Goal: Task Accomplishment & Management: Manage account settings

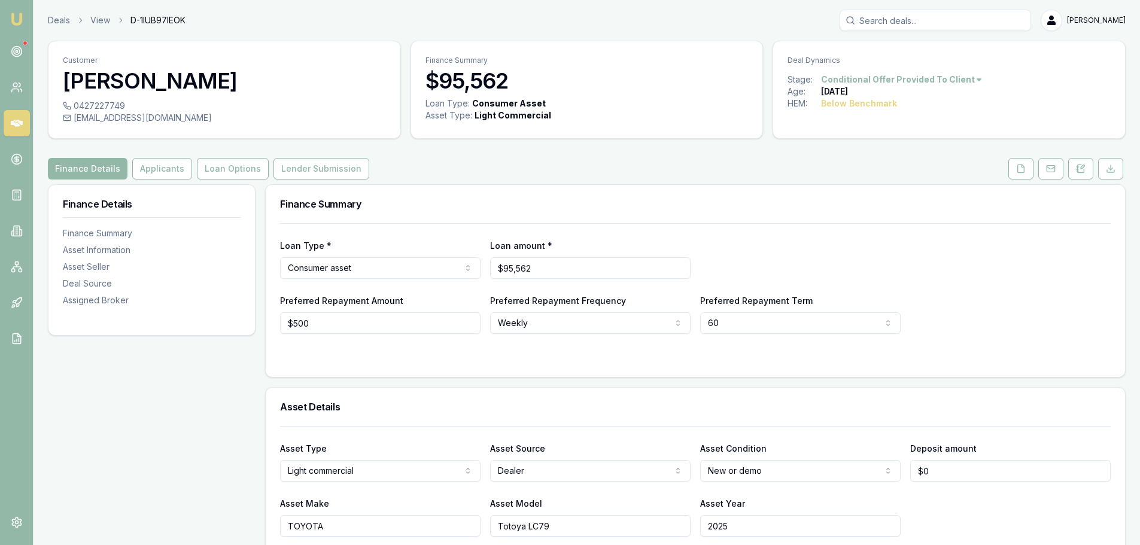
click at [321, 172] on button "Lender Submission" at bounding box center [322, 169] width 96 height 22
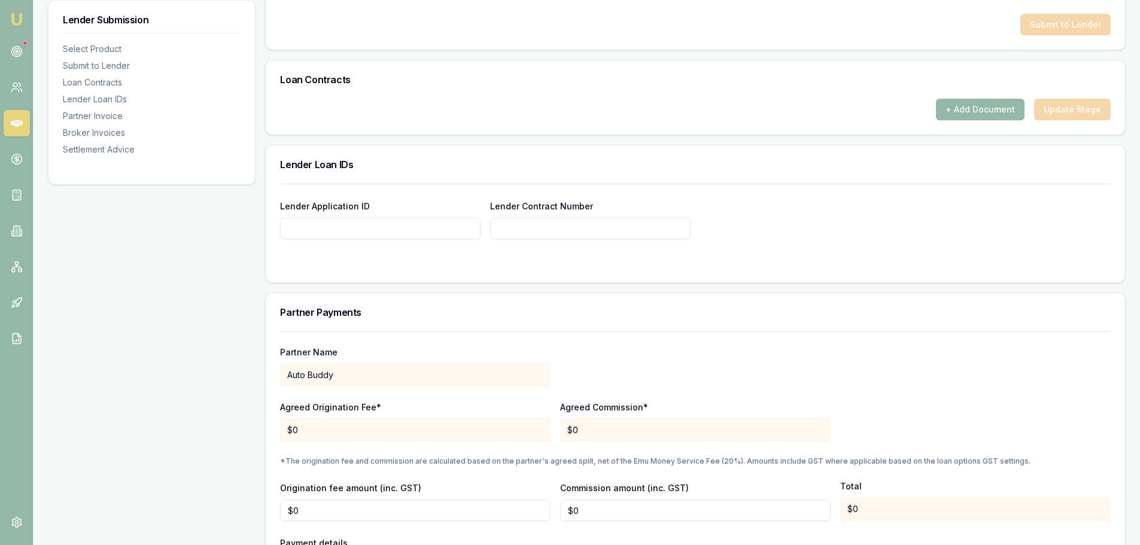
scroll to position [718, 0]
paste input "JS43681378"
type input "JS43681378"
paste input "JS43681378"
type input "JS43681378"
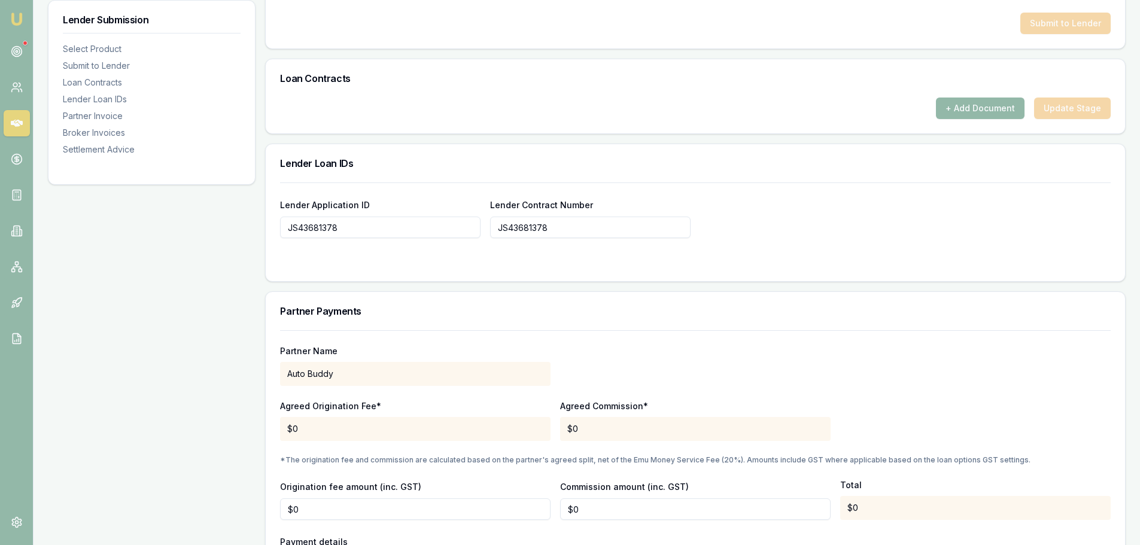
click at [895, 236] on div "Lender Application ID JS43681378 Lender Contract Number JS43681378" at bounding box center [695, 218] width 831 height 41
click at [989, 111] on button "+ Add Document" at bounding box center [980, 109] width 89 height 22
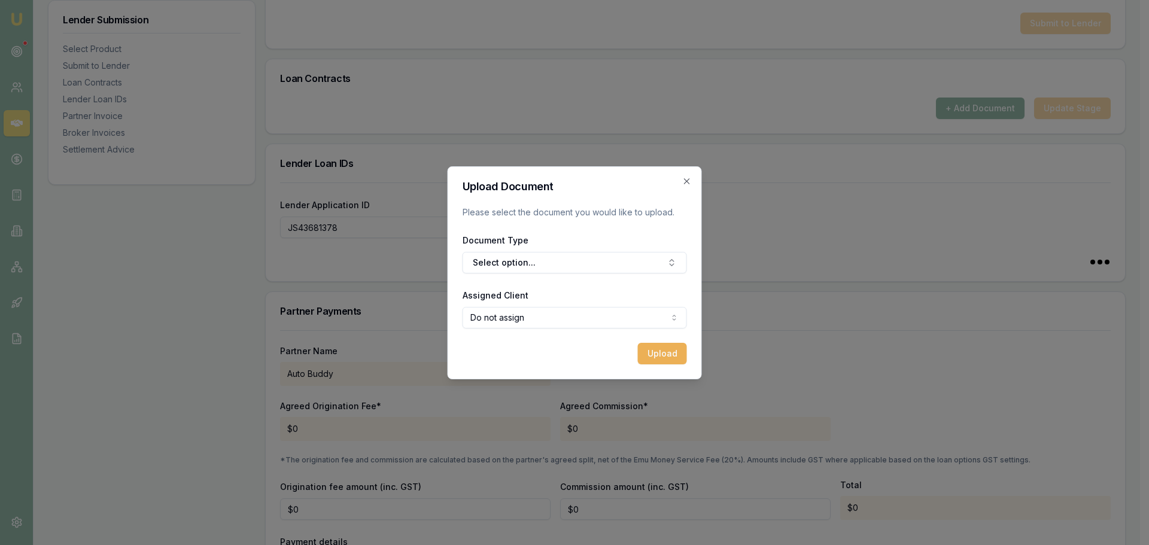
type input "JS43681378"
click at [686, 181] on icon "button" at bounding box center [687, 182] width 10 height 10
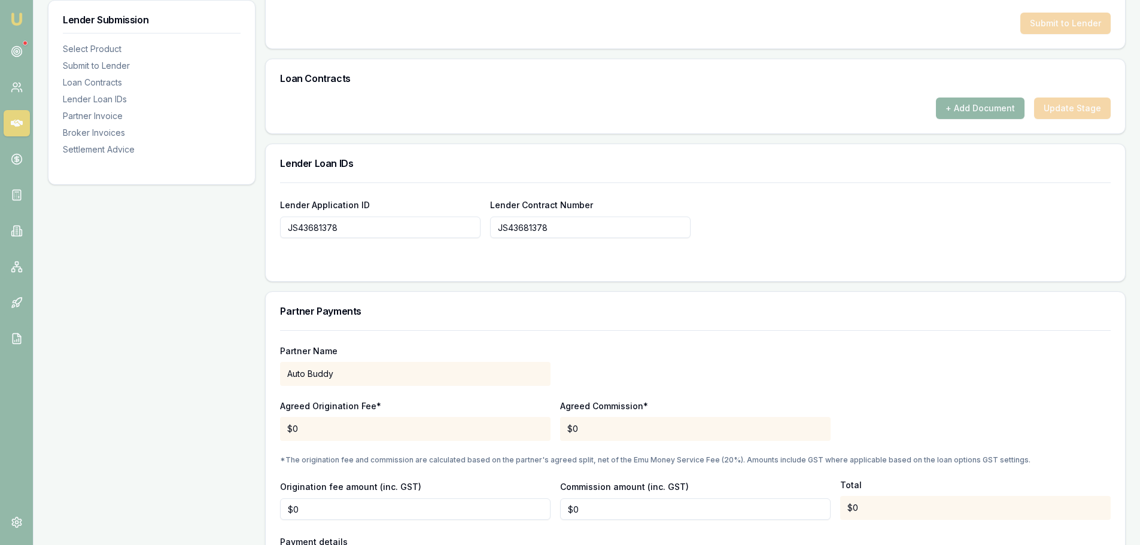
click at [780, 238] on div "Lender Application ID JS43681378 Lender Contract Number JS43681378" at bounding box center [695, 218] width 831 height 41
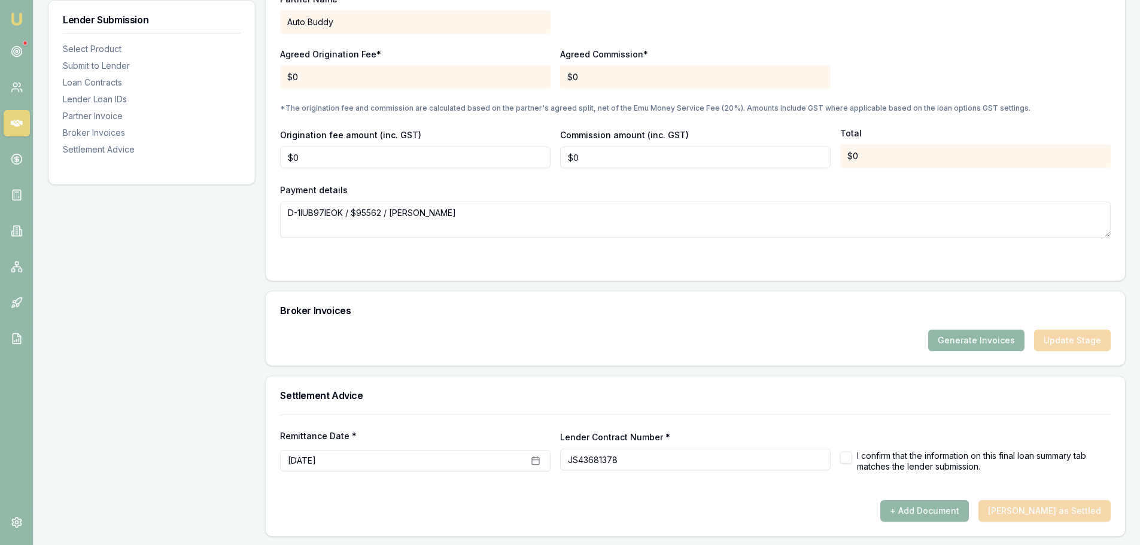
scroll to position [1071, 0]
click at [944, 509] on button "+ Add Document" at bounding box center [924, 510] width 89 height 22
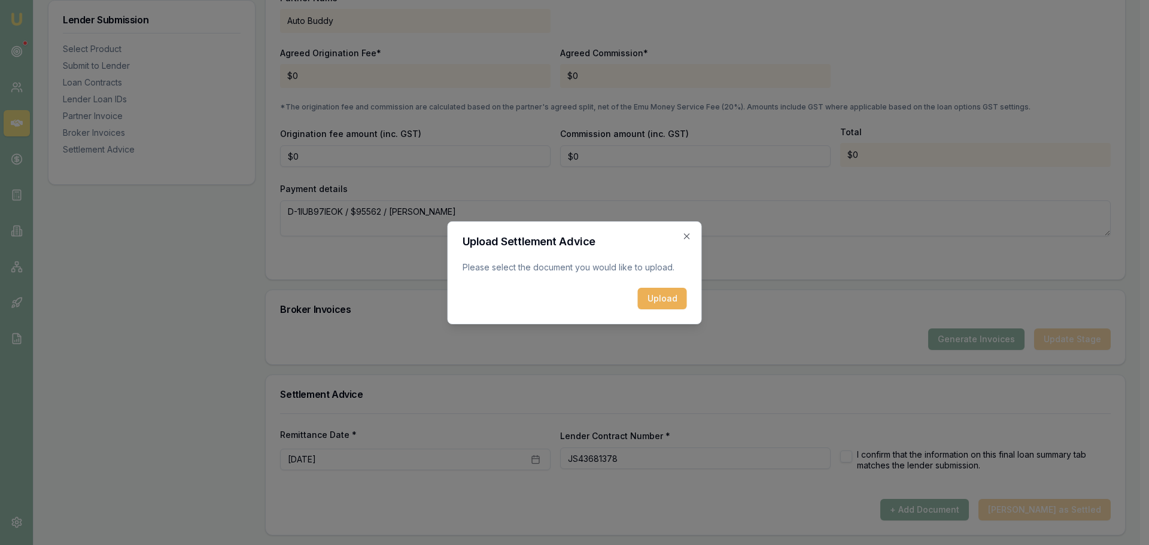
click at [666, 298] on button "Upload" at bounding box center [662, 299] width 49 height 22
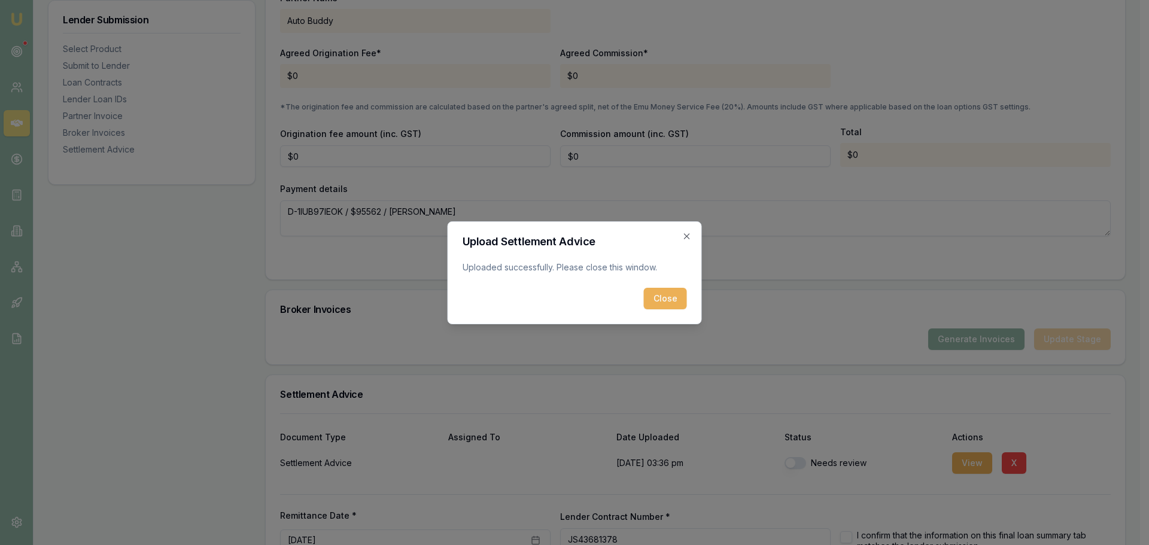
click at [682, 296] on button "Close" at bounding box center [665, 299] width 43 height 22
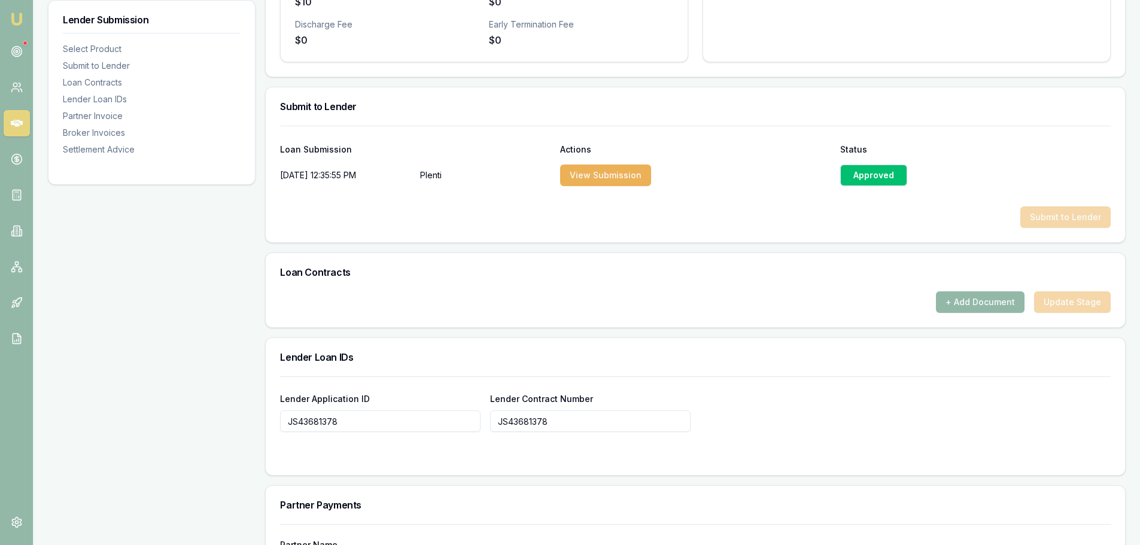
scroll to position [652, 0]
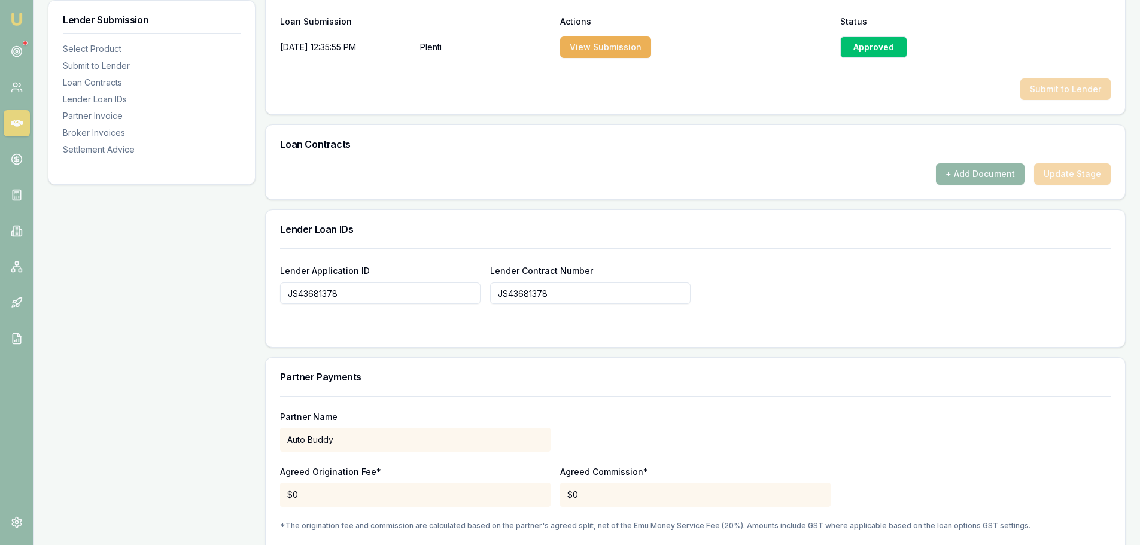
click at [997, 175] on button "+ Add Document" at bounding box center [980, 174] width 89 height 22
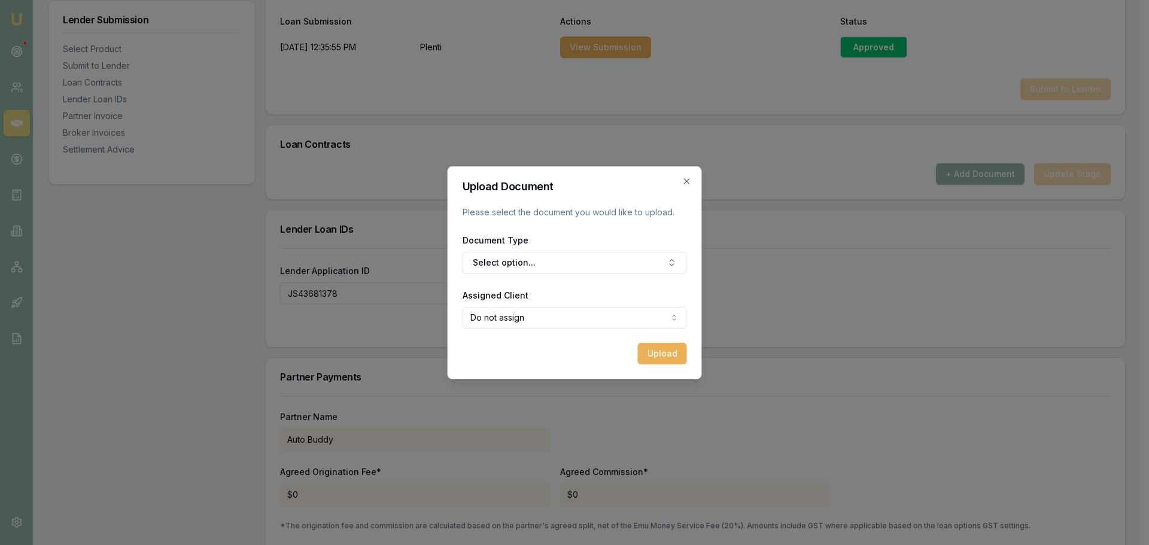
click at [509, 256] on button "Select option..." at bounding box center [575, 263] width 224 height 22
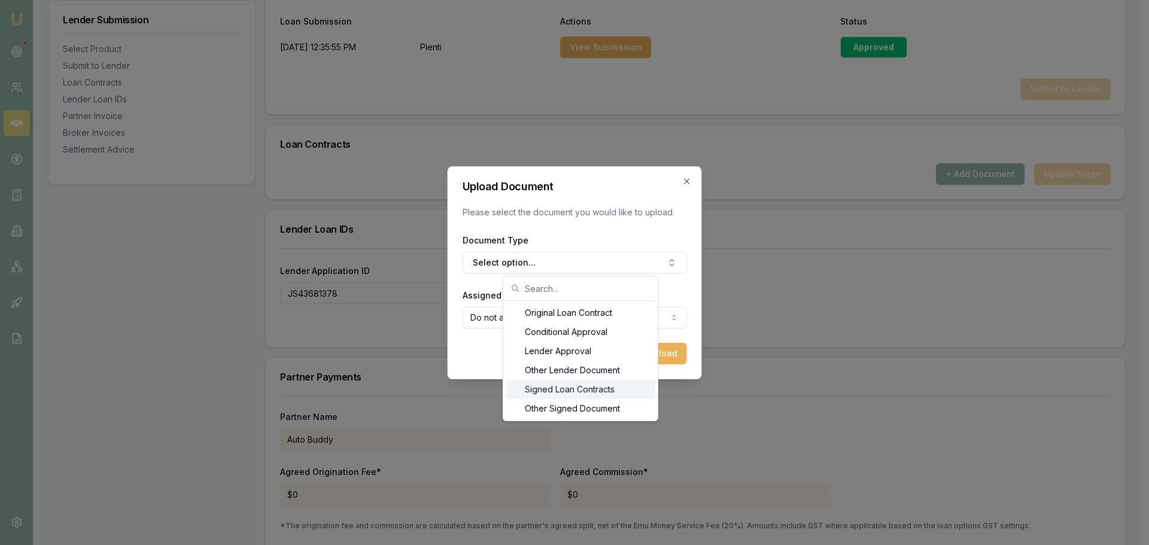
click at [557, 393] on div "Signed Loan Contracts" at bounding box center [581, 389] width 150 height 19
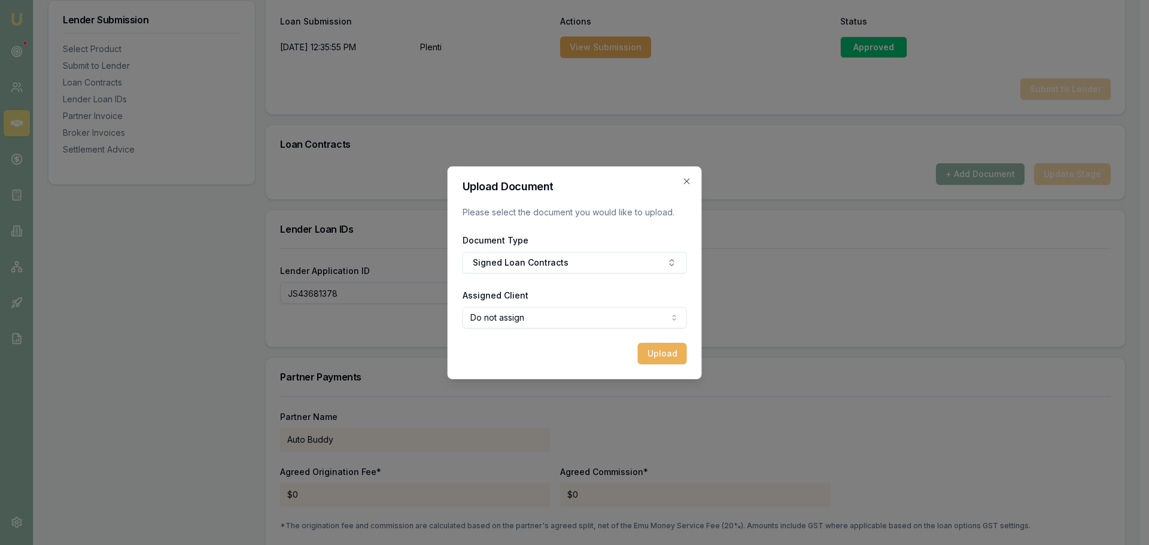
select select "U-ZMUDR8WQ7F"
click at [665, 351] on button "Upload" at bounding box center [657, 354] width 49 height 22
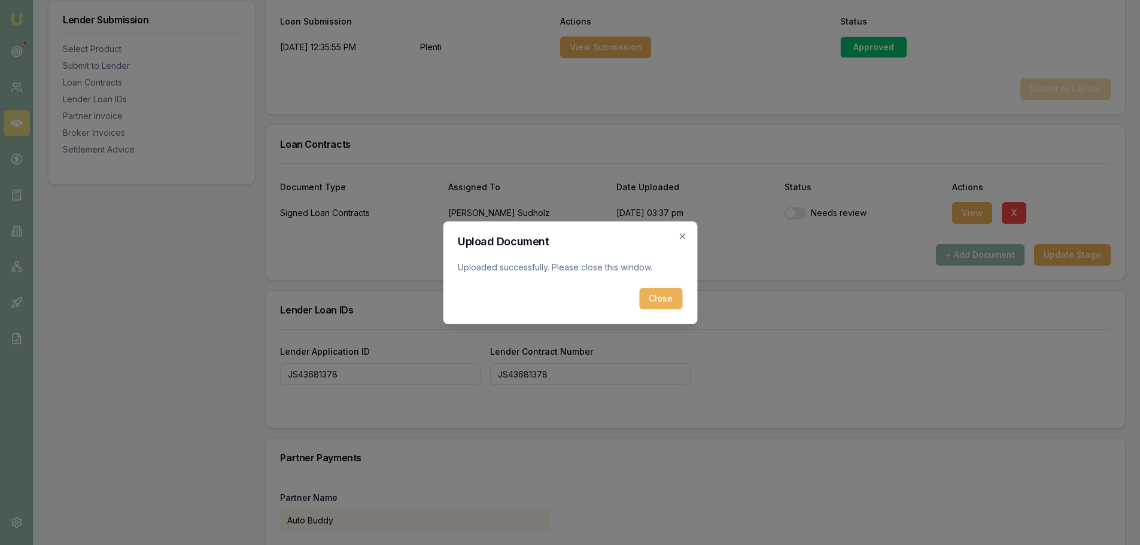
click at [663, 297] on button "Close" at bounding box center [660, 299] width 43 height 22
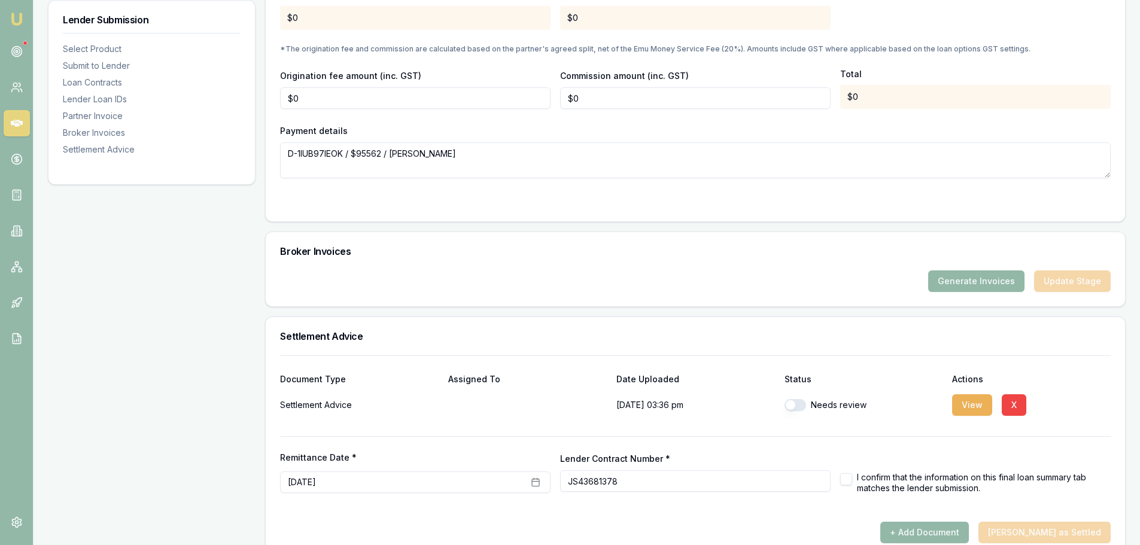
scroll to position [1233, 0]
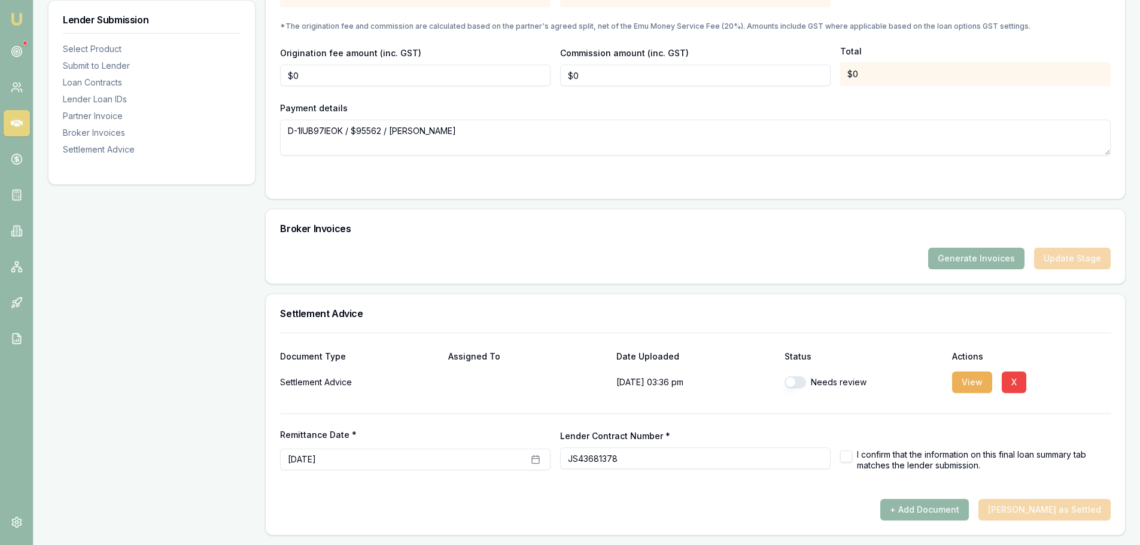
click at [965, 256] on button "Generate Invoices" at bounding box center [976, 259] width 96 height 22
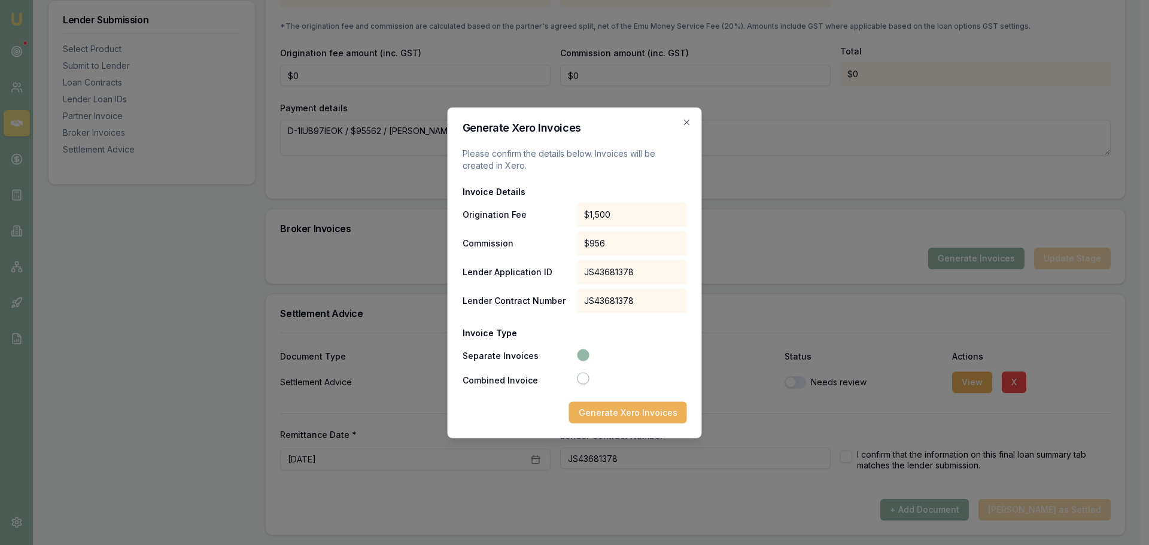
click at [687, 122] on icon "button" at bounding box center [686, 121] width 5 height 5
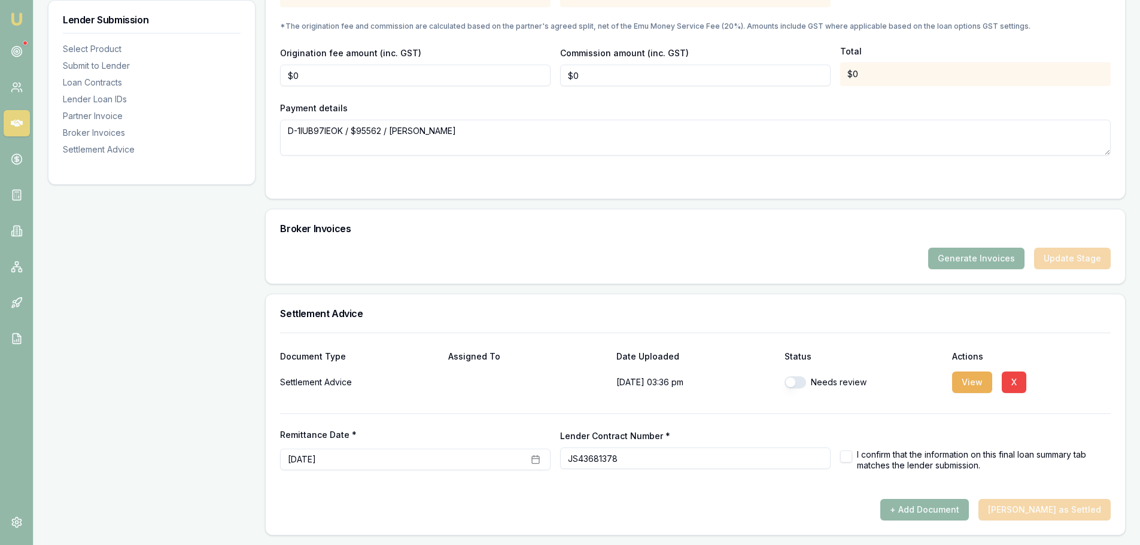
click at [796, 382] on button "button" at bounding box center [796, 382] width 22 height 12
checkbox input "true"
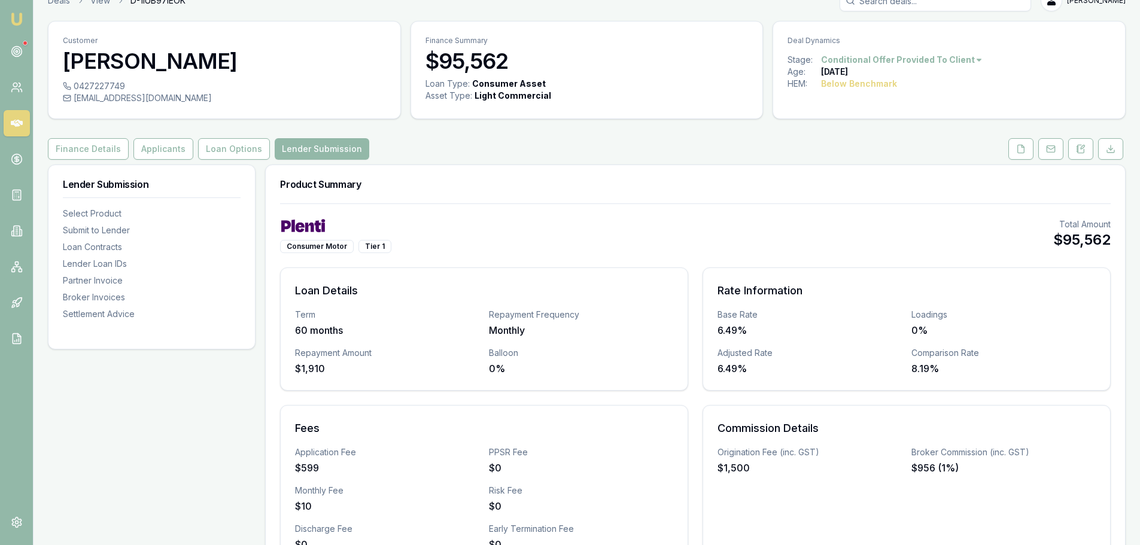
scroll to position [0, 0]
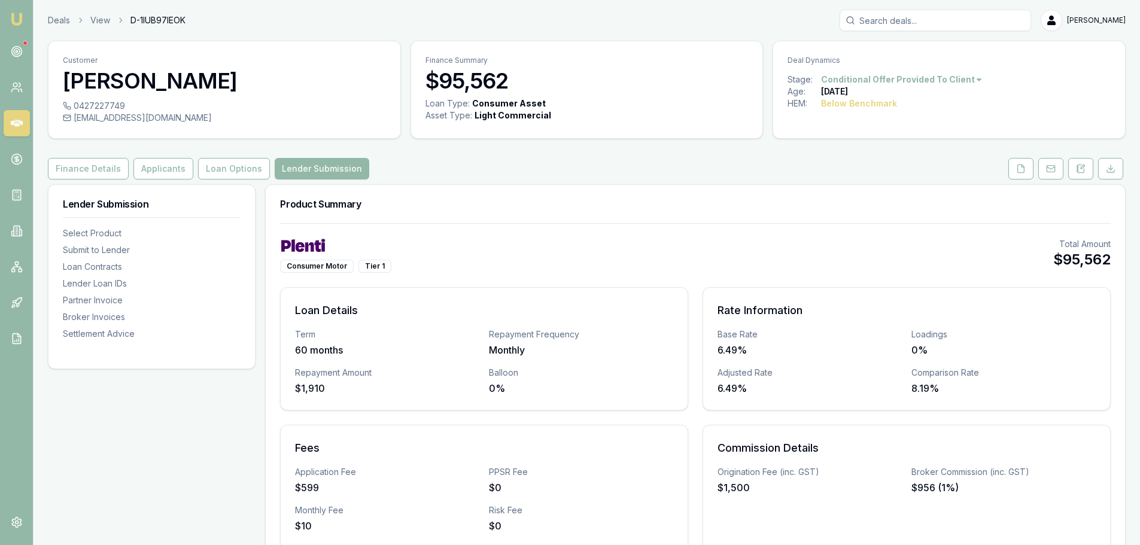
click at [229, 175] on button "Loan Options" at bounding box center [234, 169] width 72 height 22
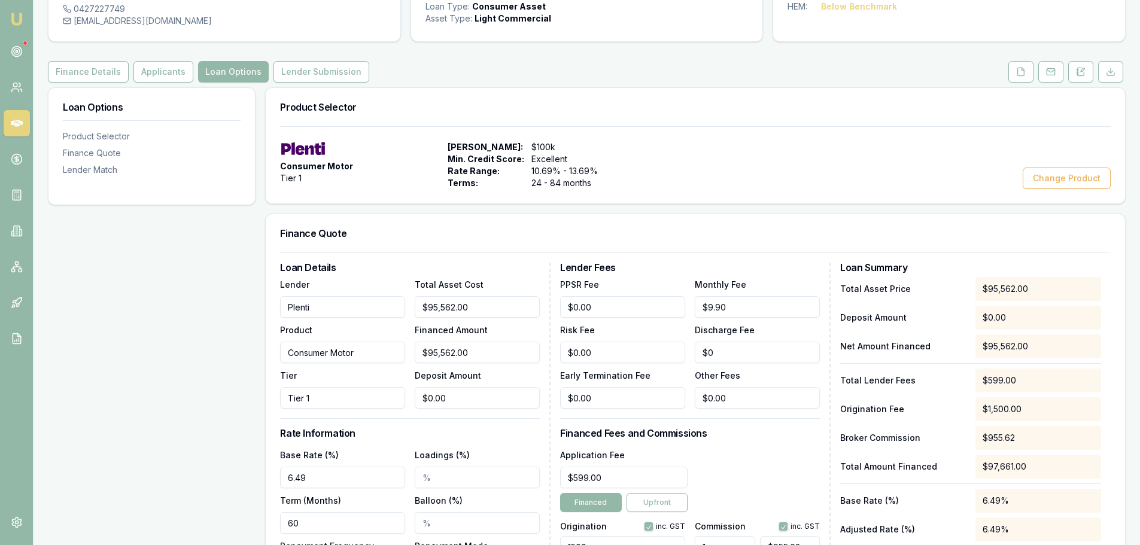
scroll to position [299, 0]
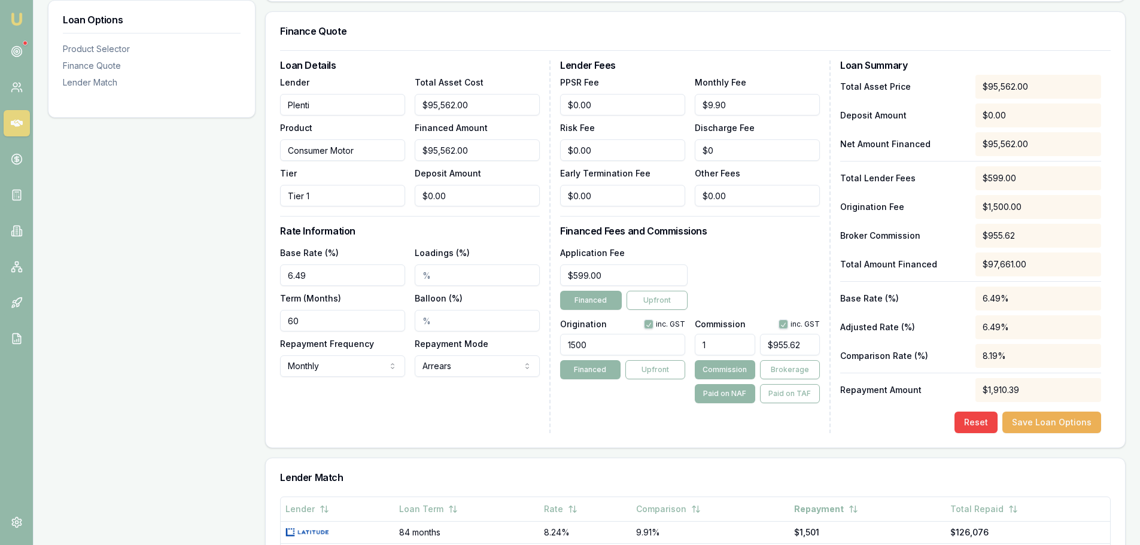
drag, startPoint x: 600, startPoint y: 340, endPoint x: 538, endPoint y: 339, distance: 61.6
click at [538, 339] on div "Loan Details Lender Plenti Product Consumer Motor Tier Tier 1 Total Asset Cost …" at bounding box center [695, 246] width 831 height 373
type input "1590.00"
click at [591, 423] on div "Lender Fees PPSR Fee $0.00 Monthly Fee $9.90 Risk Fee $0.00 Discharge Fee $0 Ea…" at bounding box center [695, 246] width 271 height 373
type input "955.62"
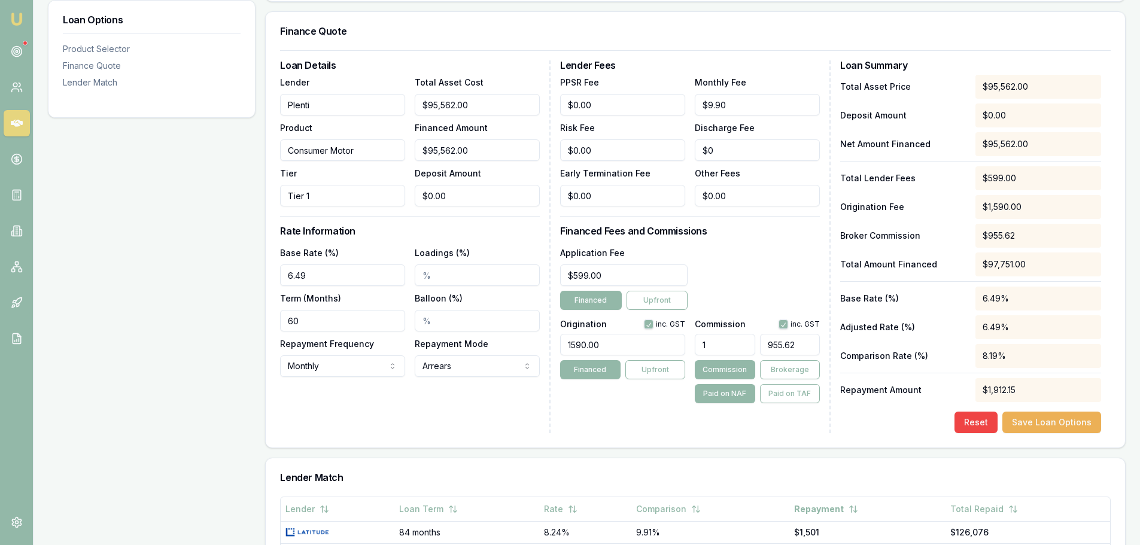
drag, startPoint x: 815, startPoint y: 346, endPoint x: 756, endPoint y: 345, distance: 59.3
click at [756, 345] on div "1 955.62" at bounding box center [757, 342] width 125 height 26
type input "0.0010464410539754295"
type input "1"
type input "0.010464410539754295"
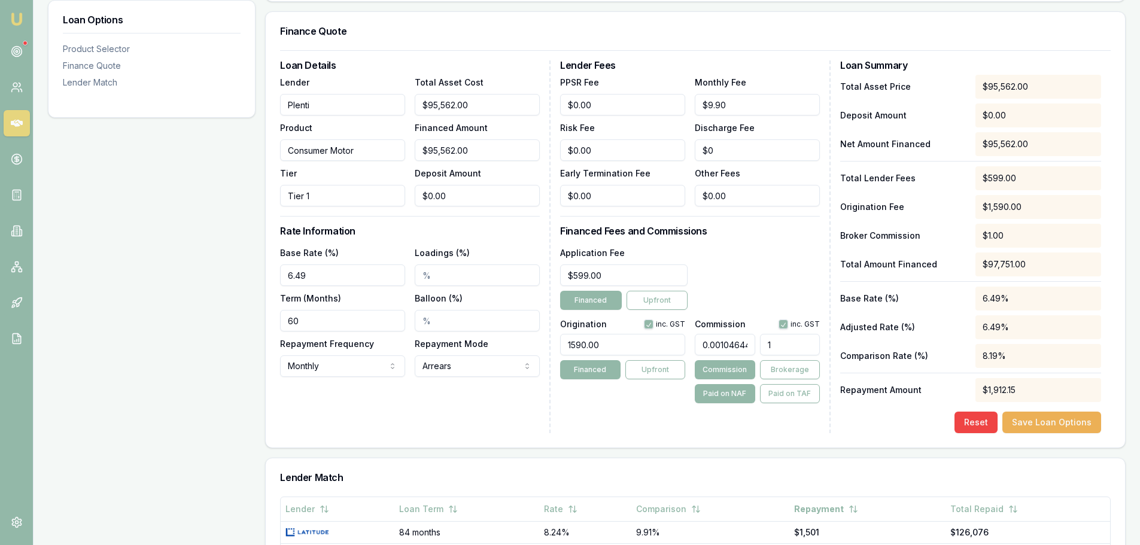
type input "10"
type input "0.1098763106674201"
type input "105"
type input "1.098763106674201"
type input "1049.9999999999998"
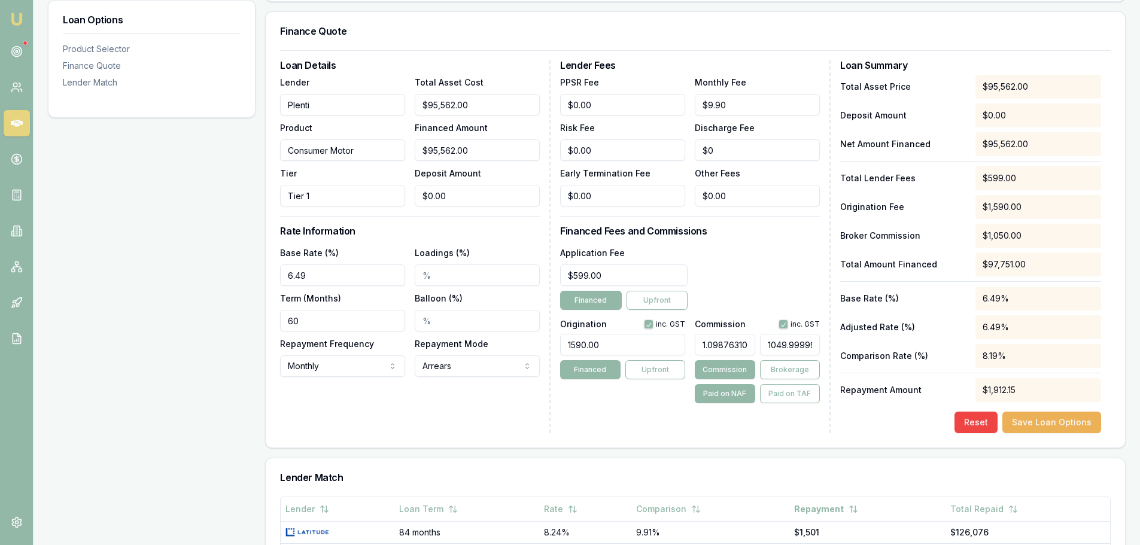
scroll to position [0, 45]
drag, startPoint x: 764, startPoint y: 342, endPoint x: 831, endPoint y: 345, distance: 67.1
click at [831, 345] on div "Lender Fees PPSR Fee $0.00 Monthly Fee $9.90 Risk Fee $0.00 Discharge Fee $0 Ea…" at bounding box center [695, 246] width 271 height 373
type input "0.0010464410539754295"
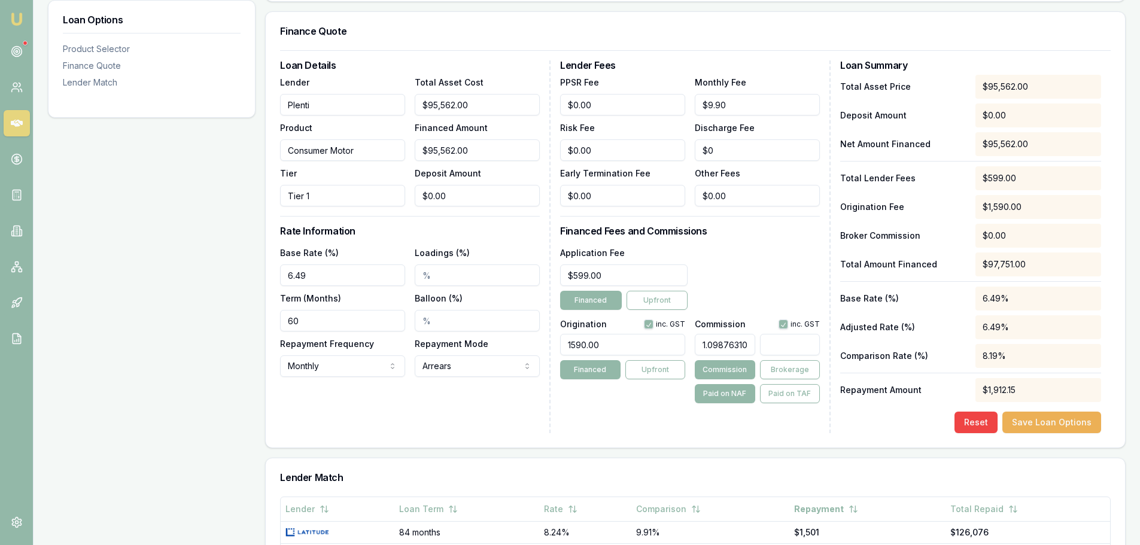
type input "1"
type input "0.010464410539754295"
type input "10"
type input "0.1098763106674201"
type input "105"
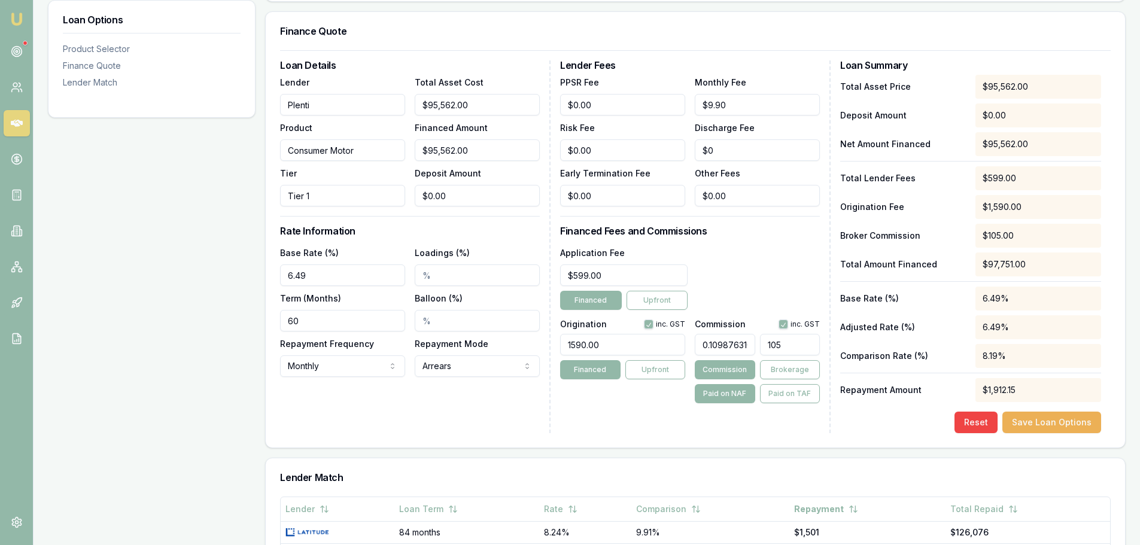
type input "1.098763106674201"
type input "1050."
type input "1.0996002595173813"
type input "1050.8"
type input "1.0996316527490007"
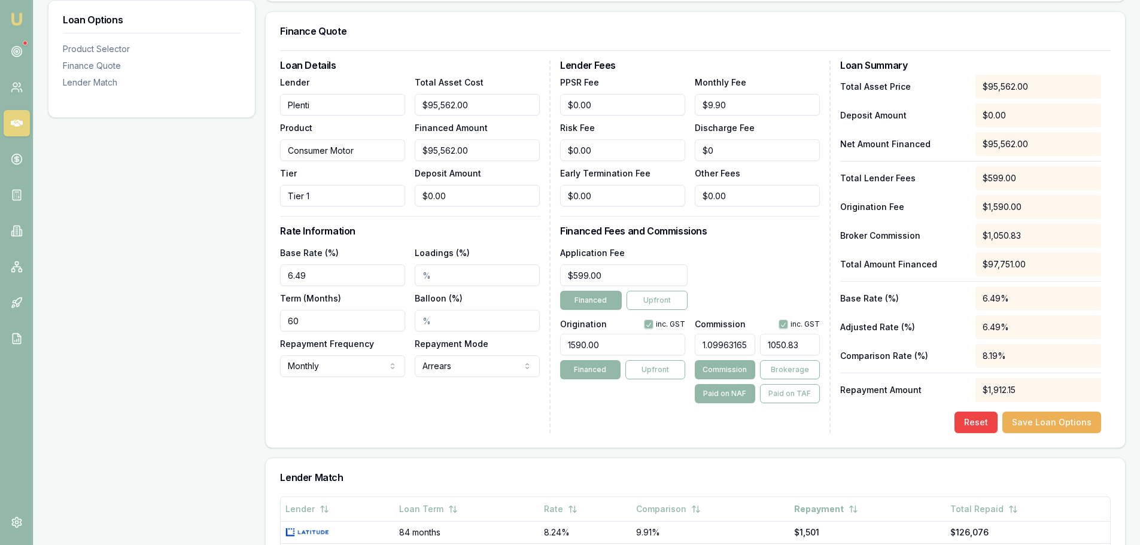
type input "$1,050.83"
click at [763, 275] on div "Application Fee $599.00 Financed Upfront" at bounding box center [690, 277] width 260 height 65
click at [633, 433] on div "Loan Details Lender Plenti Product Consumer Motor Tier Tier 1 Total Asset Cost …" at bounding box center [695, 248] width 859 height 397
click at [1053, 424] on button "Save Loan Options" at bounding box center [1051, 423] width 99 height 22
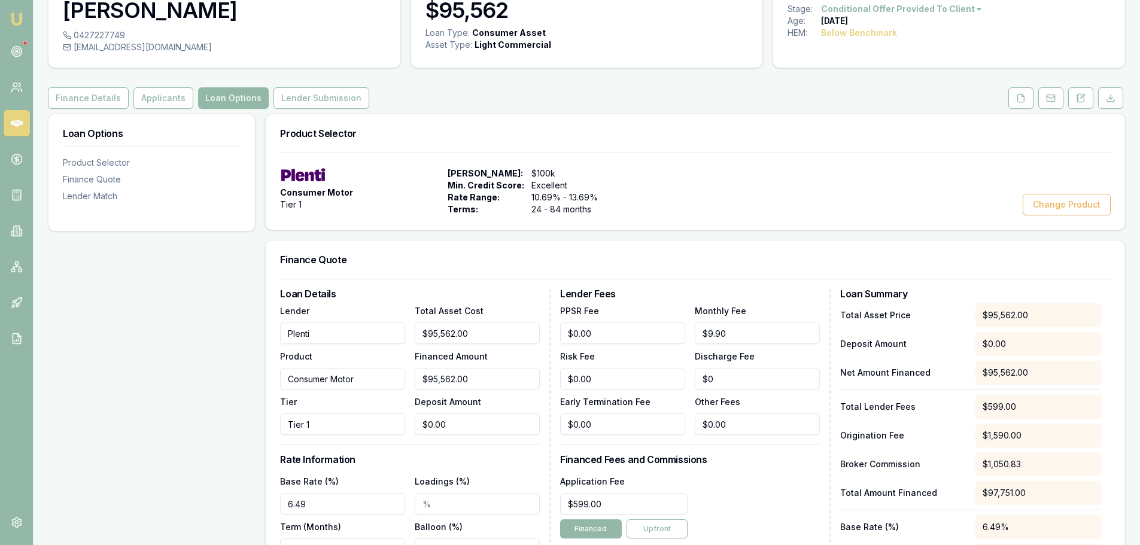
scroll to position [180, 0]
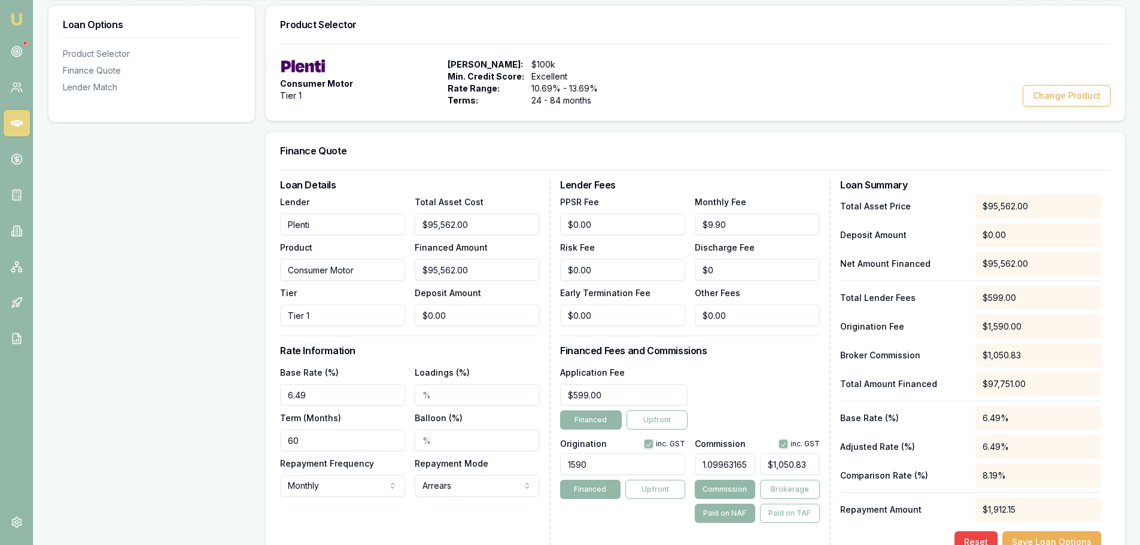
click at [420, 395] on input "Loadings (%)" at bounding box center [477, 395] width 125 height 22
type input "3"
click at [421, 438] on input "Balloon (%)" at bounding box center [477, 441] width 125 height 22
type input "35.00%"
click at [199, 413] on div "Loan Options Product Selector Finance Quote Lender Match" at bounding box center [152, 461] width 208 height 912
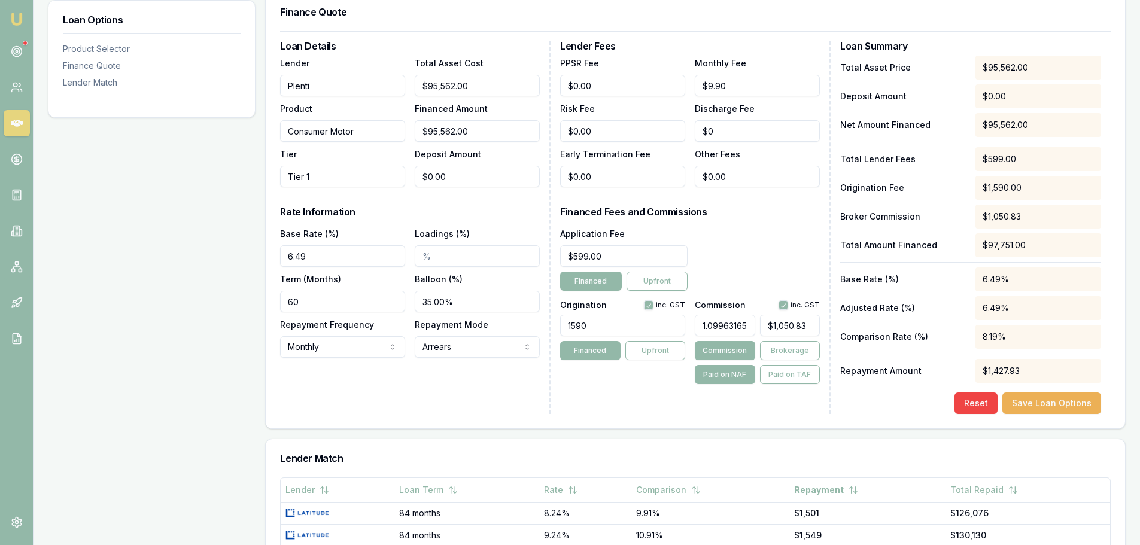
scroll to position [359, 0]
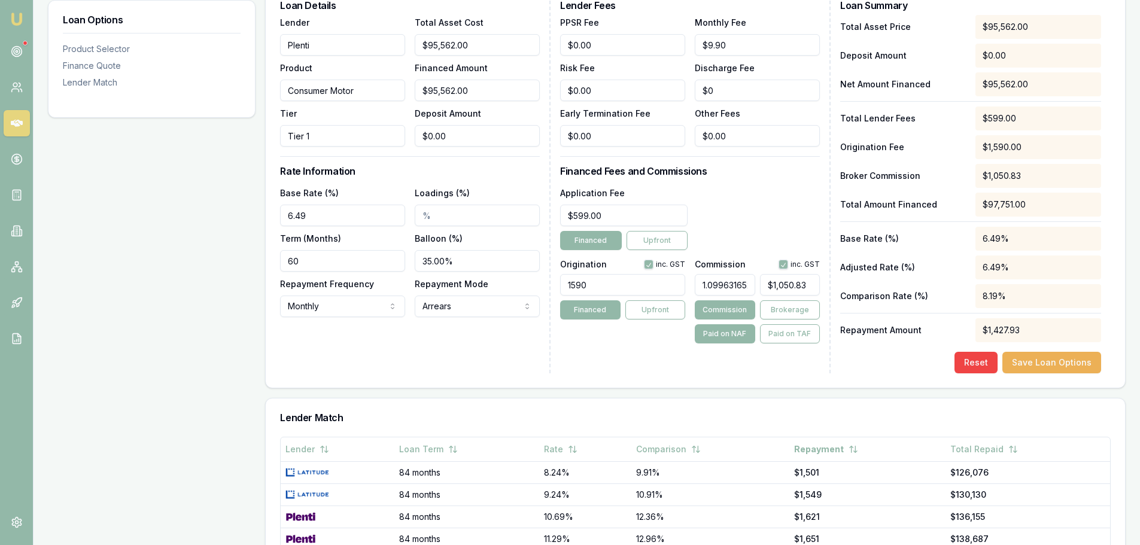
click at [765, 360] on div "Lender Fees PPSR Fee $0.00 Monthly Fee $9.90 Risk Fee $0.00 Discharge Fee $0 Ea…" at bounding box center [695, 187] width 271 height 373
click at [419, 212] on input "Loadings (%)" at bounding box center [477, 216] width 125 height 22
type input "1"
click at [429, 213] on input "1" at bounding box center [477, 216] width 125 height 22
click at [743, 165] on div "Lender Fees PPSR Fee $0.00 Monthly Fee $9.90 Risk Fee $0.00 Discharge Fee $0 Ea…" at bounding box center [695, 187] width 271 height 373
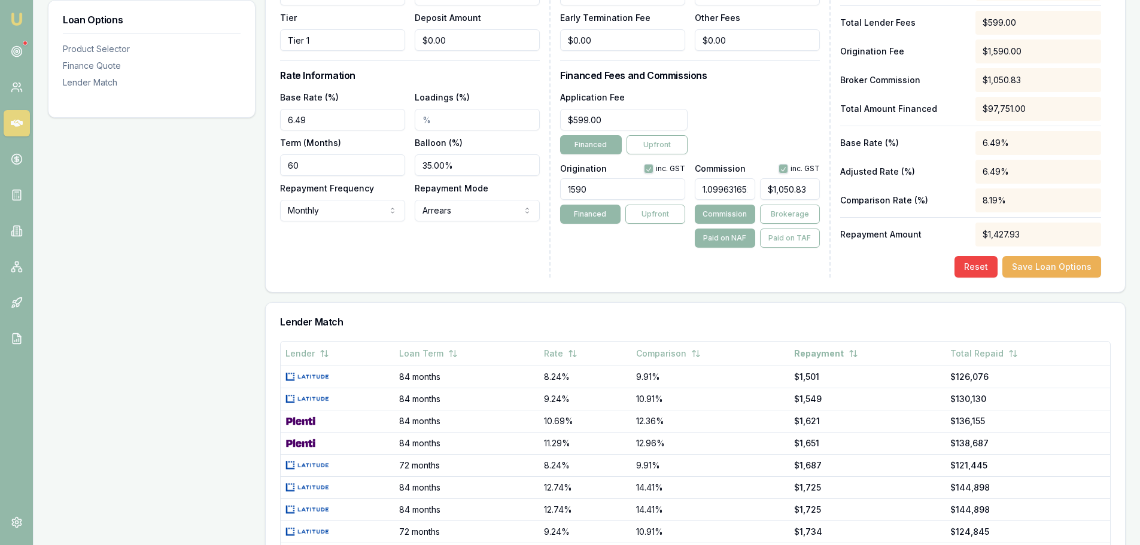
scroll to position [479, 0]
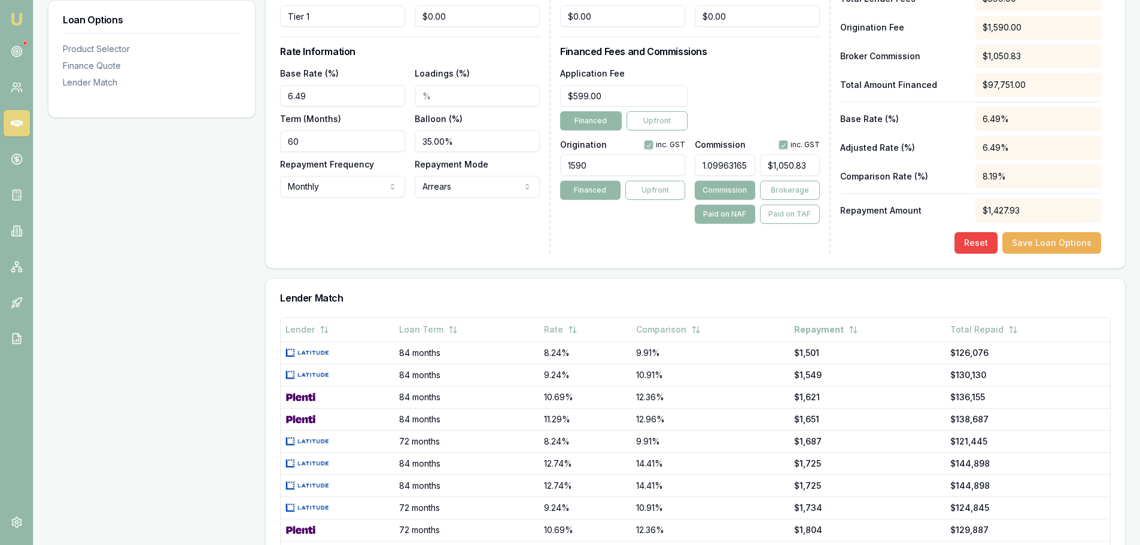
click at [1041, 242] on button "Save Loan Options" at bounding box center [1051, 243] width 99 height 22
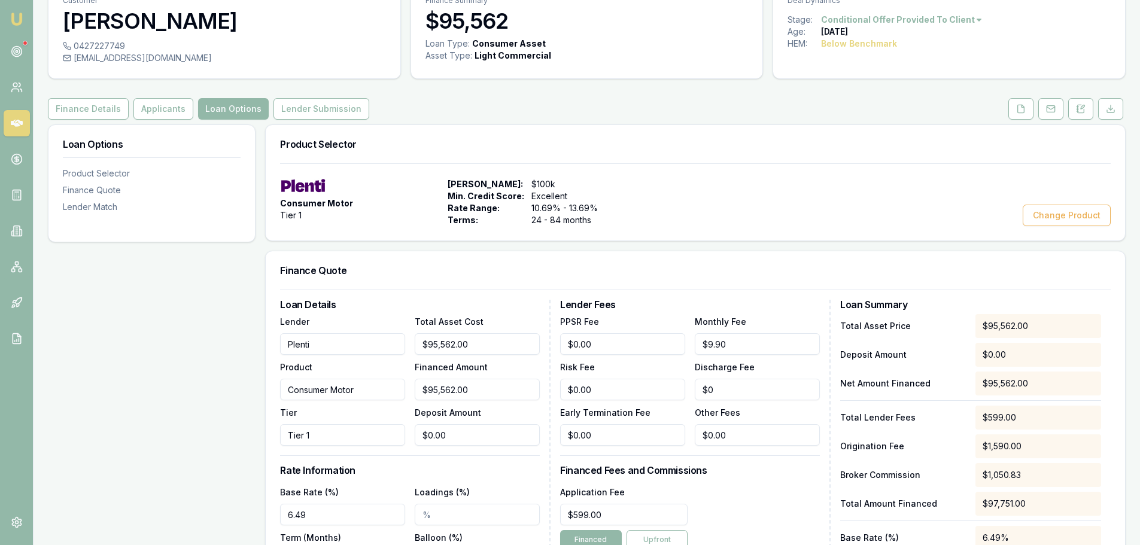
scroll to position [0, 0]
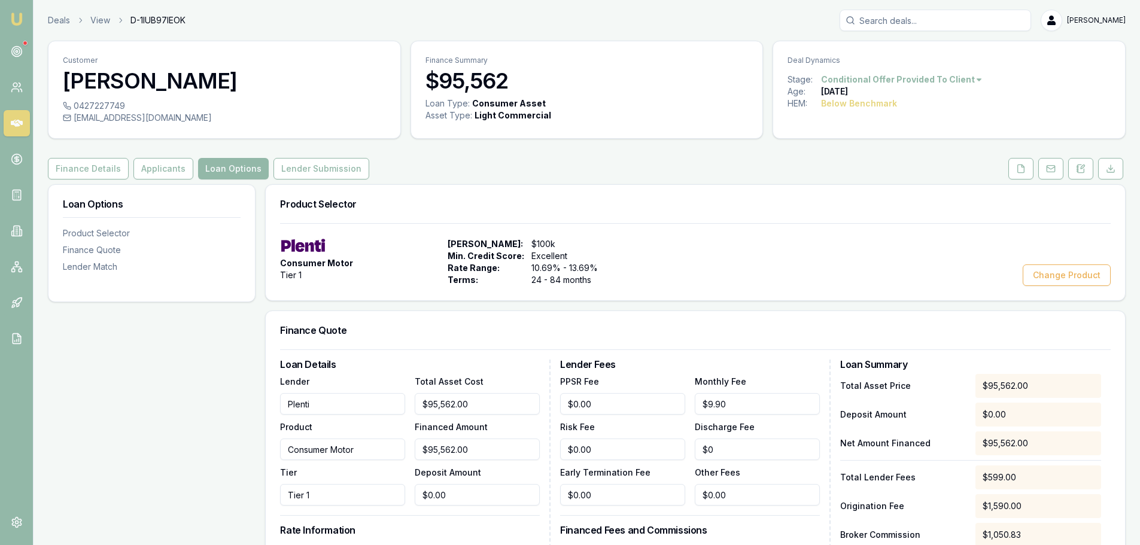
drag, startPoint x: 295, startPoint y: 166, endPoint x: 302, endPoint y: 166, distance: 7.2
click at [295, 166] on button "Lender Submission" at bounding box center [322, 169] width 96 height 22
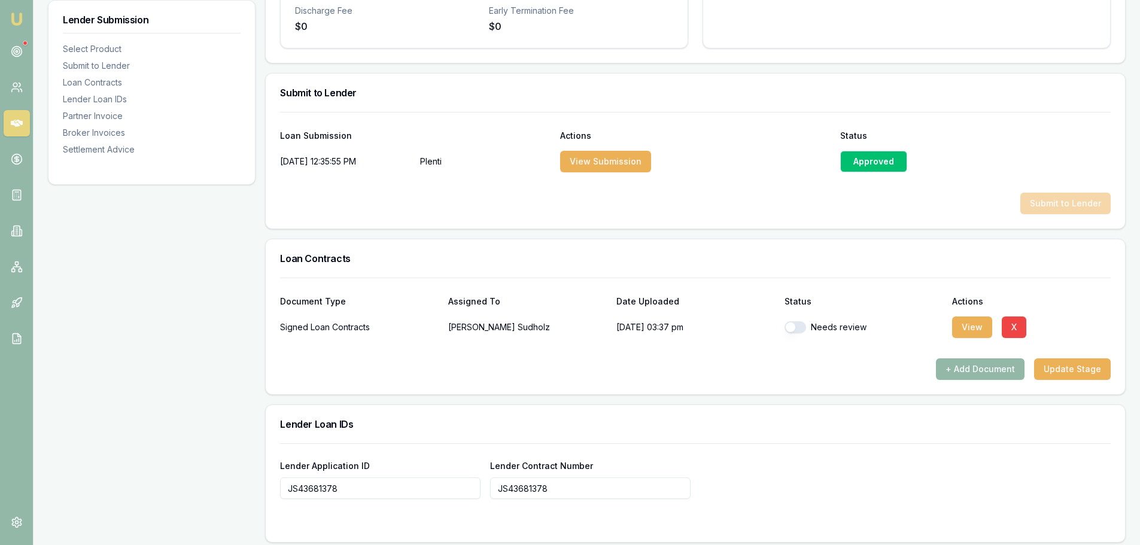
scroll to position [539, 0]
click at [786, 330] on button "button" at bounding box center [796, 327] width 22 height 12
checkbox input "true"
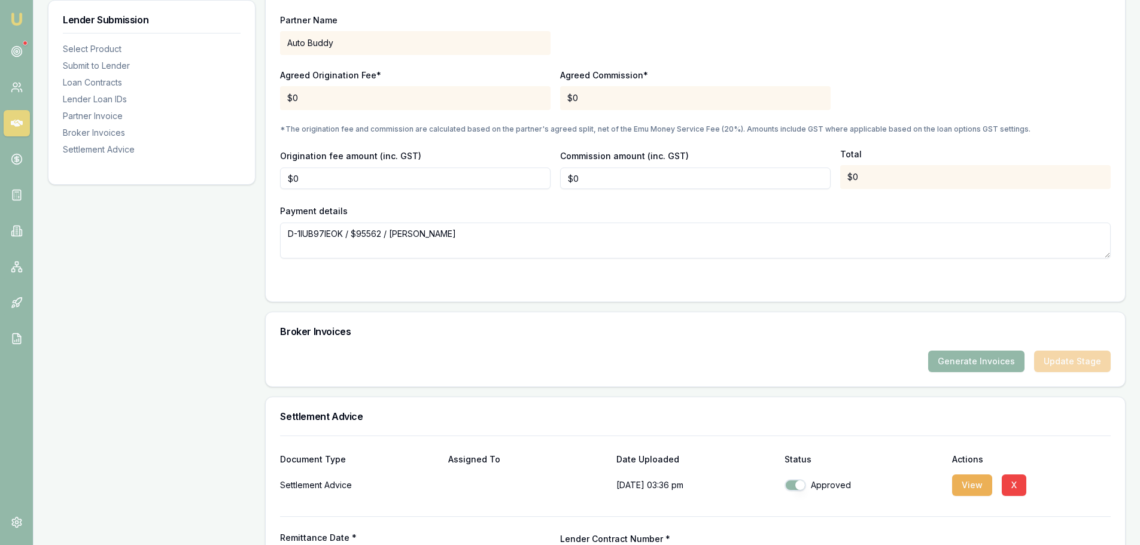
scroll to position [1233, 0]
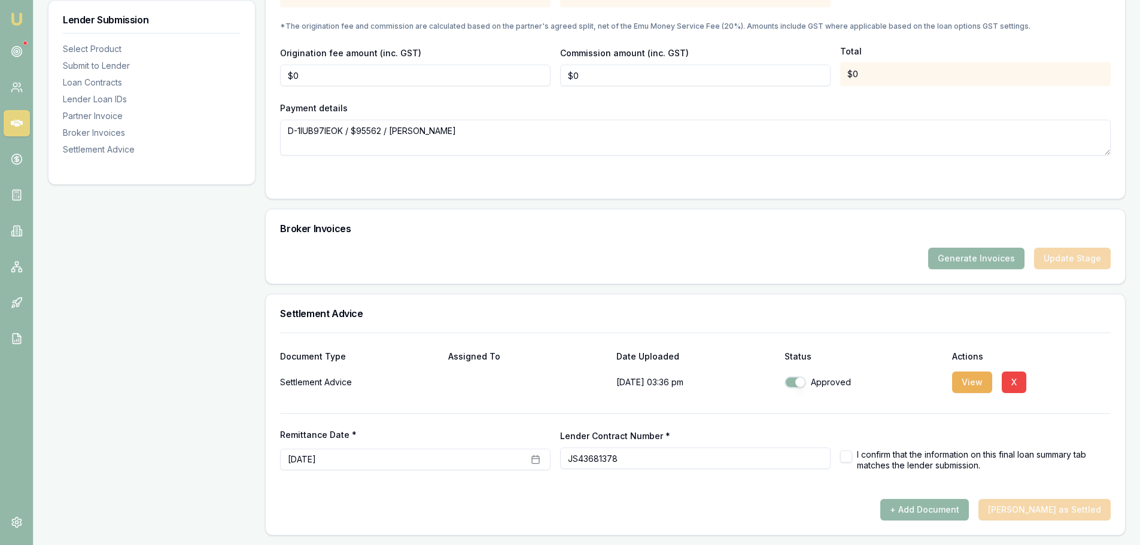
click at [964, 257] on button "Generate Invoices" at bounding box center [976, 259] width 96 height 22
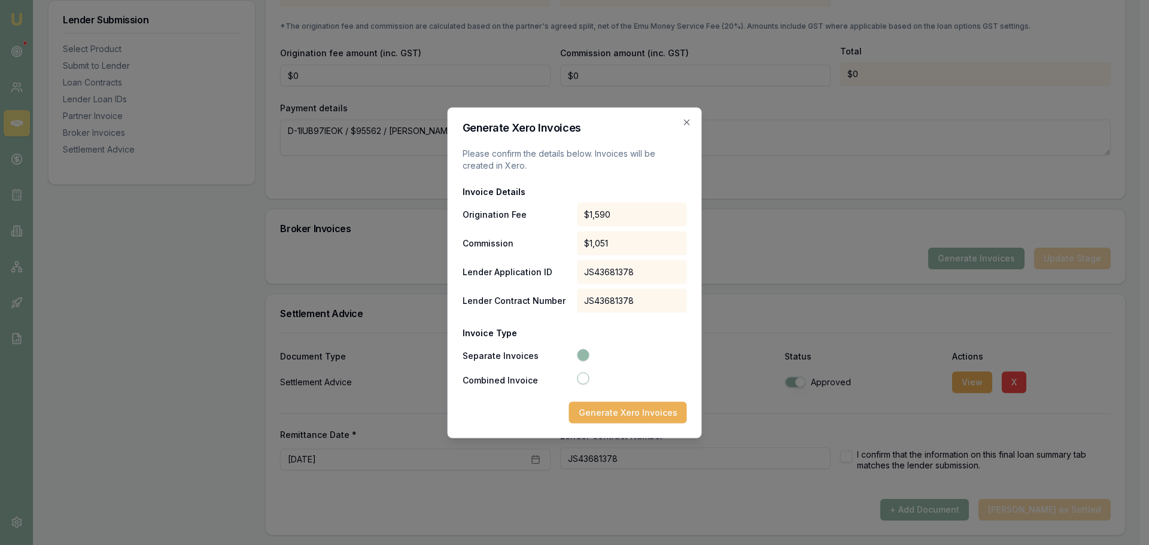
click at [609, 414] on button "Generate Xero Invoices" at bounding box center [628, 413] width 118 height 22
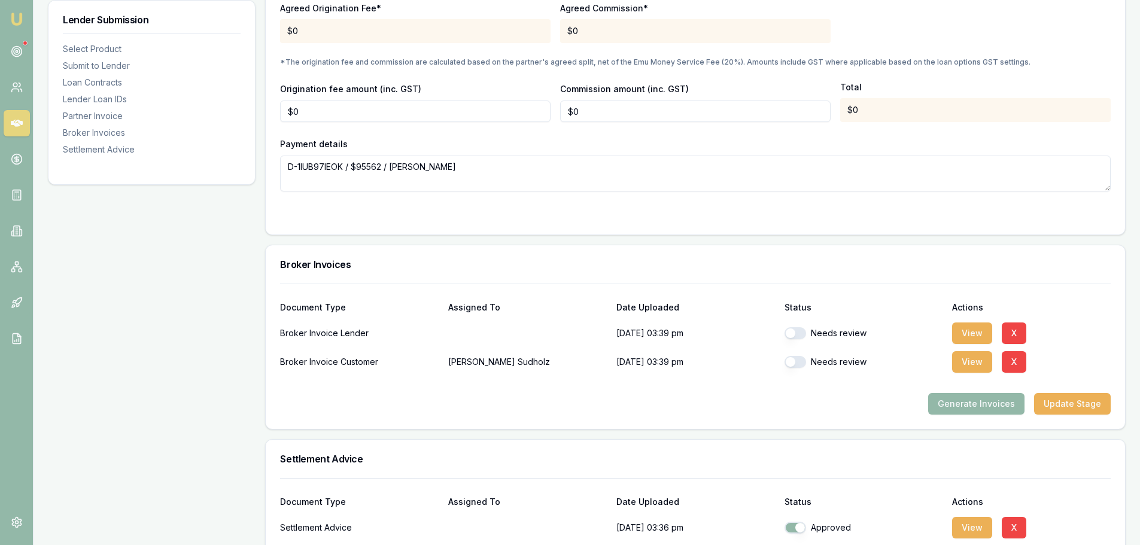
scroll to position [1257, 0]
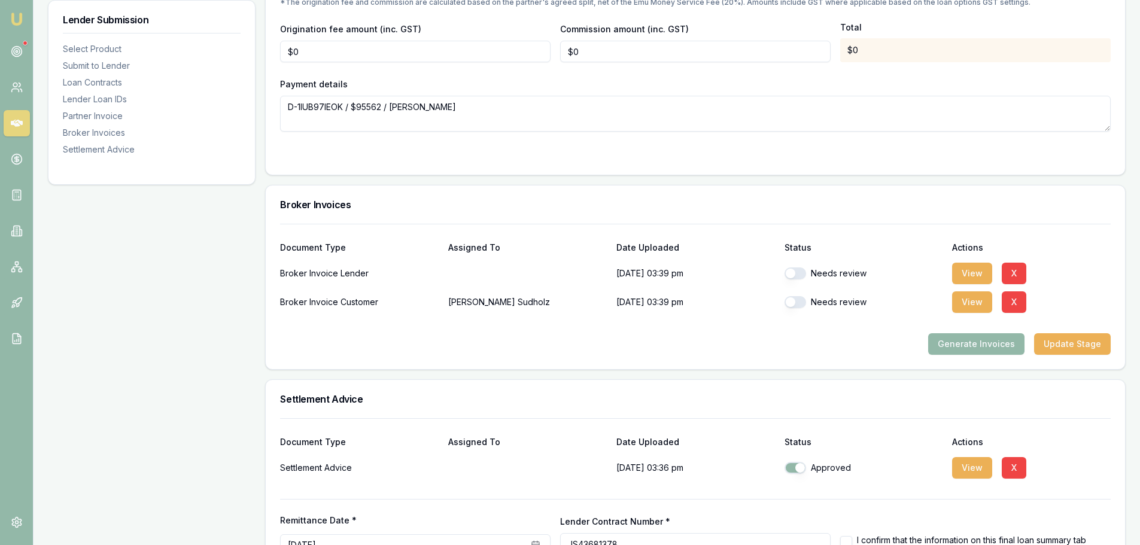
click at [791, 275] on button "button" at bounding box center [796, 274] width 22 height 12
checkbox input "true"
click at [790, 305] on button "button" at bounding box center [796, 302] width 22 height 12
checkbox input "true"
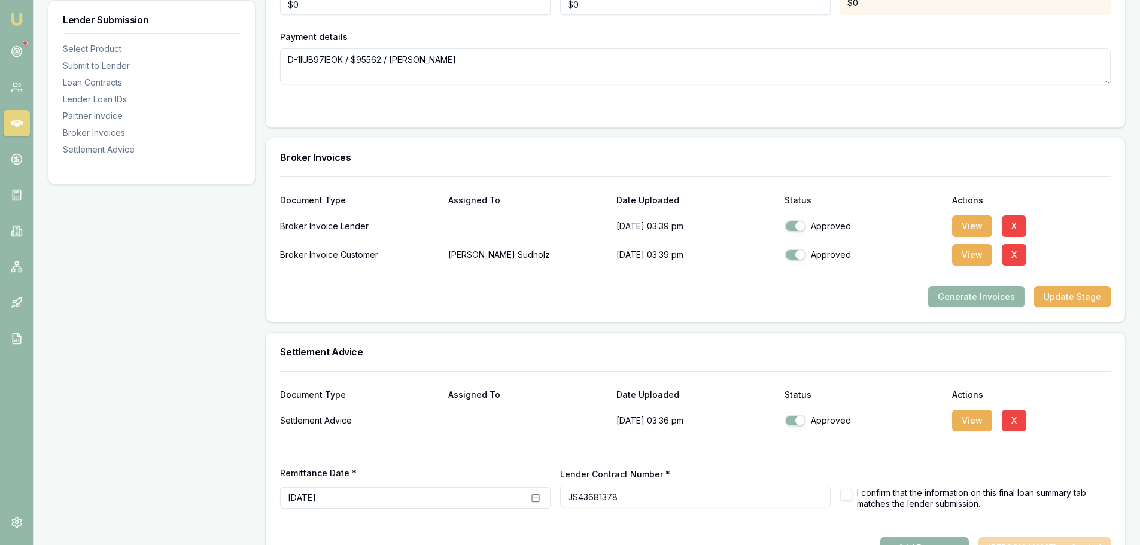
scroll to position [1342, 0]
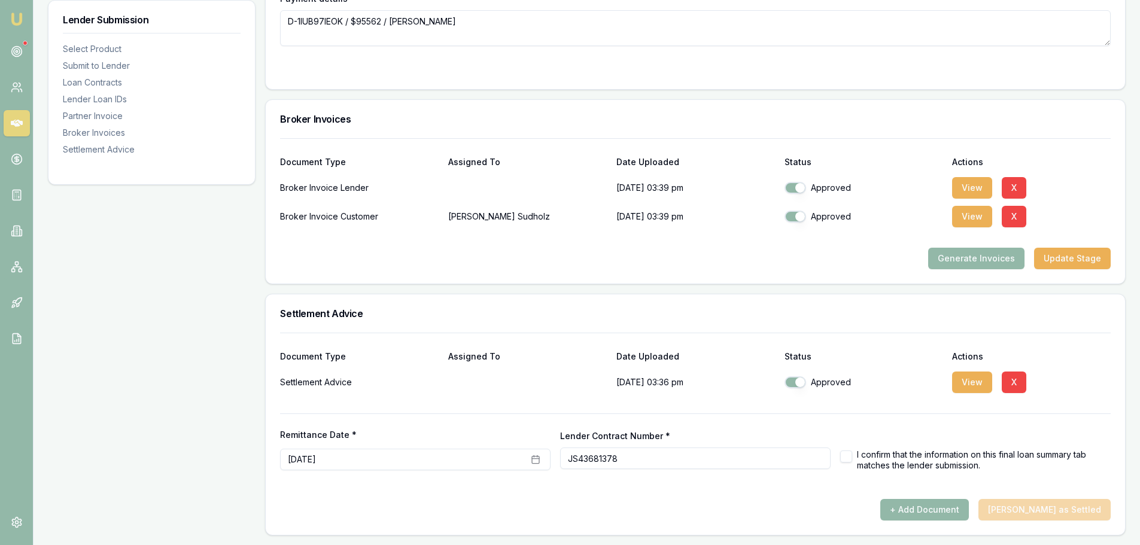
click at [842, 460] on button "button" at bounding box center [846, 457] width 12 height 12
checkbox input "true"
click at [974, 384] on button "View" at bounding box center [972, 383] width 40 height 22
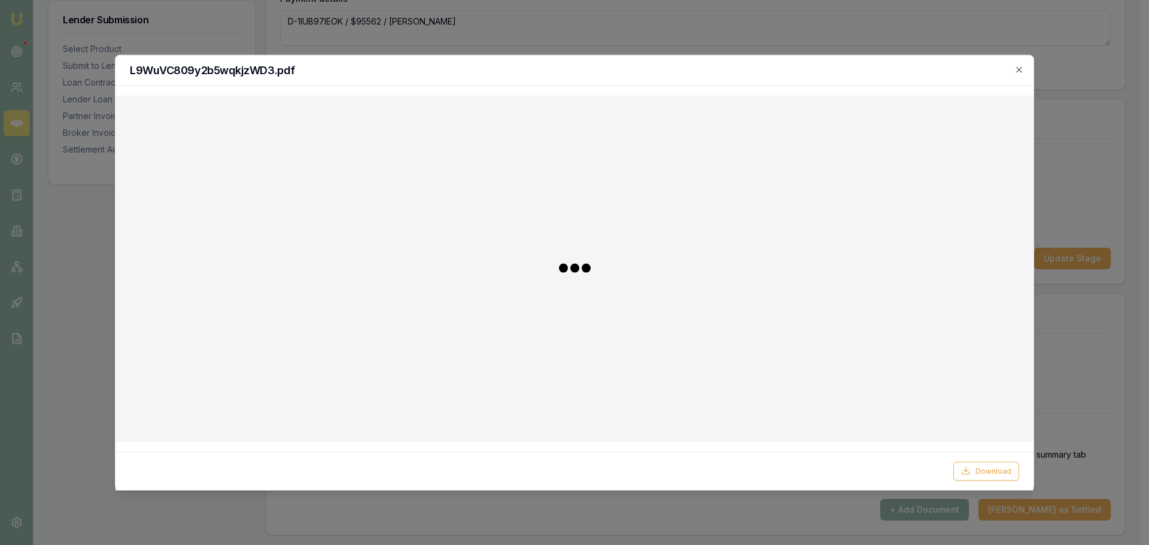
click at [1020, 72] on icon "button" at bounding box center [1019, 70] width 10 height 10
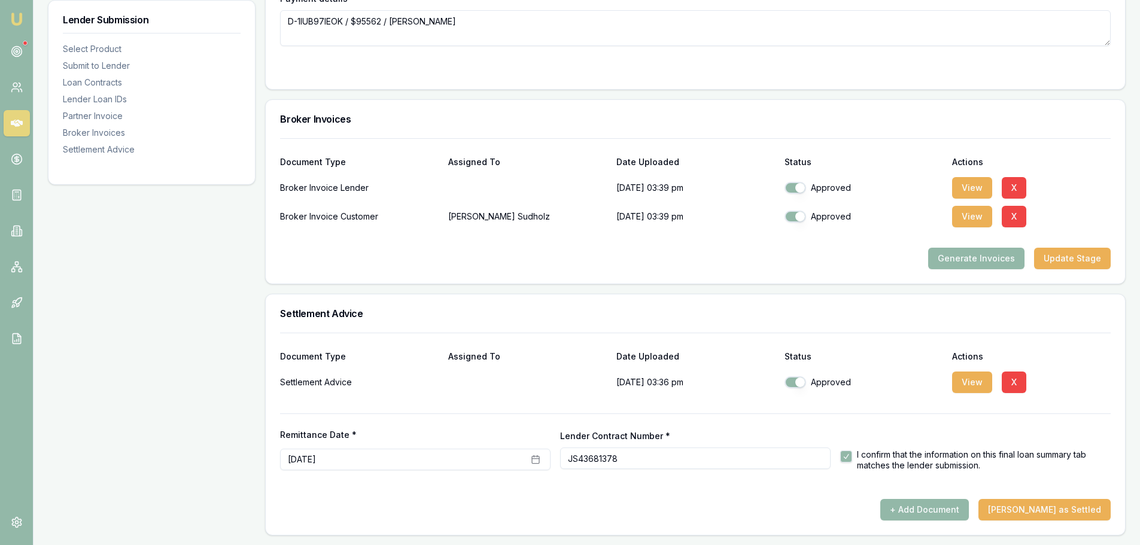
click at [1046, 507] on button "Mark Deal as Settled" at bounding box center [1045, 510] width 132 height 22
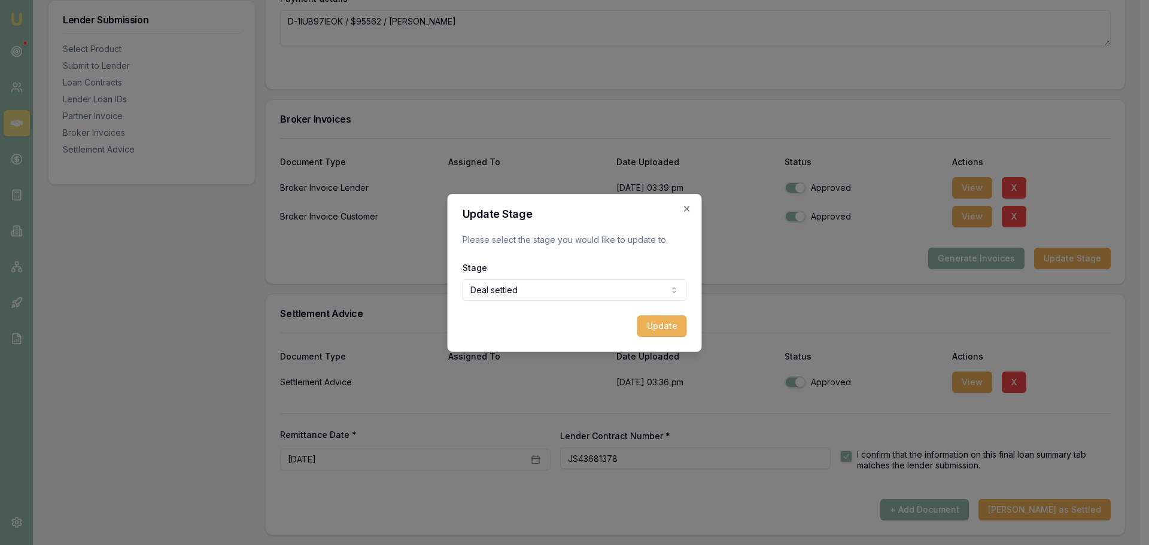
click at [681, 331] on button "Update" at bounding box center [662, 326] width 50 height 22
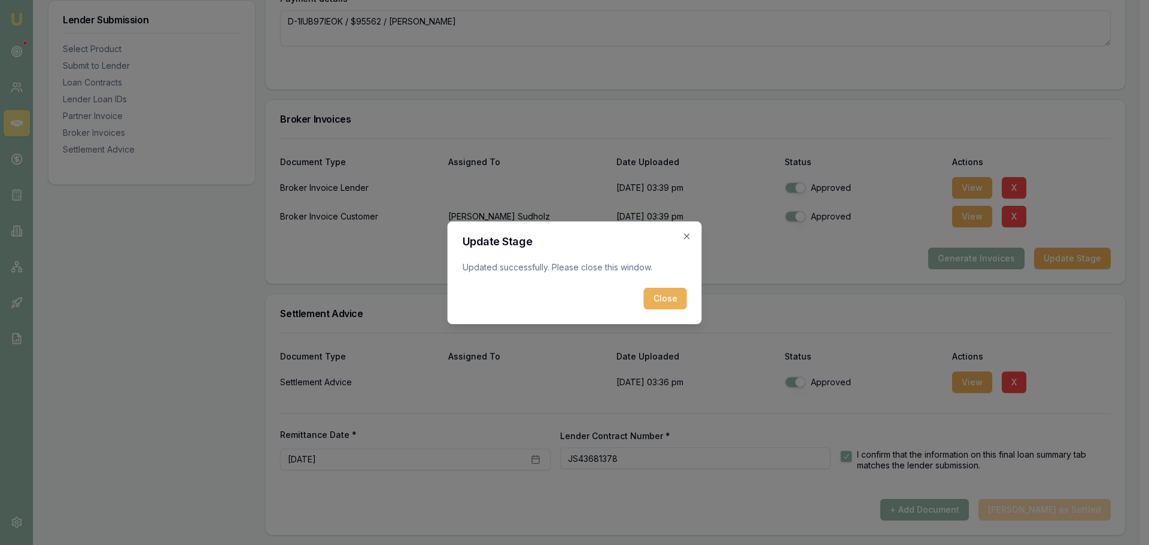
click at [659, 293] on button "Close" at bounding box center [665, 299] width 43 height 22
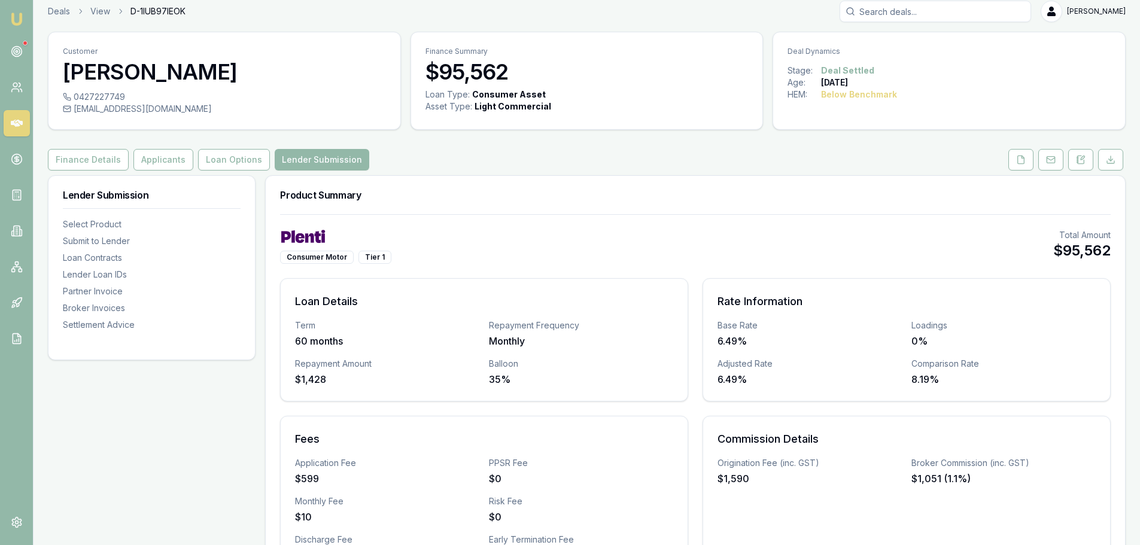
scroll to position [0, 0]
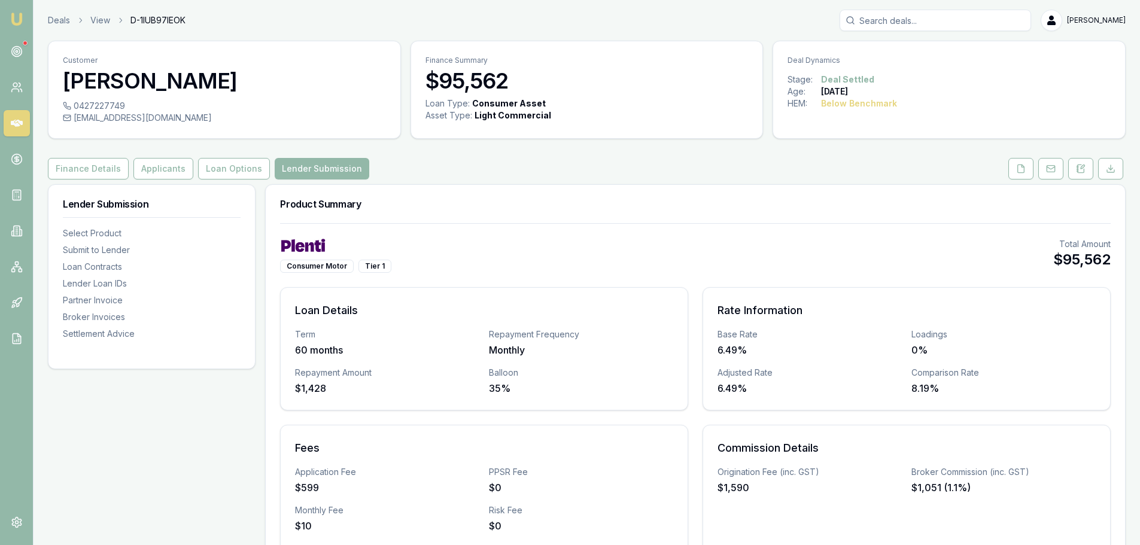
click at [59, 14] on div "Deals View D-1IUB97IEOK Evette Abdo" at bounding box center [587, 21] width 1078 height 22
click at [56, 22] on link "Deals" at bounding box center [59, 20] width 22 height 12
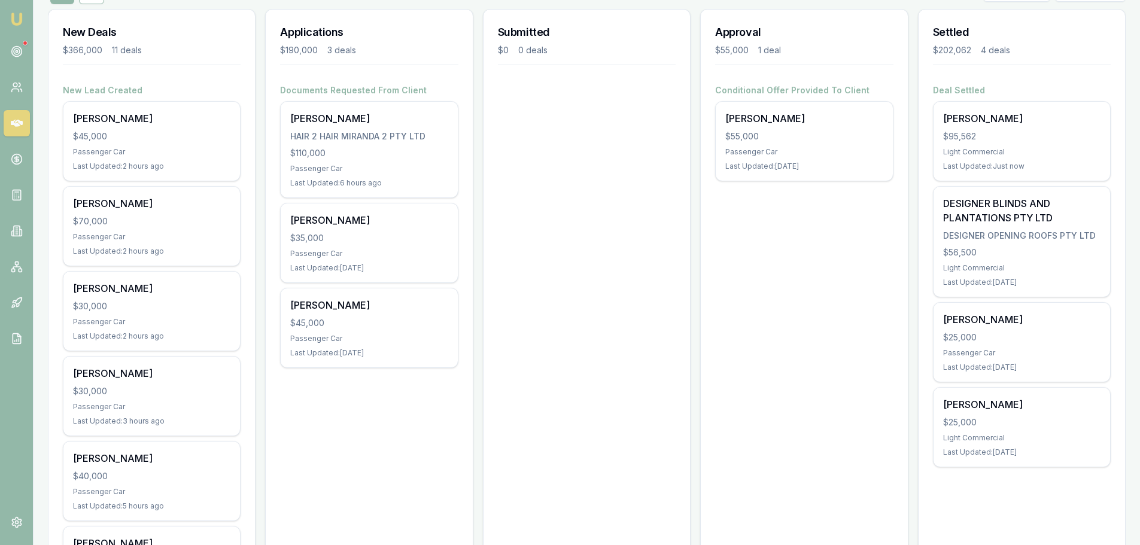
scroll to position [151, 0]
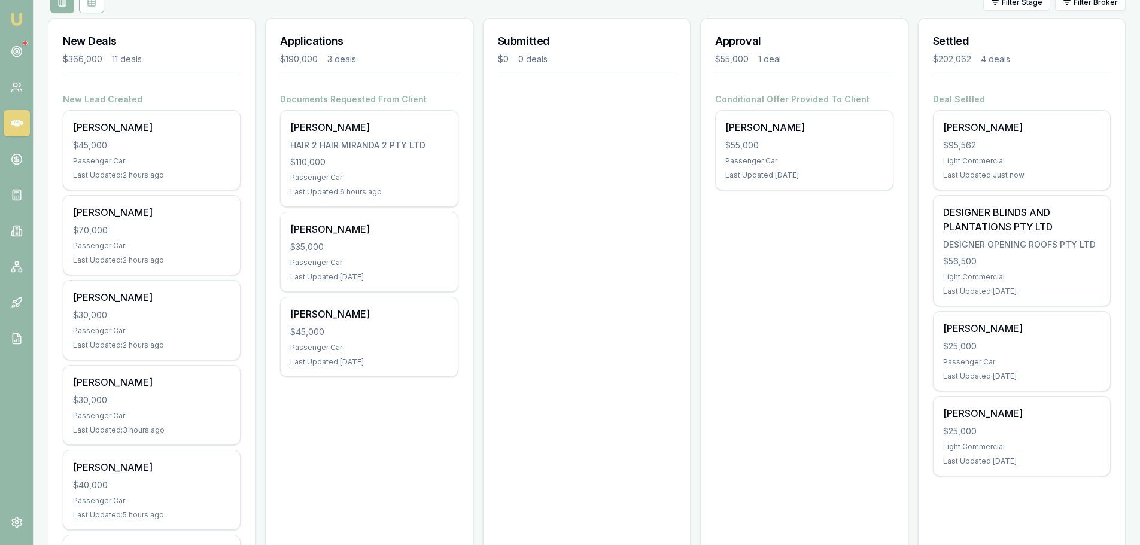
click at [308, 66] on div "Applications $190,000 3 deals" at bounding box center [369, 56] width 206 height 75
click at [994, 257] on div "$56,500" at bounding box center [1021, 262] width 157 height 12
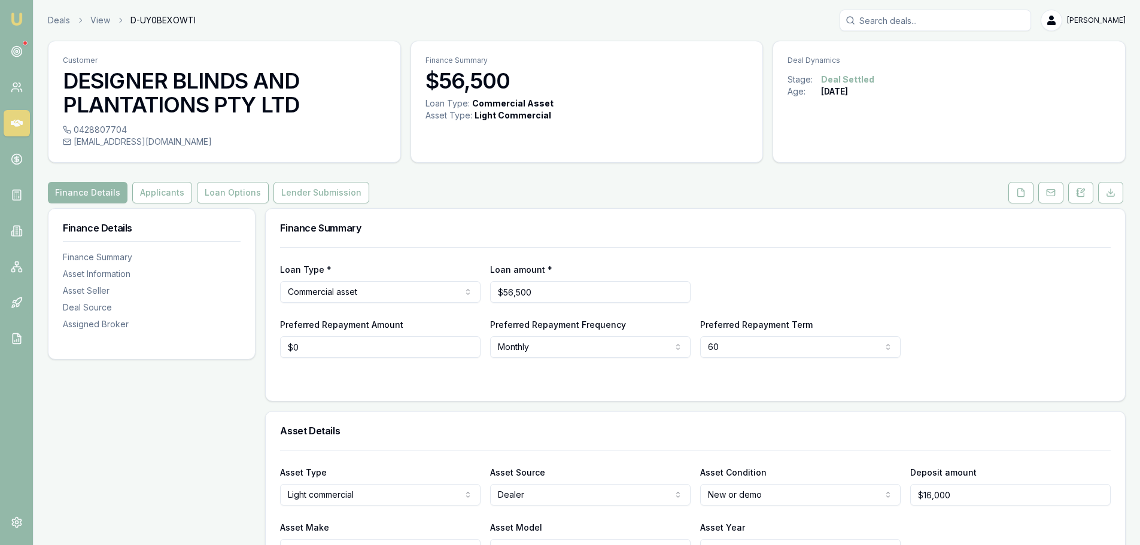
click at [53, 20] on link "Deals" at bounding box center [59, 20] width 22 height 12
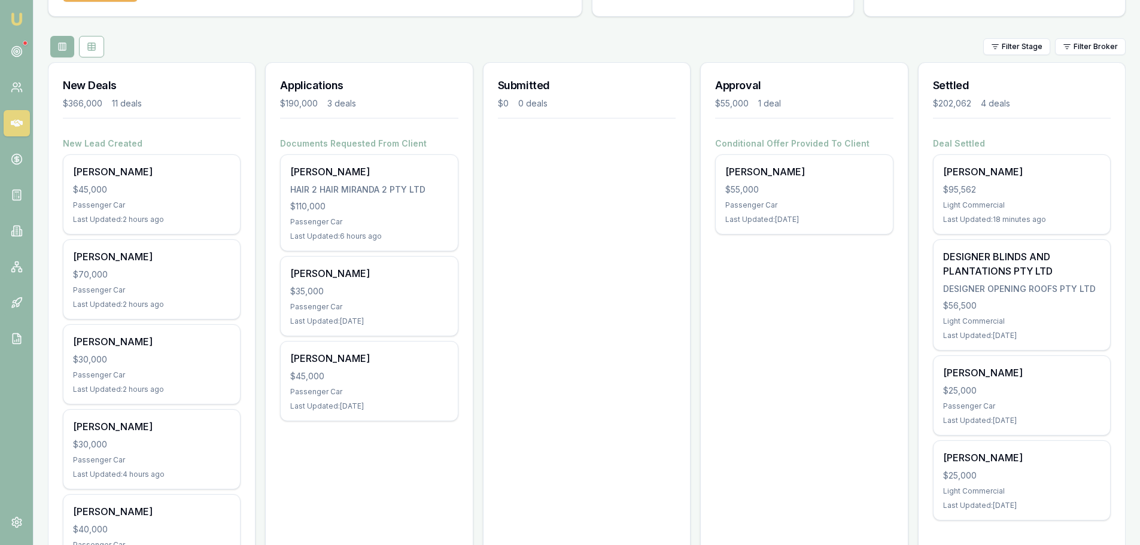
scroll to position [120, 0]
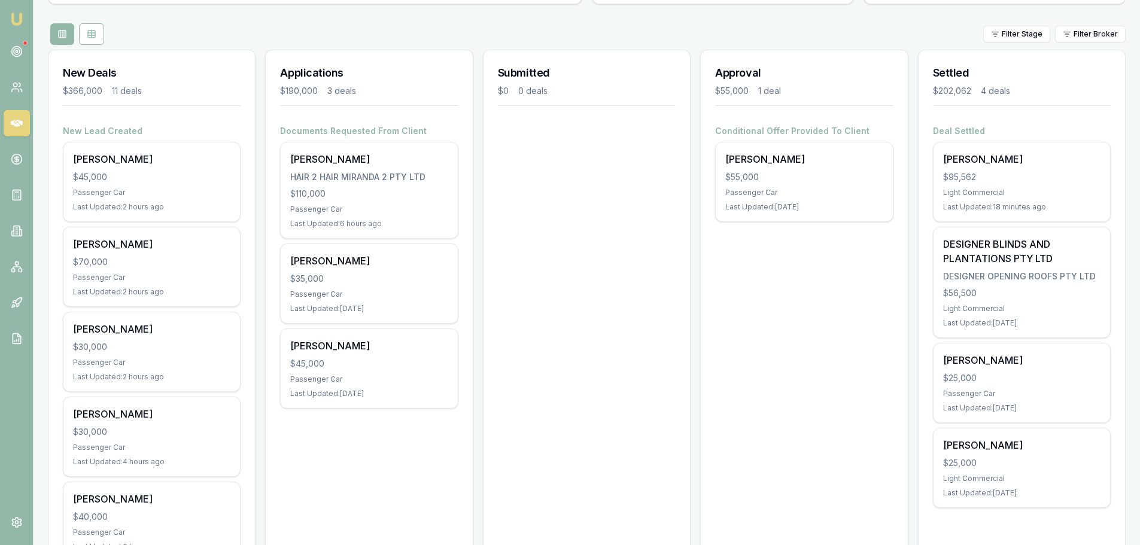
click at [163, 341] on div "$30,000" at bounding box center [151, 347] width 157 height 12
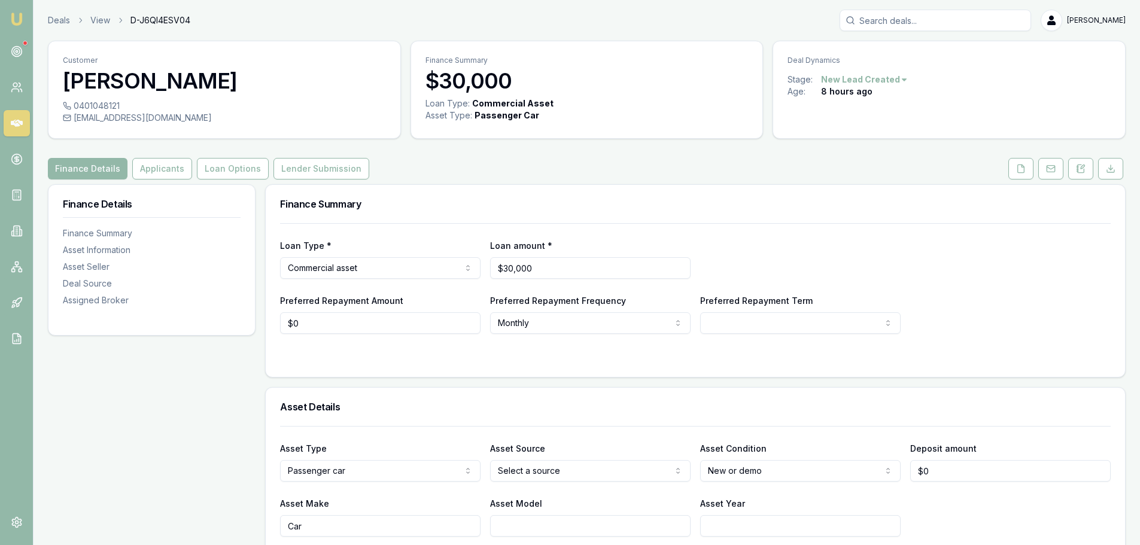
click at [1081, 168] on icon at bounding box center [1083, 167] width 4 height 4
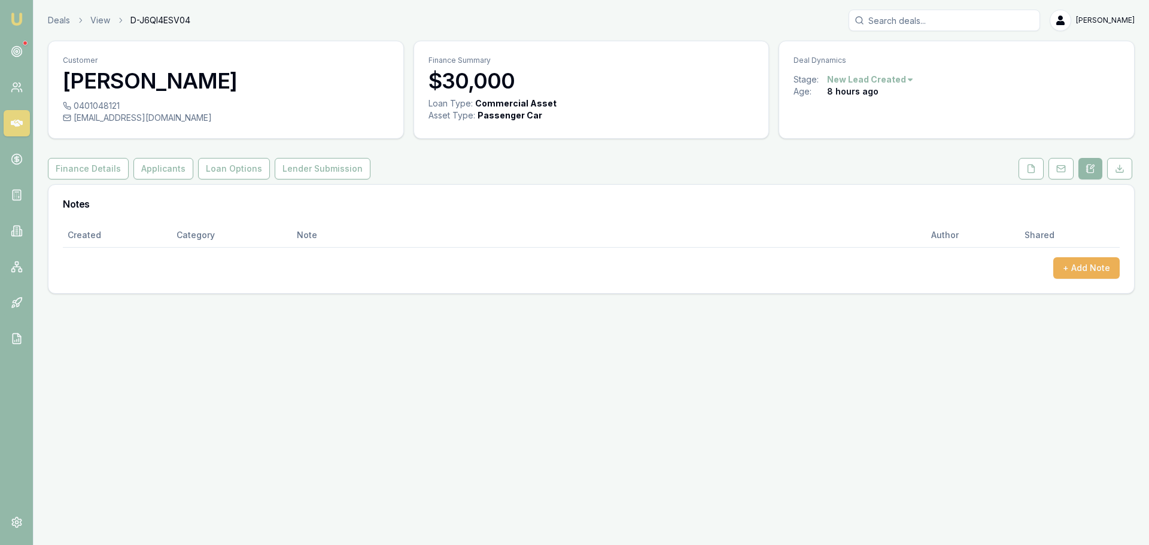
click at [1080, 262] on button "+ Add Note" at bounding box center [1086, 268] width 66 height 22
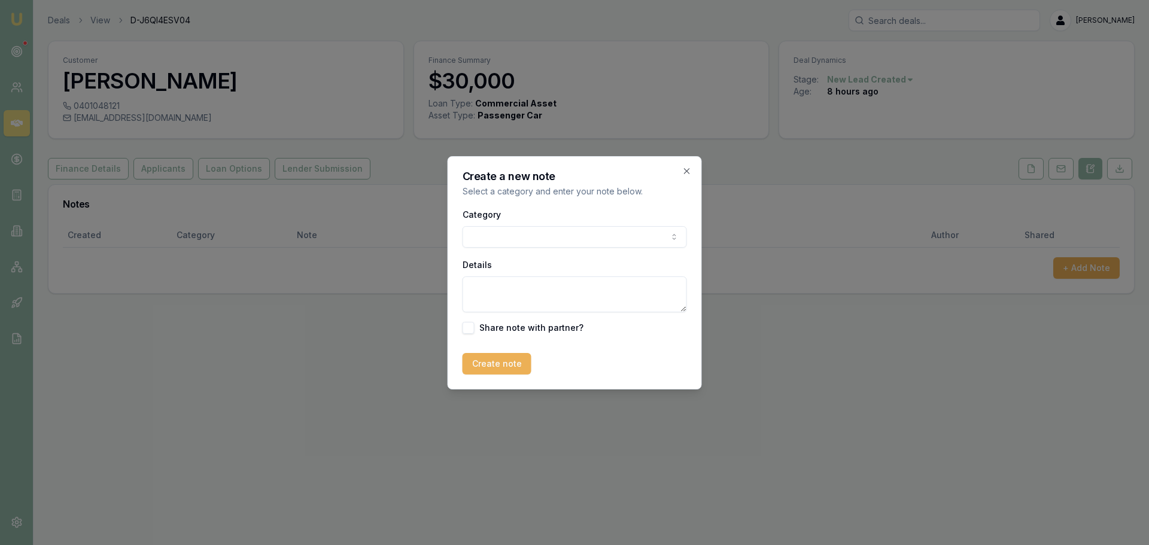
click at [493, 237] on body "Emu Broker Deals View D-J6QI4ESV04 [PERSON_NAME] Menu Customer [PERSON_NAME] 04…" at bounding box center [574, 272] width 1149 height 545
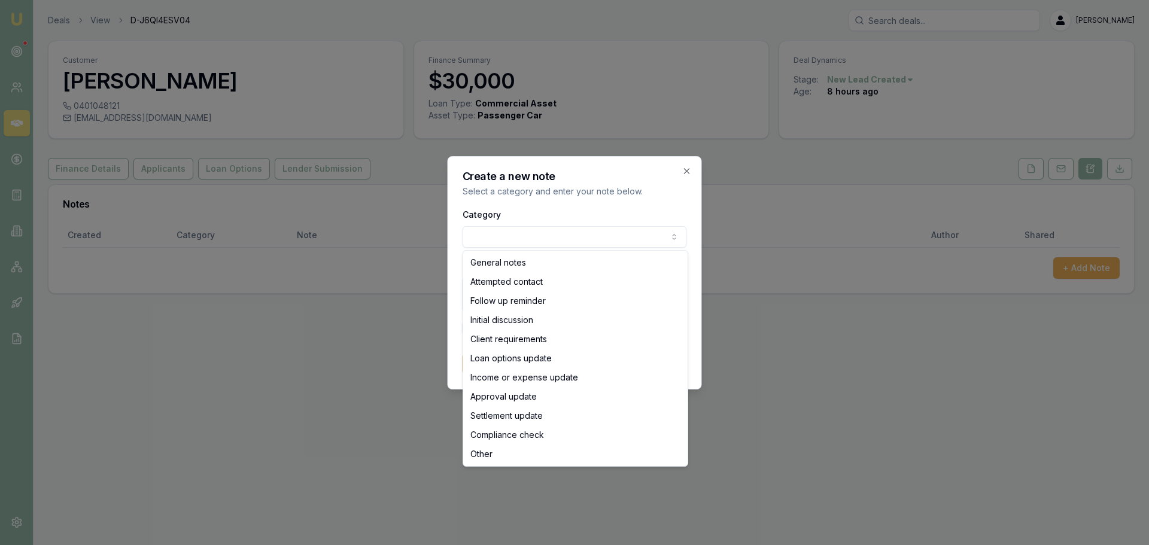
select select "ATTEMPTED_CONTACT"
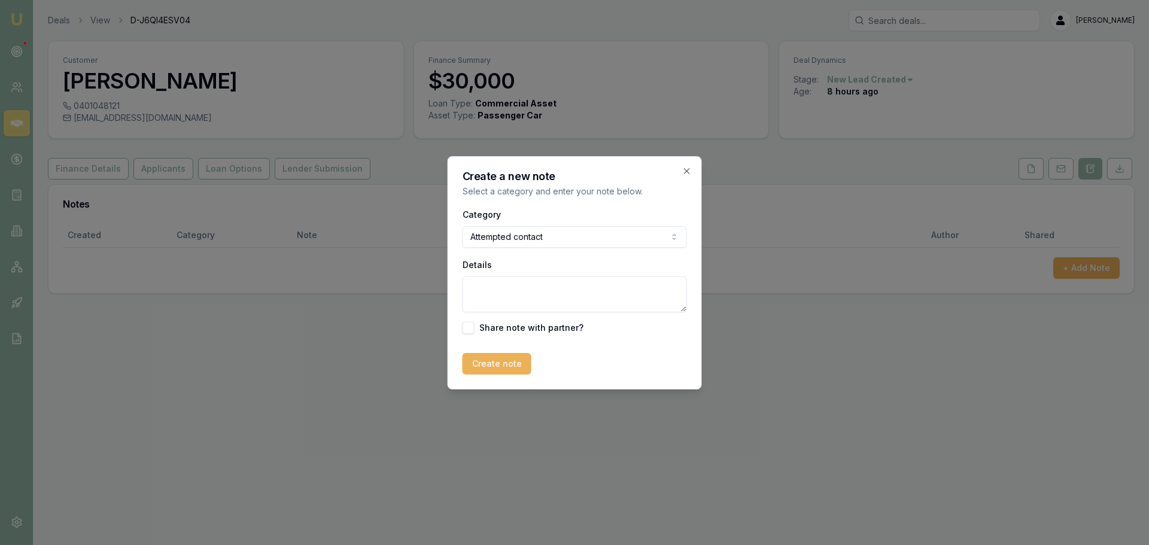
click at [476, 285] on textarea "Details" at bounding box center [575, 295] width 224 height 36
type textarea "no answer sent a text message"
click at [499, 362] on button "Create note" at bounding box center [497, 364] width 69 height 22
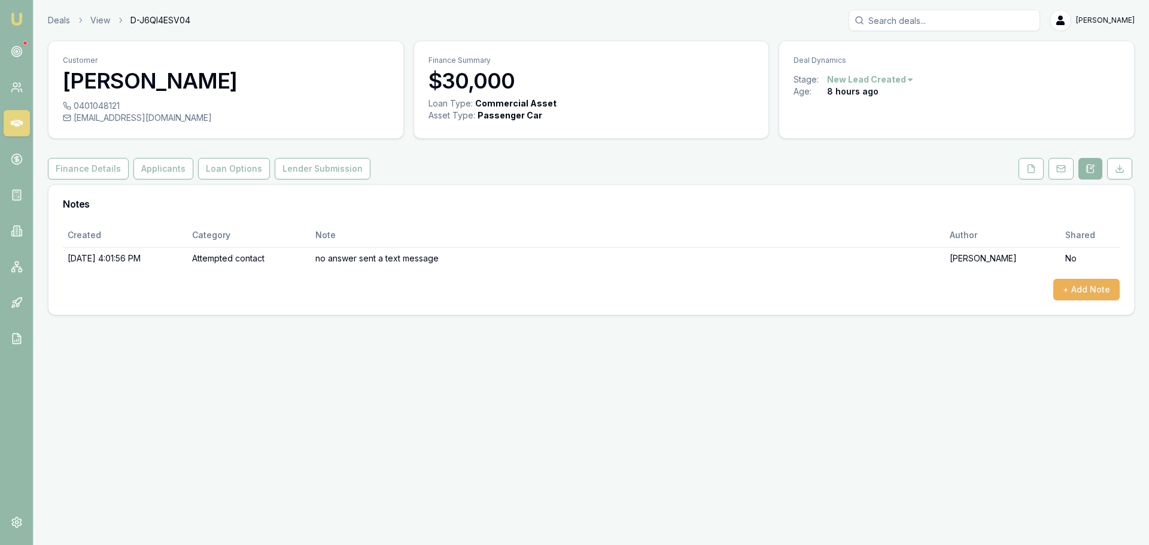
click at [61, 22] on link "Deals" at bounding box center [59, 20] width 22 height 12
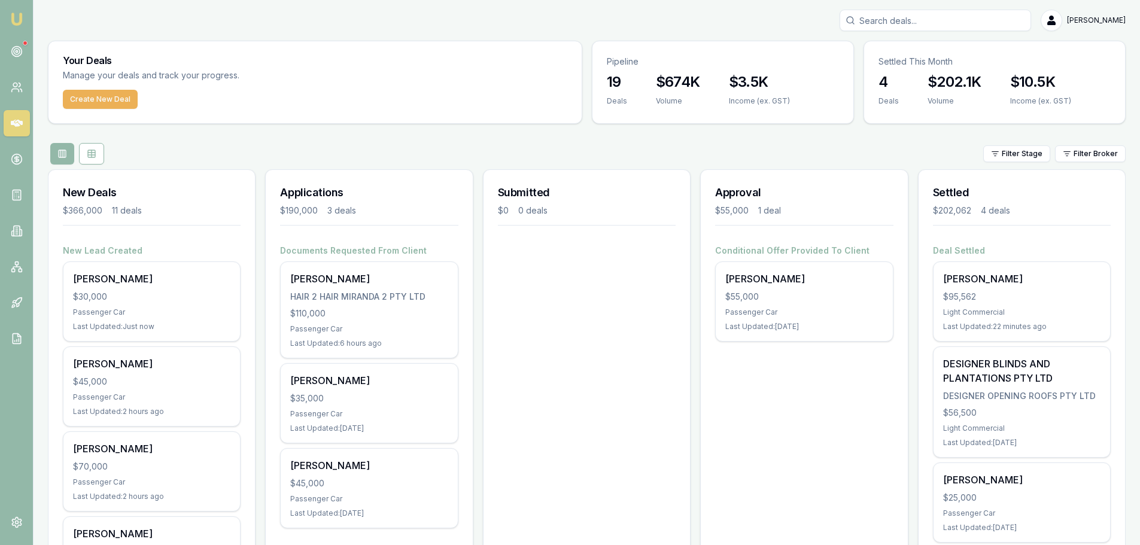
click at [147, 386] on div "$45,000" at bounding box center [151, 382] width 157 height 12
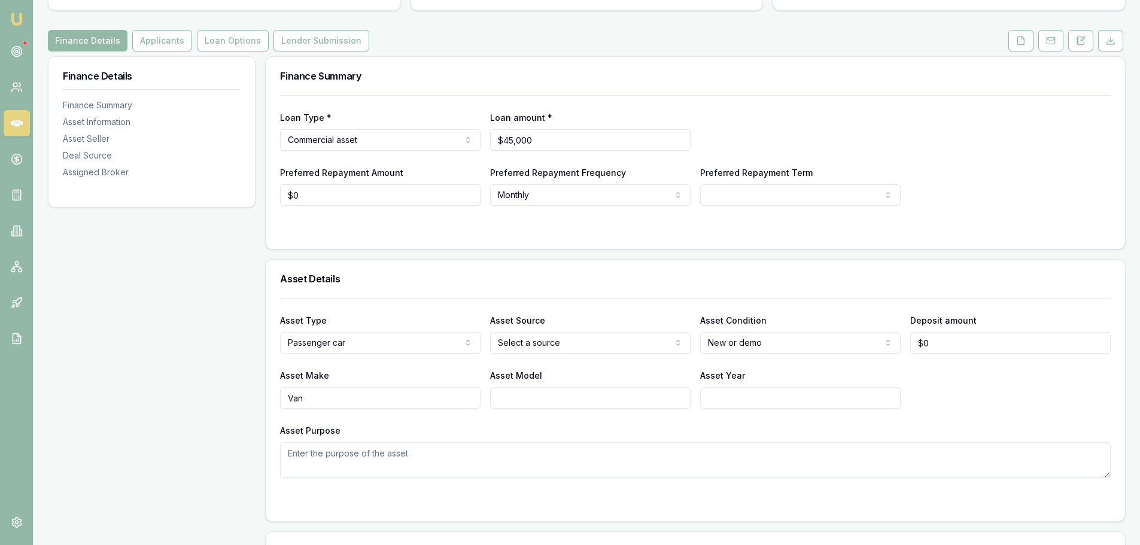
scroll to position [60, 0]
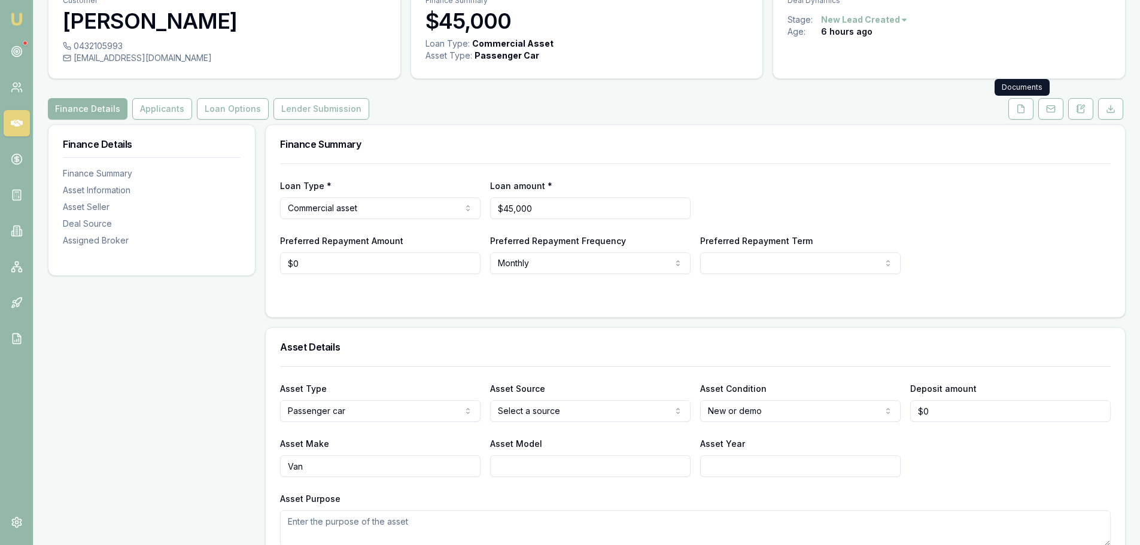
click at [1022, 105] on polyline at bounding box center [1023, 106] width 2 height 2
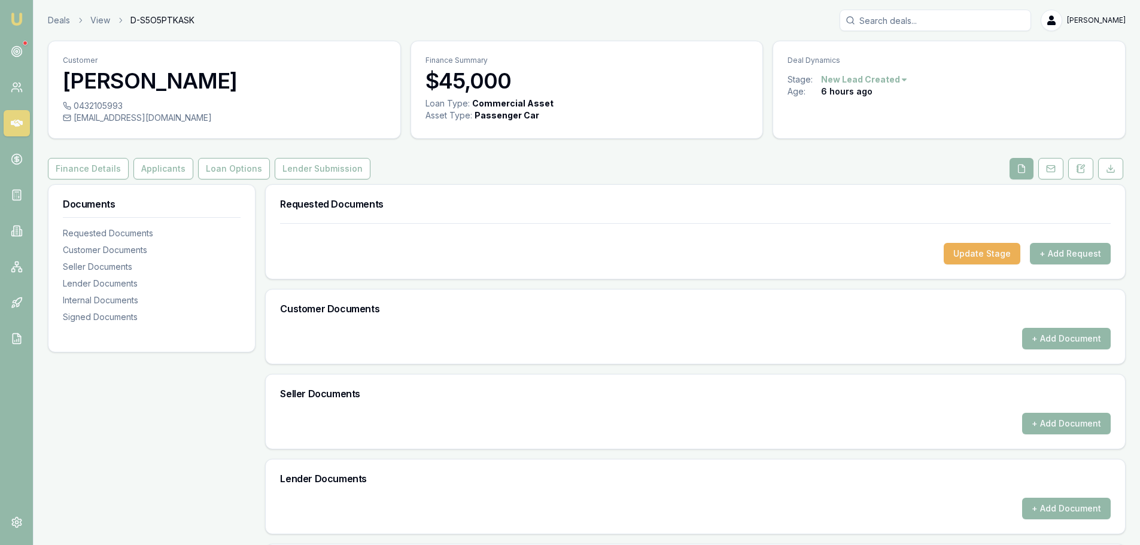
click at [988, 248] on button "Update Stage" at bounding box center [982, 254] width 77 height 22
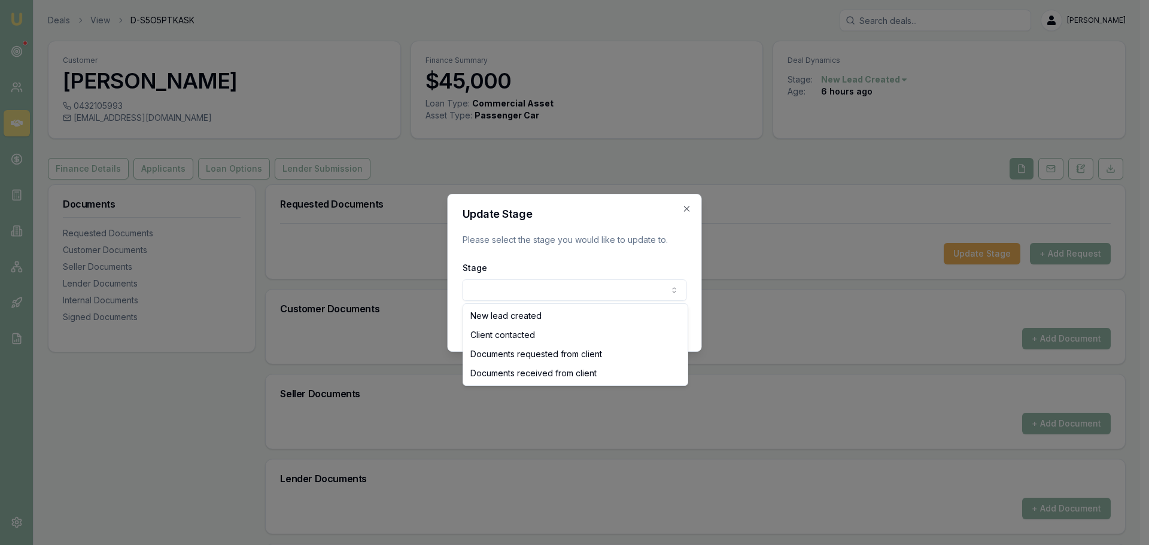
click at [487, 291] on body "Emu Broker Deals View D-S5O5PTKASK Evette Abdo Toggle Menu Customer Tyler Chamn…" at bounding box center [570, 272] width 1140 height 545
select select "DOCUMENTS_REQUESTED_FROM_CLIENT"
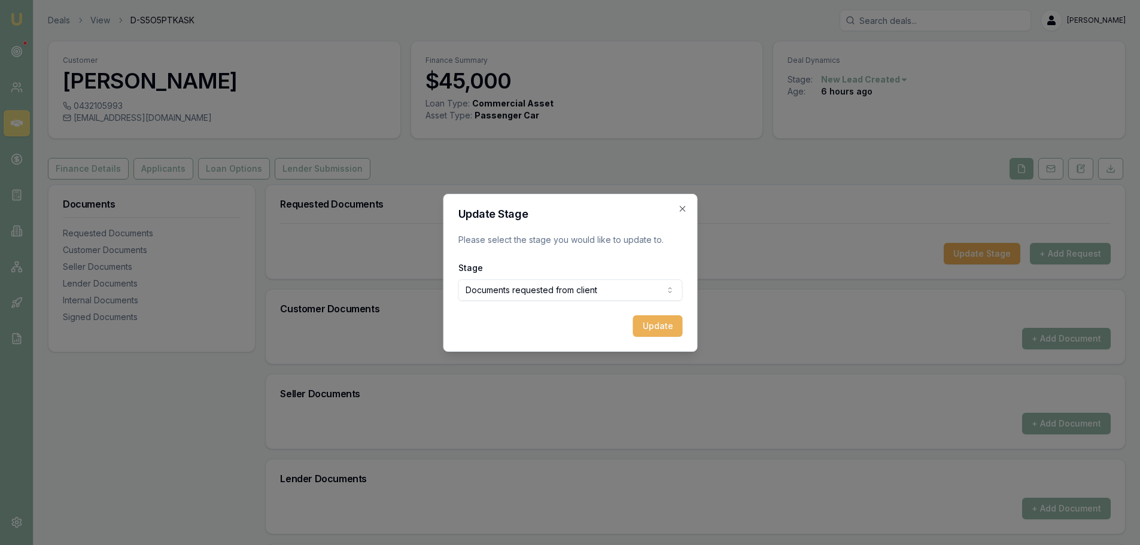
click at [660, 324] on button "Update" at bounding box center [658, 326] width 50 height 22
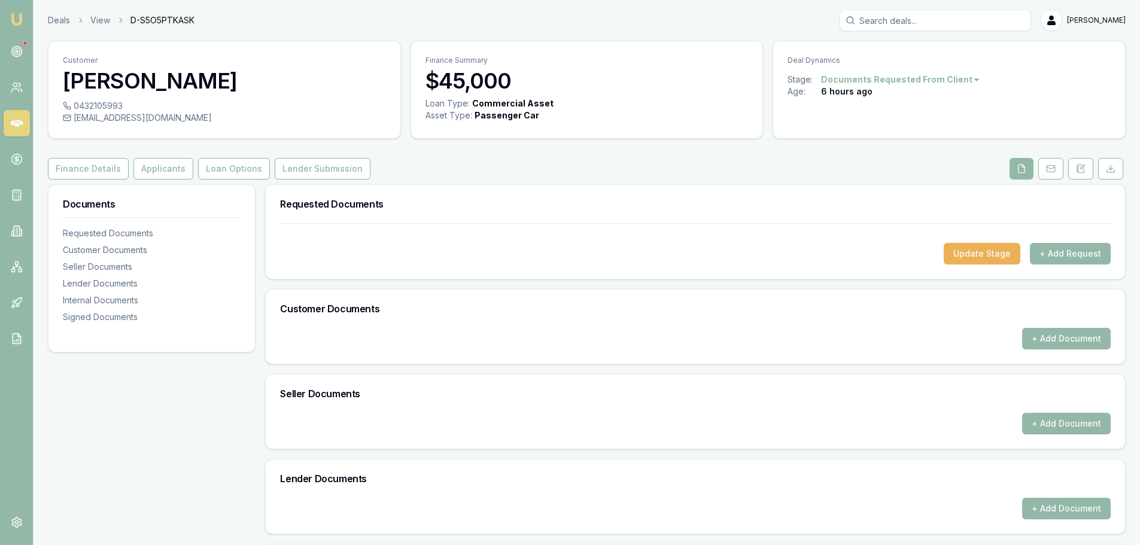
click at [1062, 253] on button "+ Add Request" at bounding box center [1070, 254] width 81 height 22
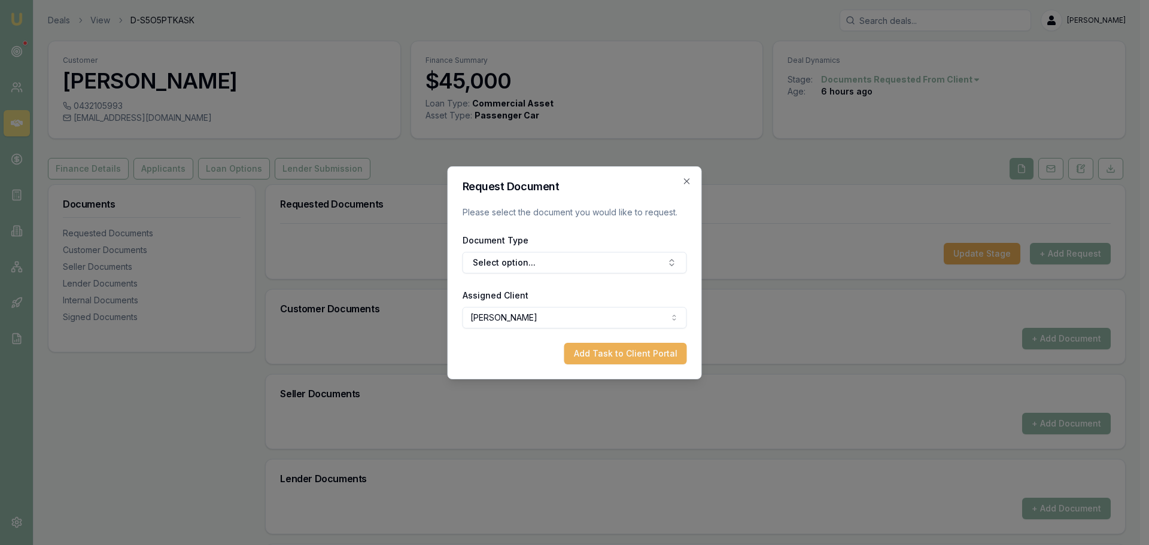
click at [510, 265] on button "Select option..." at bounding box center [575, 263] width 224 height 22
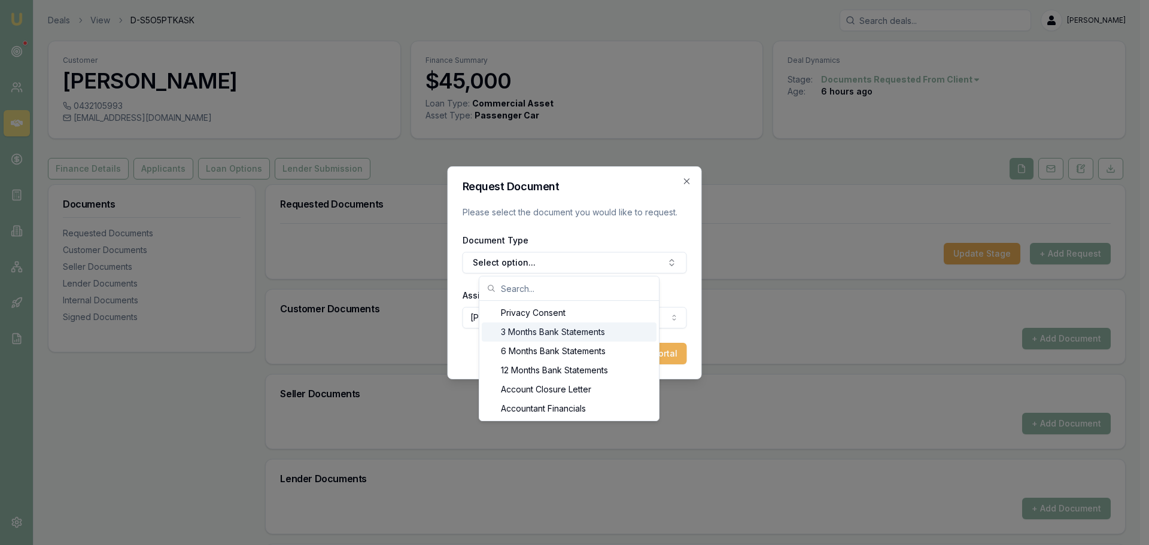
click at [541, 330] on div "3 Months Bank Statements" at bounding box center [569, 332] width 175 height 19
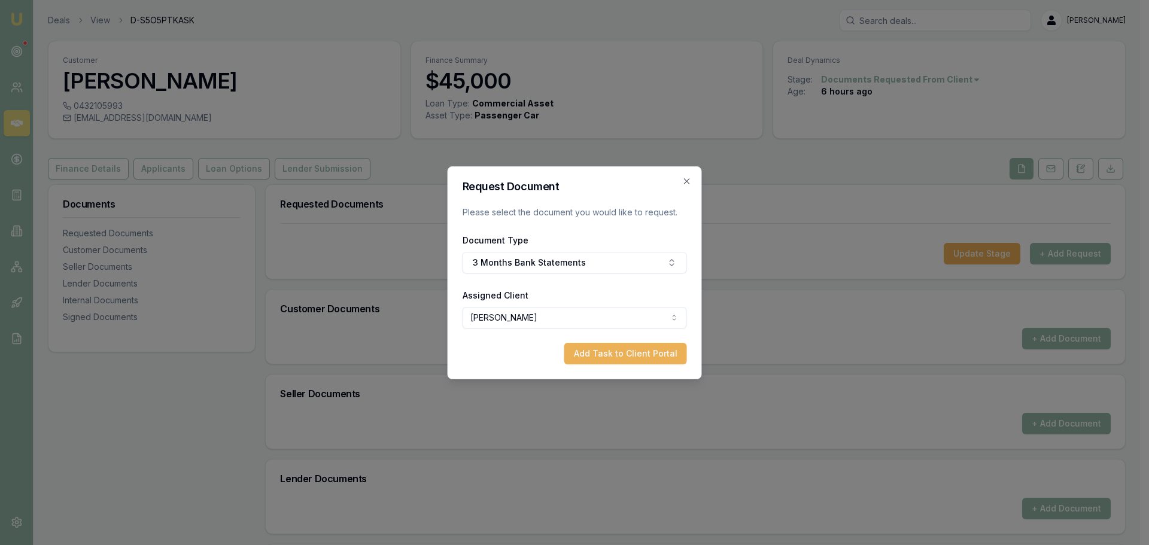
click at [604, 355] on button "Add Task to Client Portal" at bounding box center [625, 354] width 123 height 22
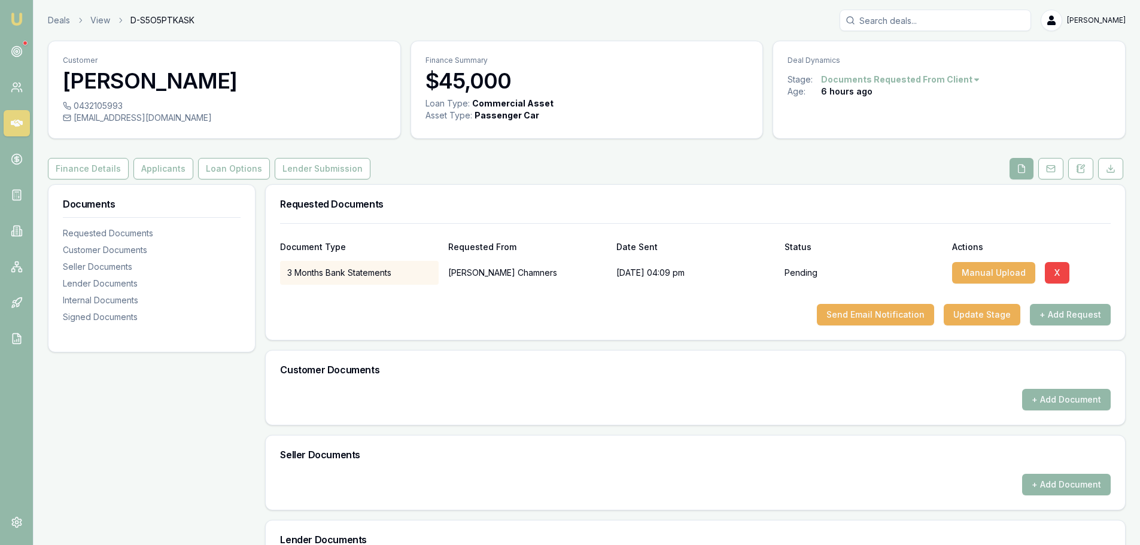
click at [1073, 315] on button "+ Add Request" at bounding box center [1070, 315] width 81 height 22
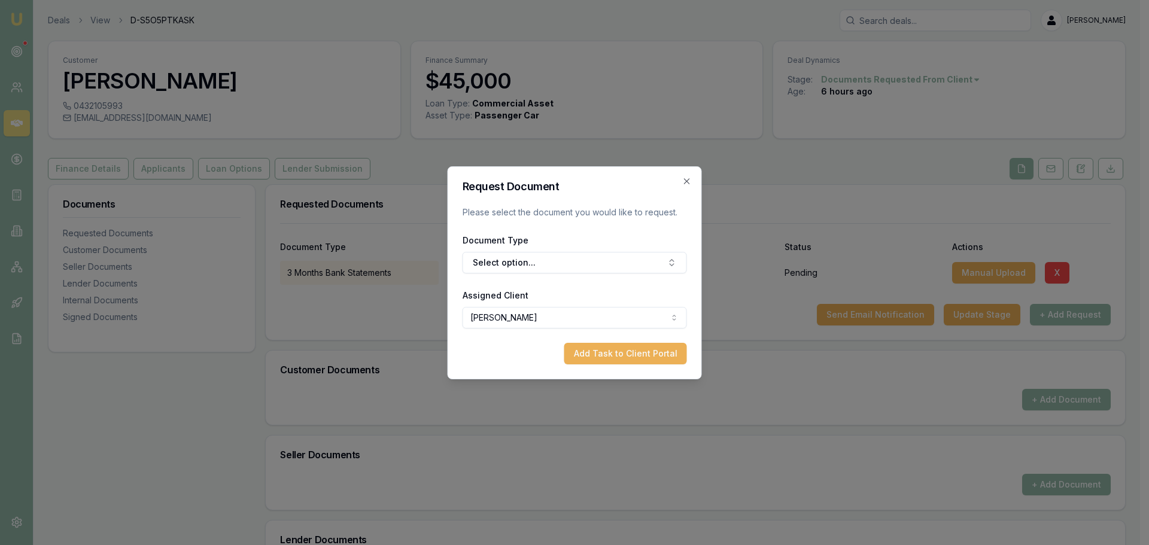
click at [520, 263] on button "Select option..." at bounding box center [575, 263] width 224 height 22
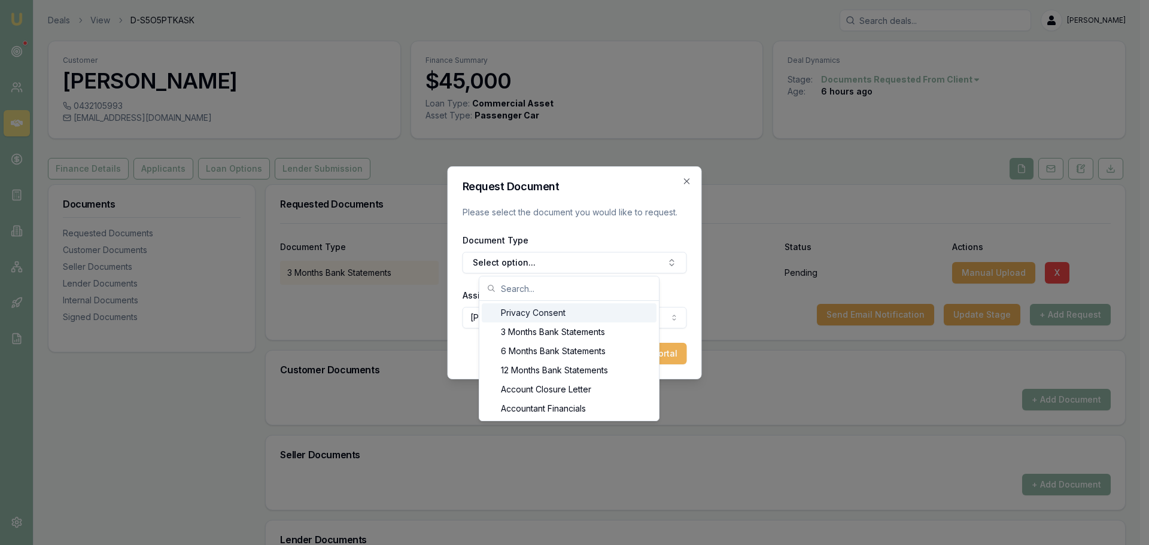
click at [507, 288] on input "text" at bounding box center [576, 289] width 151 height 24
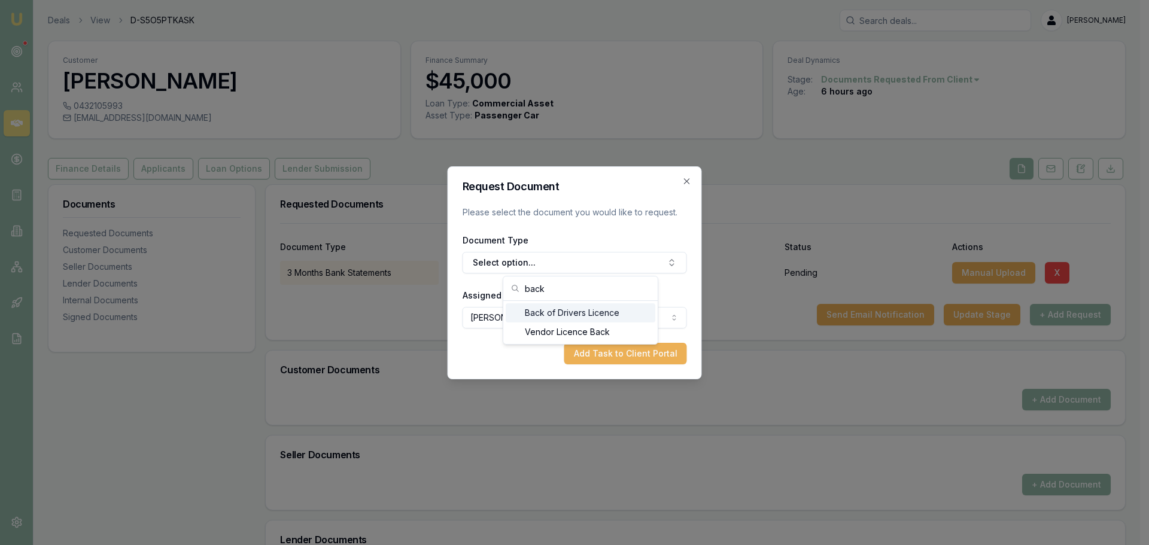
type input "back"
click at [539, 314] on div "Back of Drivers Licence" at bounding box center [581, 312] width 150 height 19
click at [622, 352] on button "Add Task to Client Portal" at bounding box center [625, 354] width 123 height 22
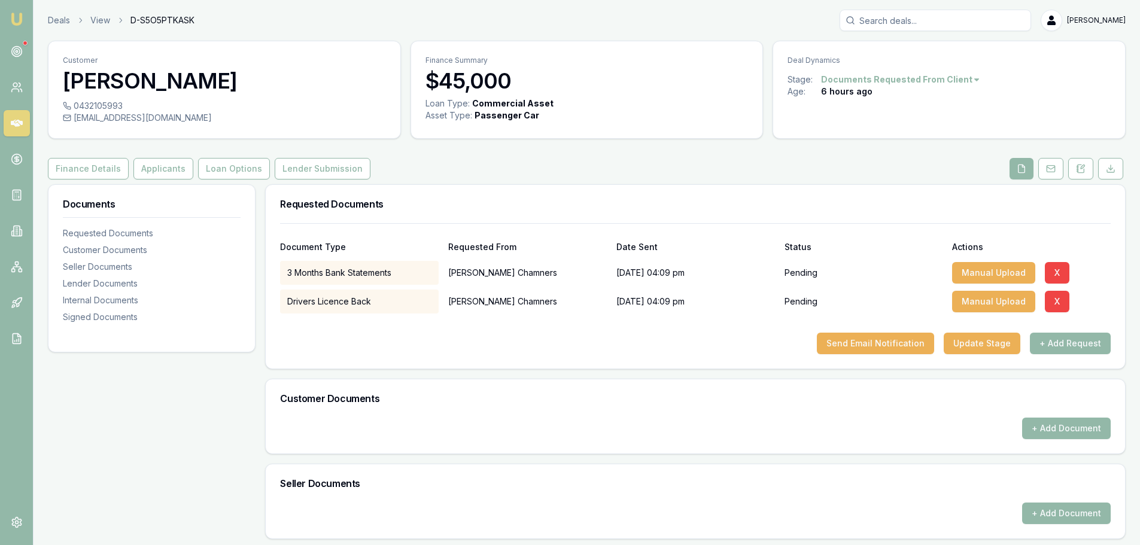
click at [1065, 341] on button "+ Add Request" at bounding box center [1070, 344] width 81 height 22
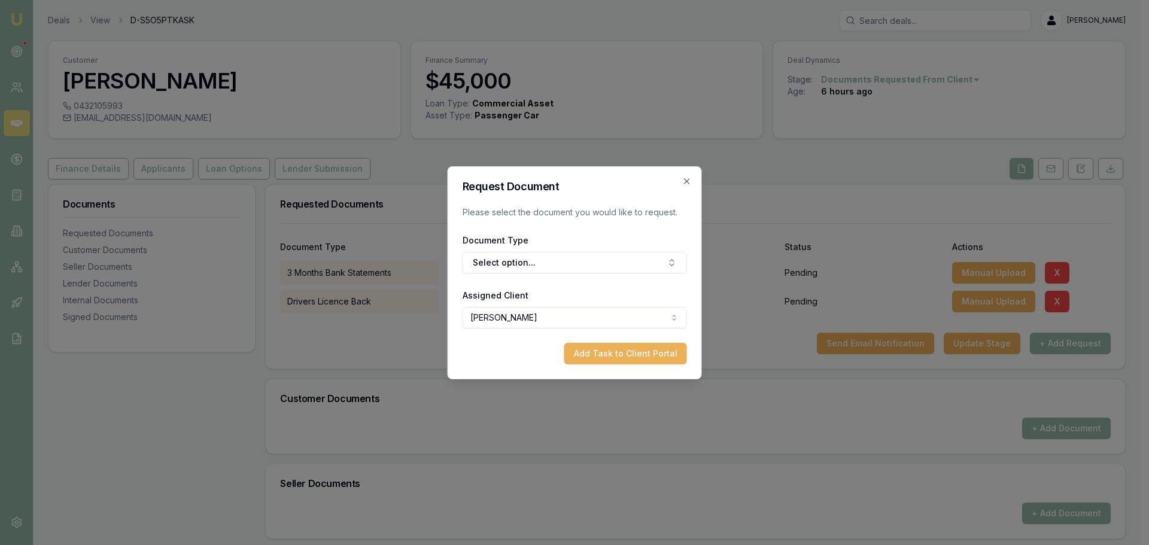
click at [514, 263] on button "Select option..." at bounding box center [575, 263] width 224 height 22
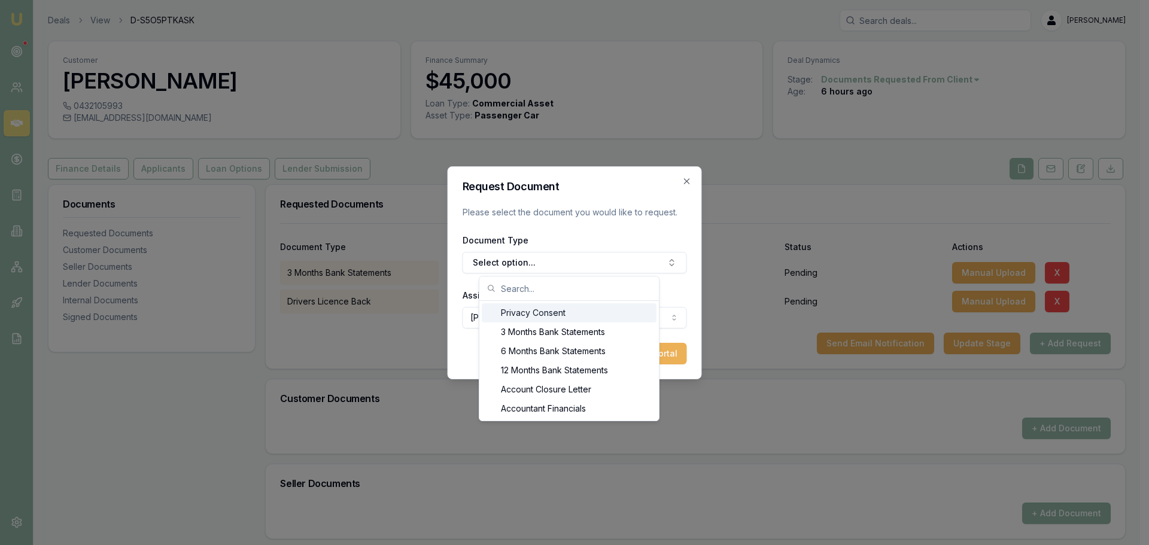
click at [508, 289] on input "text" at bounding box center [576, 289] width 151 height 24
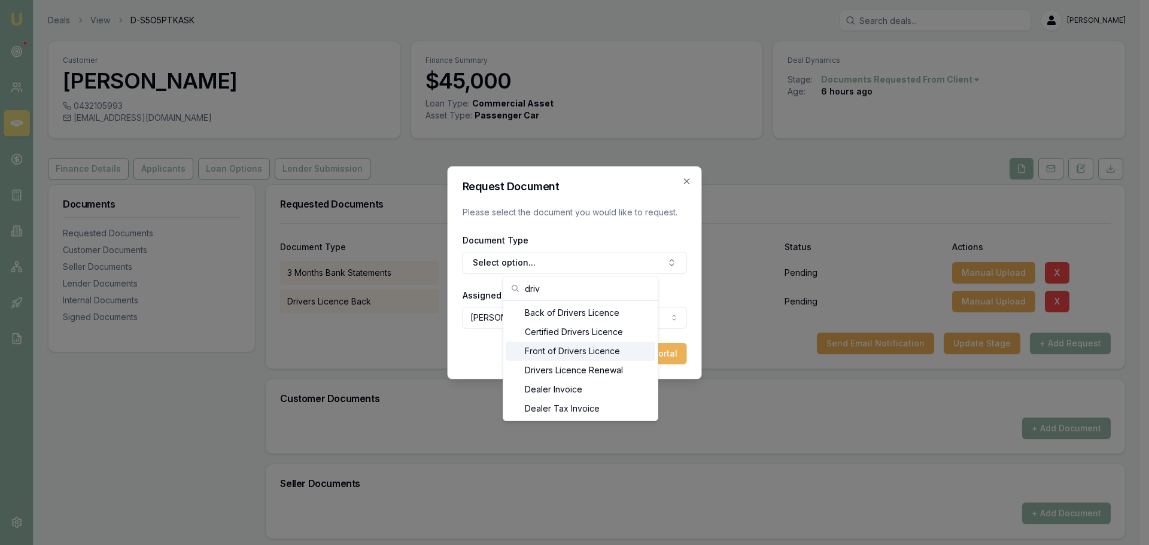
type input "driv"
click at [552, 351] on div "Front of Drivers Licence" at bounding box center [581, 351] width 150 height 19
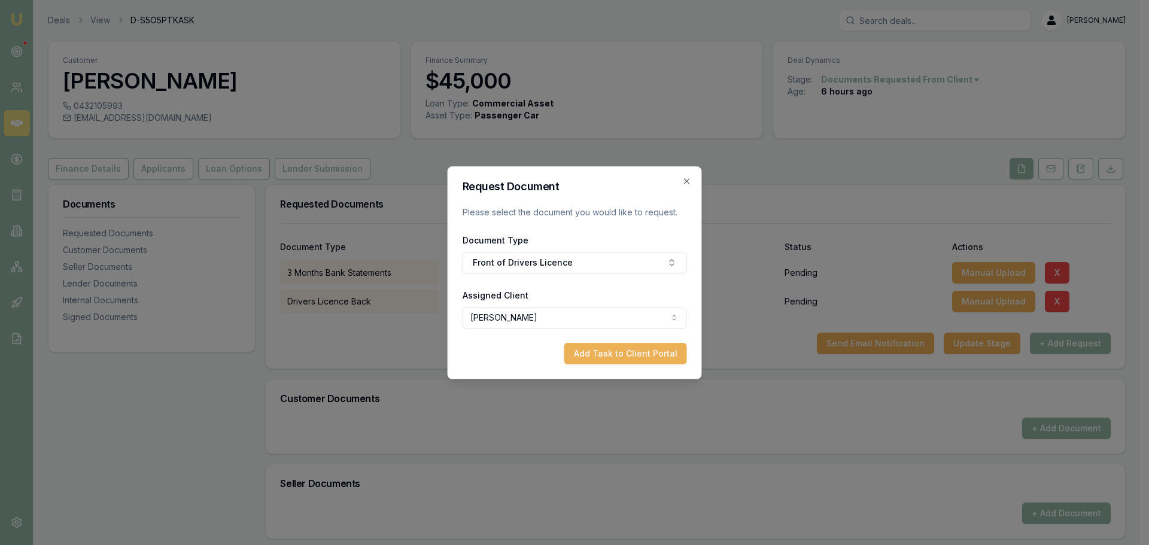
click at [621, 356] on button "Add Task to Client Portal" at bounding box center [625, 354] width 123 height 22
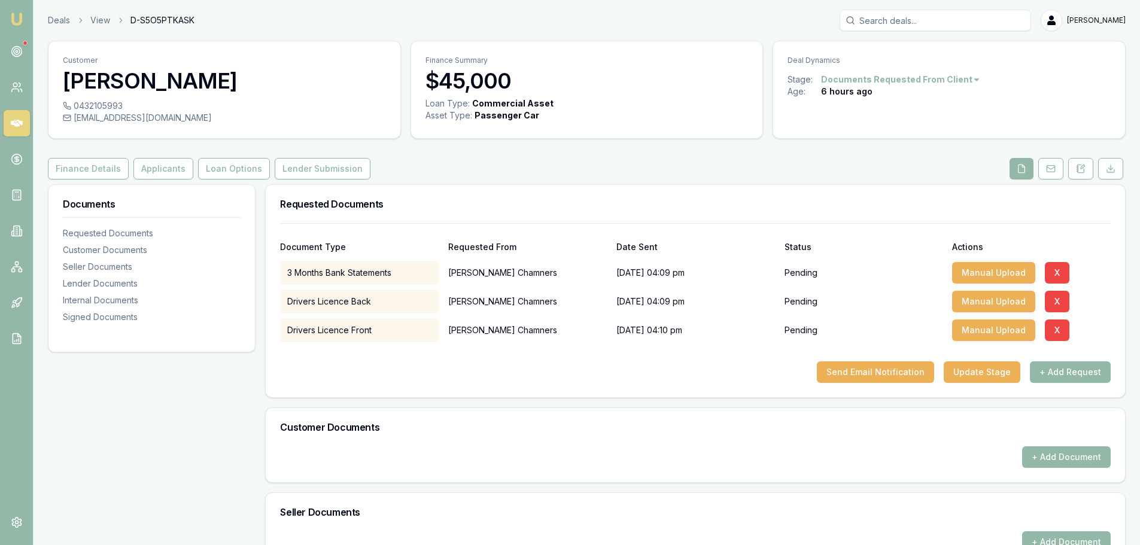
click at [1065, 375] on button "+ Add Request" at bounding box center [1070, 372] width 81 height 22
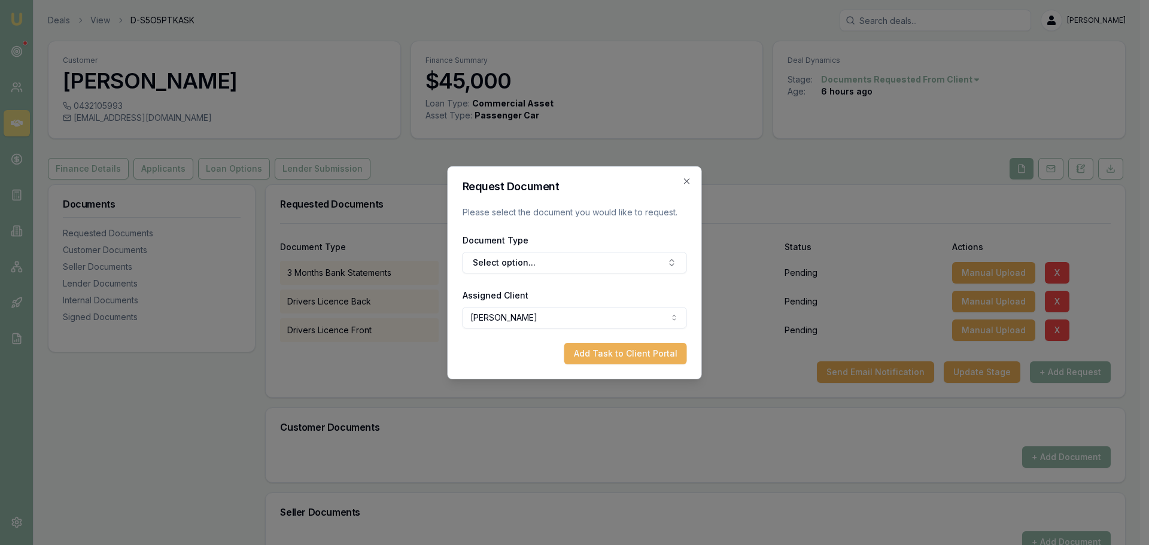
click at [509, 263] on button "Select option..." at bounding box center [575, 263] width 224 height 22
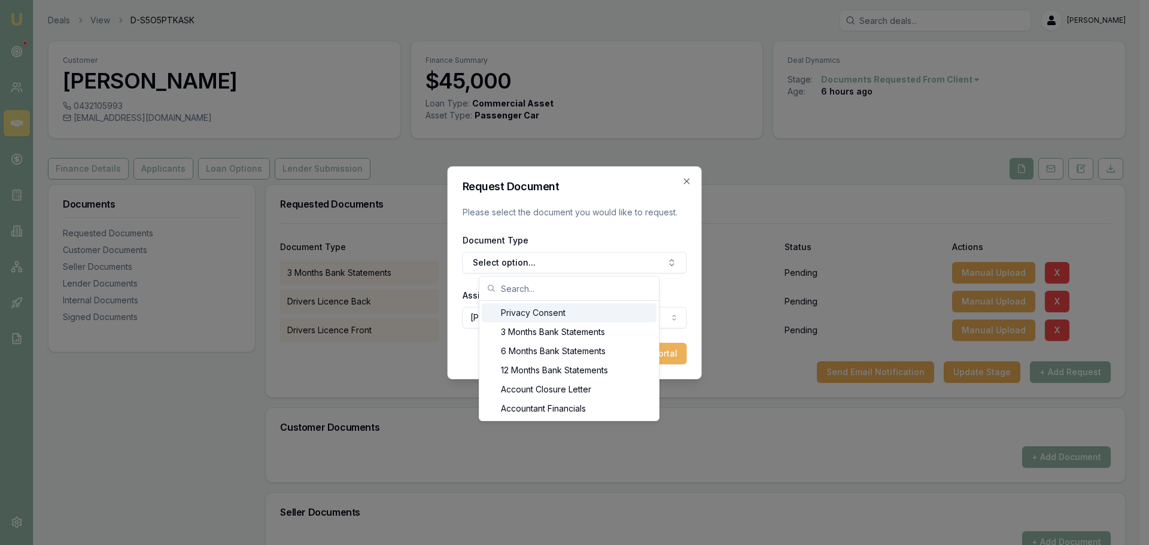
click at [542, 311] on div "Privacy Consent" at bounding box center [569, 312] width 175 height 19
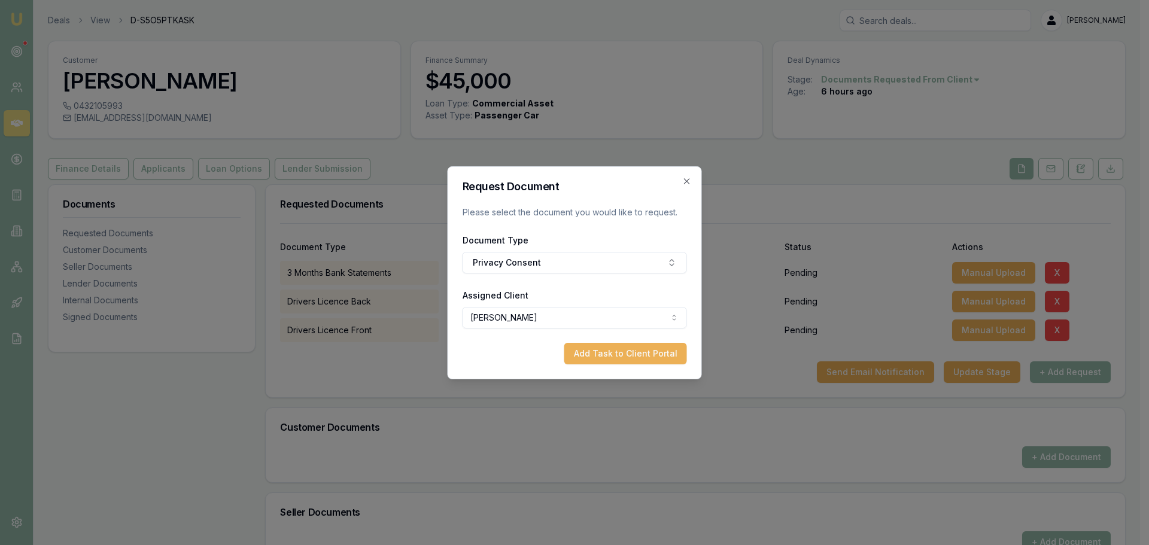
click at [605, 357] on button "Add Task to Client Portal" at bounding box center [625, 354] width 123 height 22
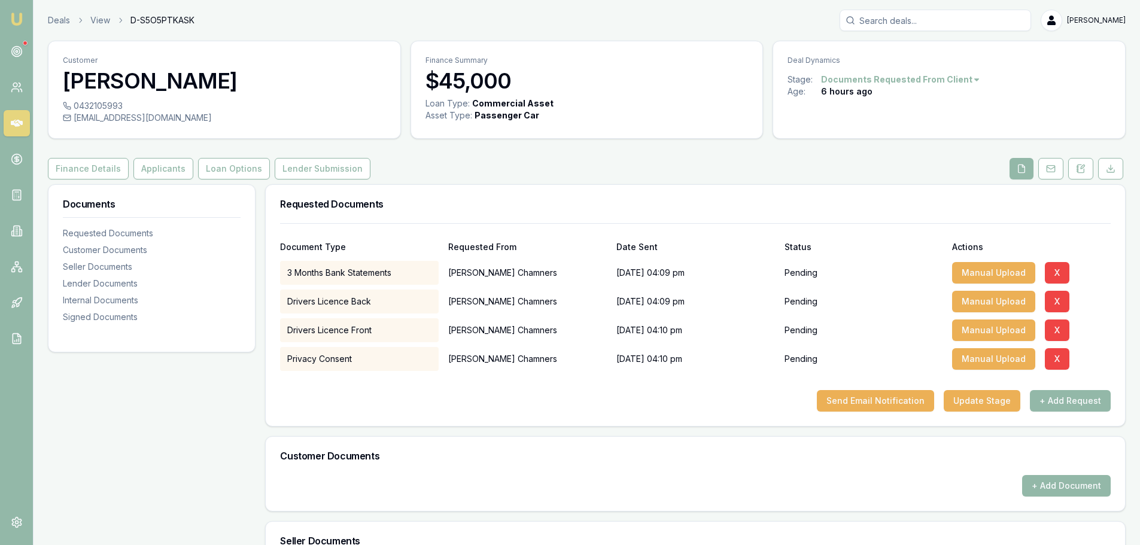
click at [1056, 402] on button "+ Add Request" at bounding box center [1070, 401] width 81 height 22
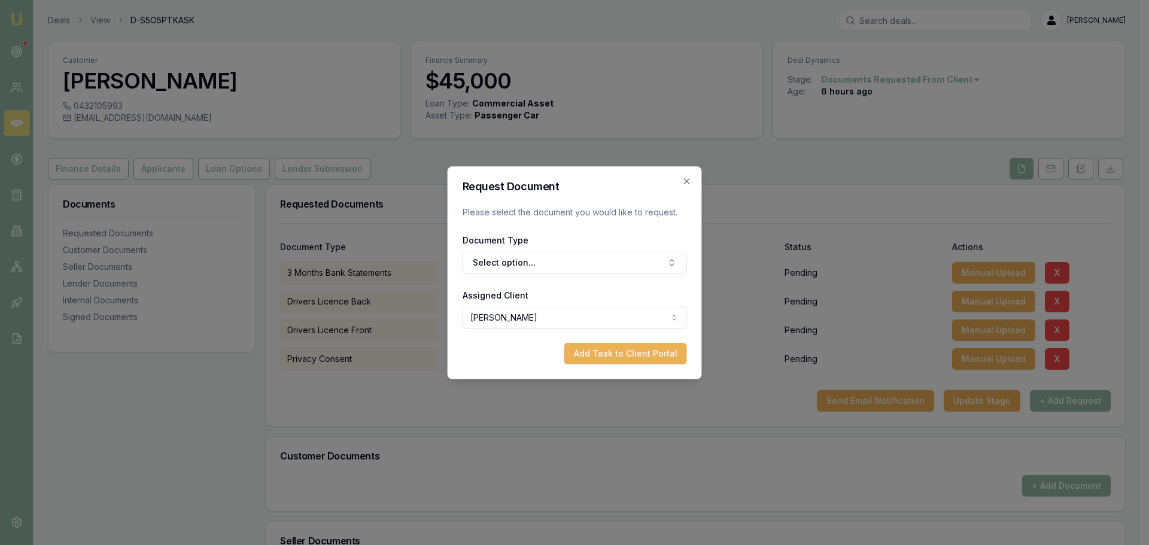
click at [517, 261] on button "Select option..." at bounding box center [575, 263] width 224 height 22
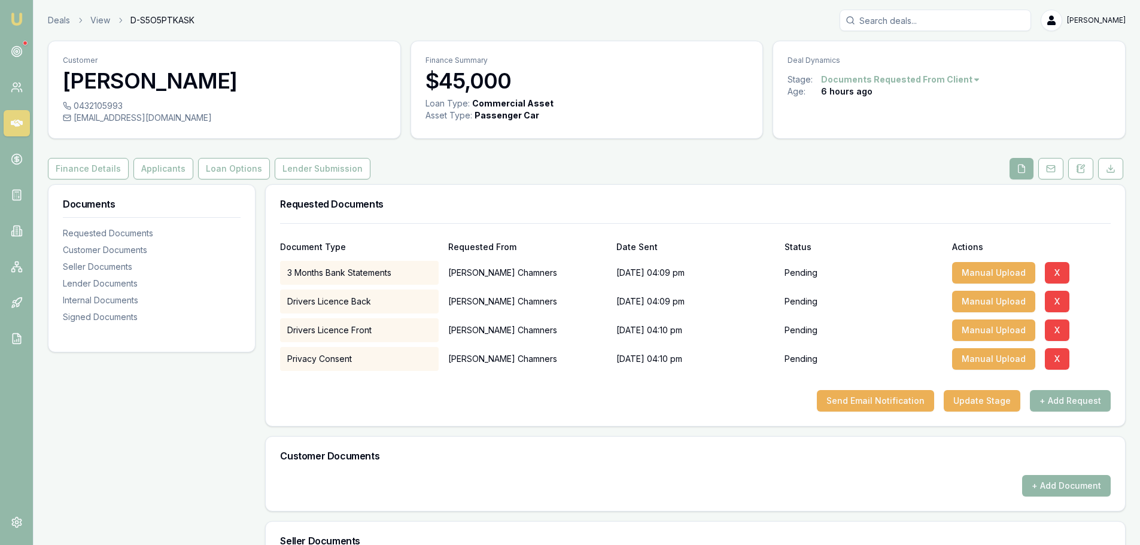
click at [80, 169] on button "Finance Details" at bounding box center [88, 169] width 81 height 22
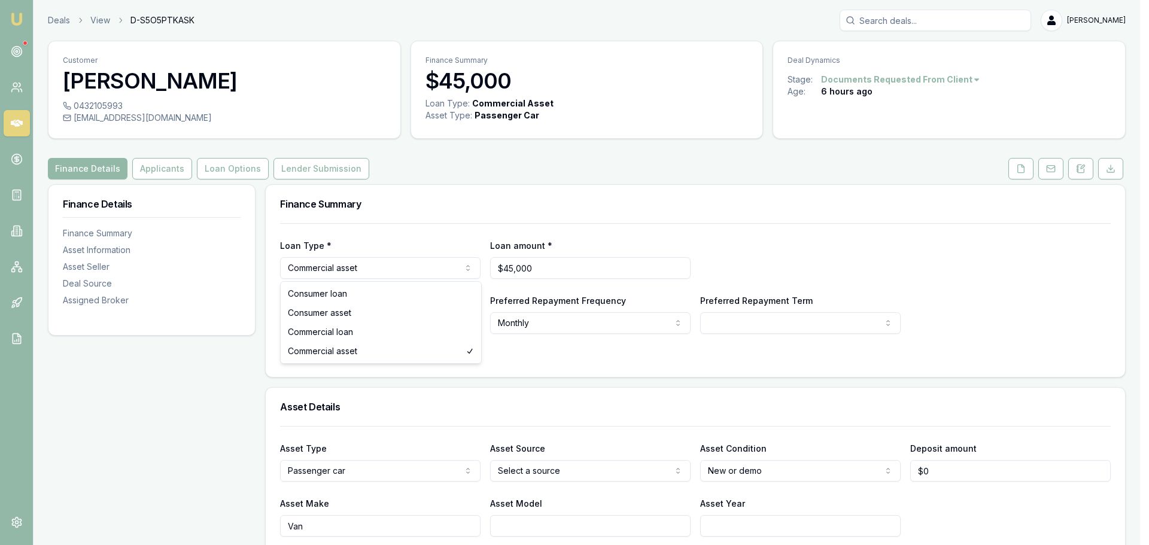
click at [354, 270] on html "Emu Broker Deals View D-S5O5PTKASK Evette Abdo Toggle Menu Customer Tyler Chamn…" at bounding box center [574, 272] width 1149 height 545
select select "CONSUMER_LOAN"
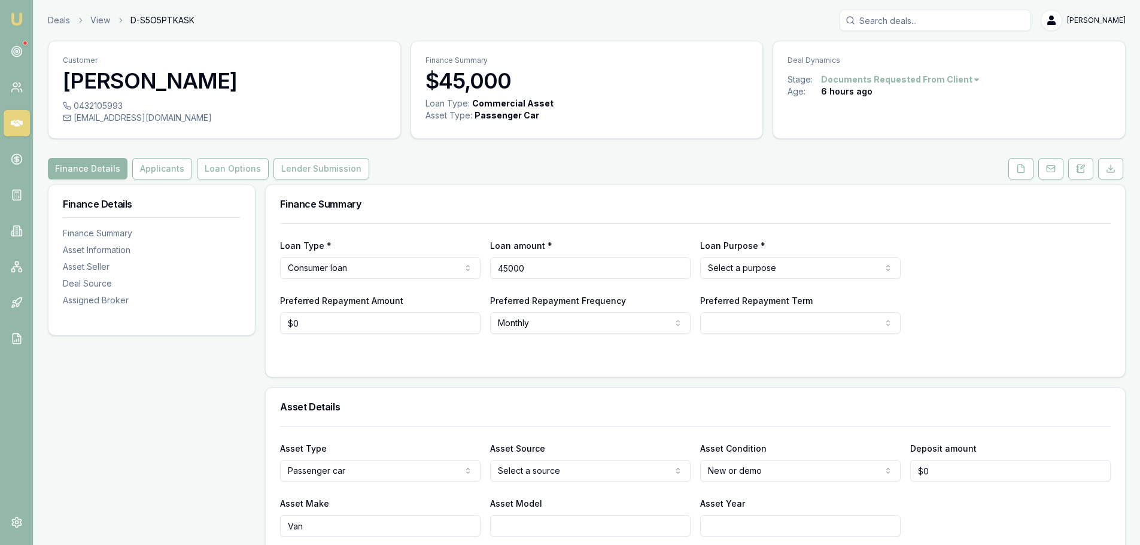
drag, startPoint x: 538, startPoint y: 271, endPoint x: 449, endPoint y: 273, distance: 89.2
click at [449, 273] on div "Loan Type * Consumer loan Consumer loan Consumer asset Commercial loan Commerci…" at bounding box center [695, 258] width 831 height 41
type input "$20,000"
click at [563, 246] on div "Loan amount * $20,000" at bounding box center [590, 258] width 200 height 41
select select "60"
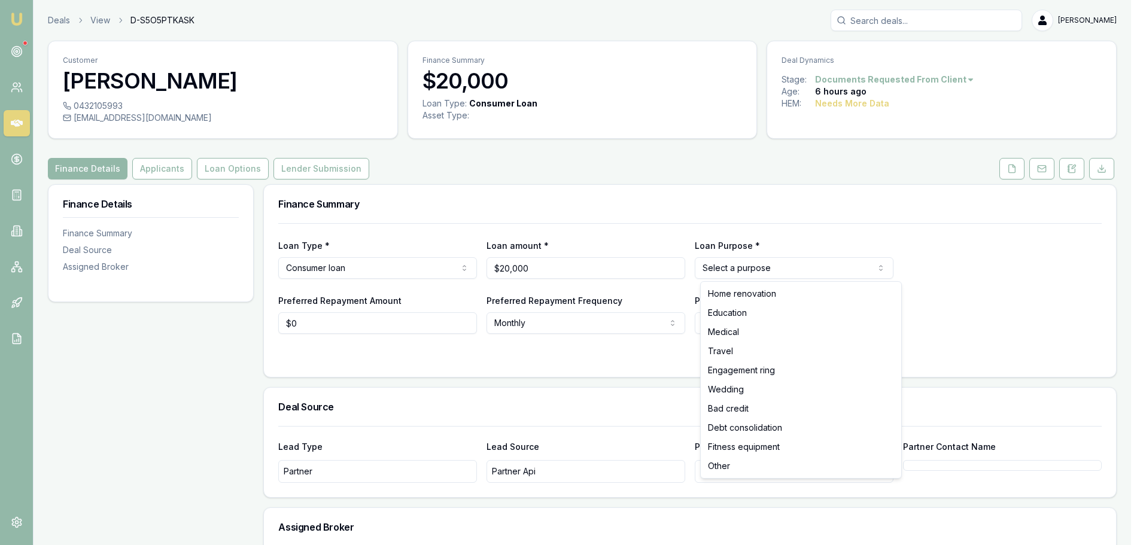
click at [732, 270] on html "Emu Broker Deals View D-S5O5PTKASK Evette Abdo Toggle Menu Customer Tyler Chamn…" at bounding box center [570, 272] width 1140 height 545
select select "OTHER"
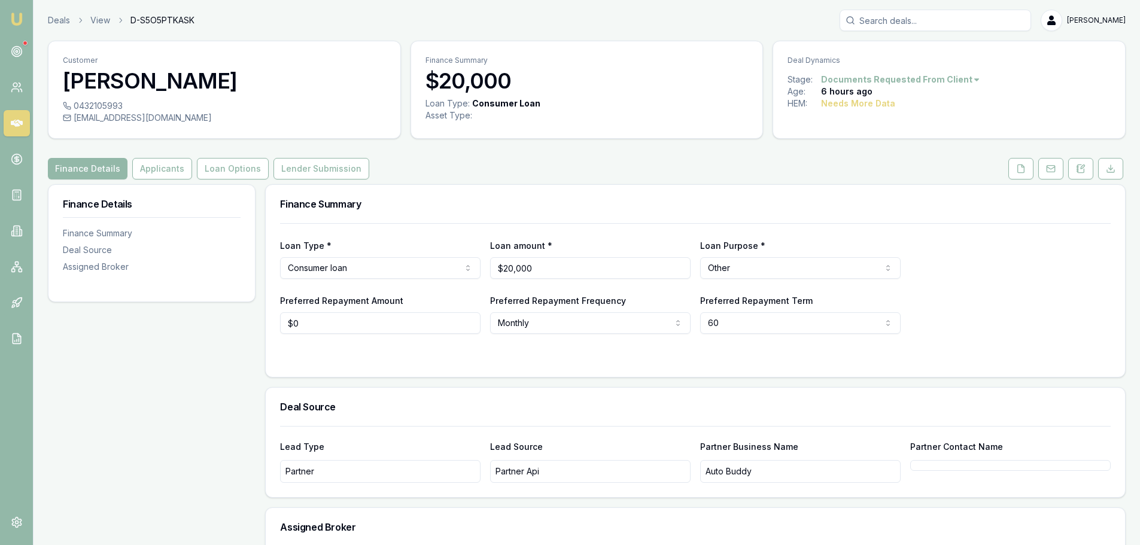
click at [156, 340] on div "Finance Details Finance Summary Deal Source Assigned Broker" at bounding box center [152, 420] width 208 height 473
click at [238, 171] on button "Loan Options" at bounding box center [233, 169] width 72 height 22
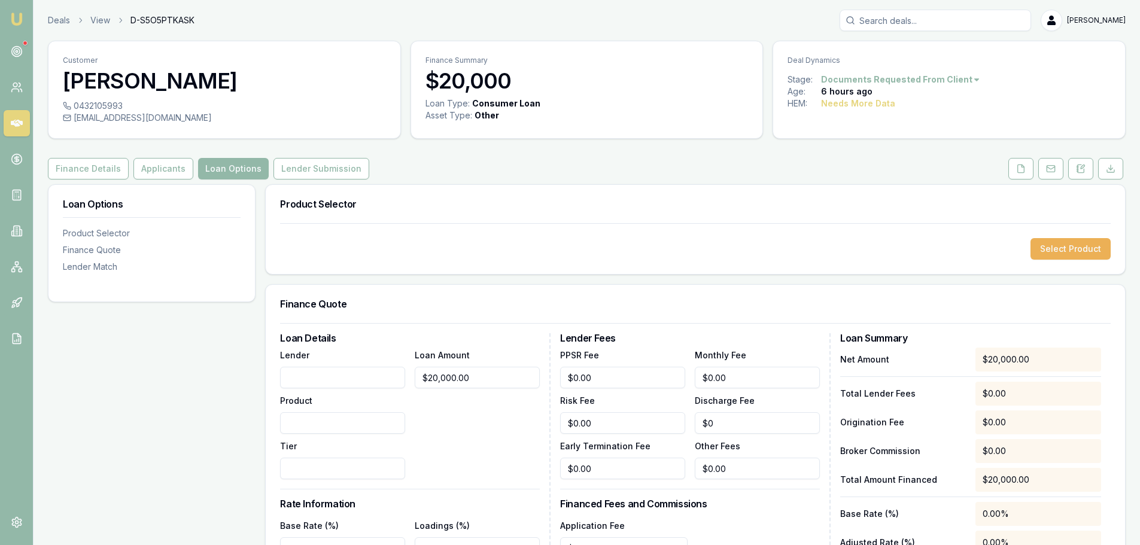
click at [169, 167] on button "Applicants" at bounding box center [163, 169] width 60 height 22
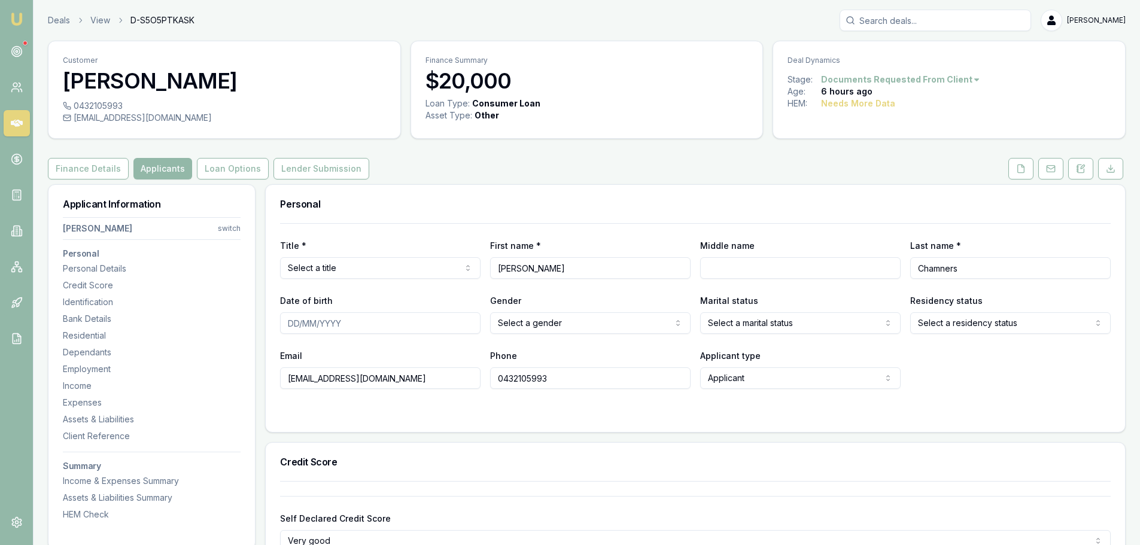
click at [287, 172] on button "Lender Submission" at bounding box center [322, 169] width 96 height 22
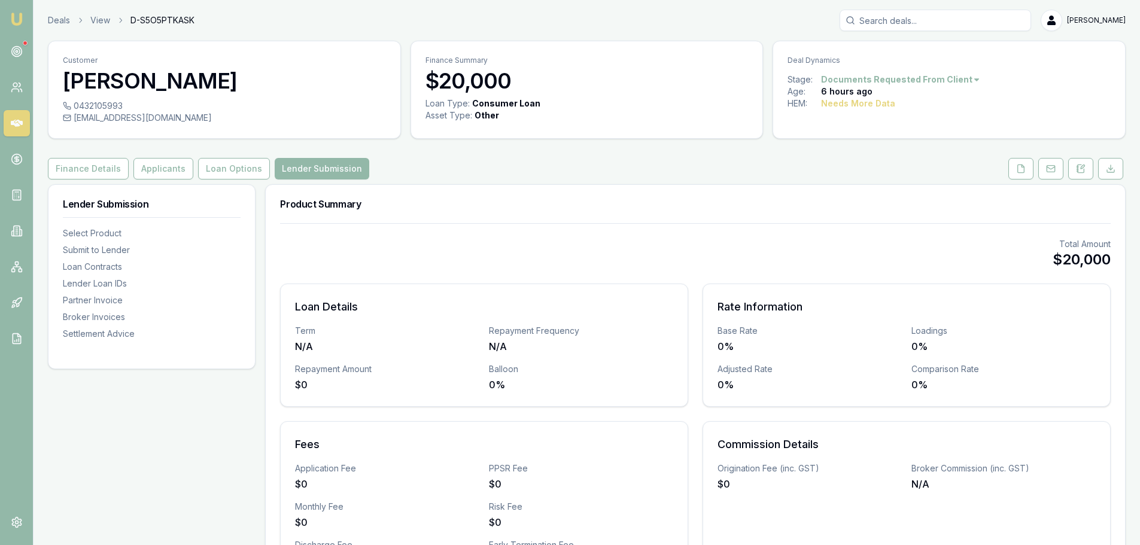
click at [150, 172] on button "Applicants" at bounding box center [163, 169] width 60 height 22
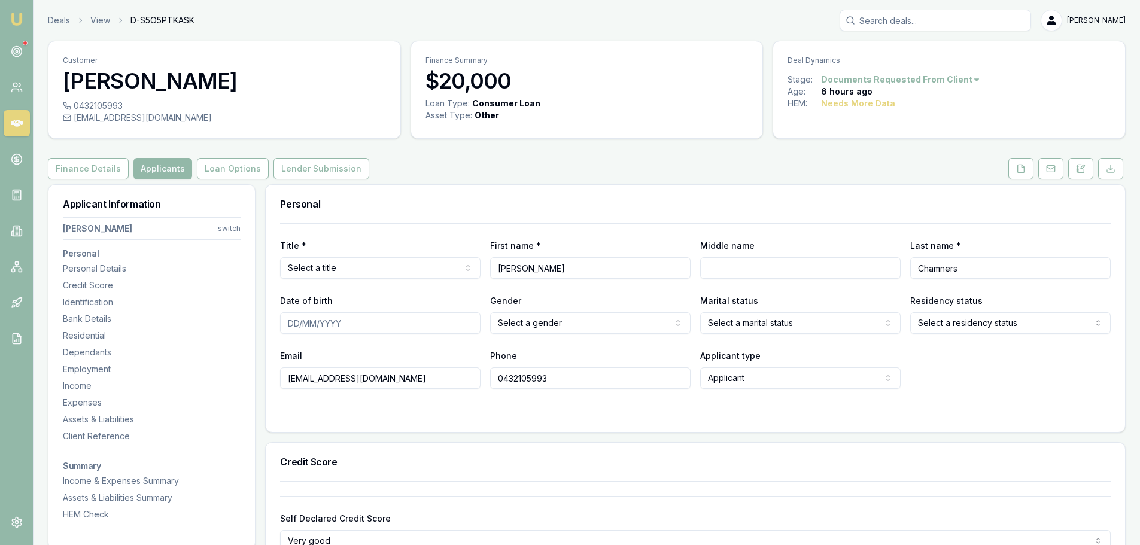
click at [92, 166] on button "Finance Details" at bounding box center [88, 169] width 81 height 22
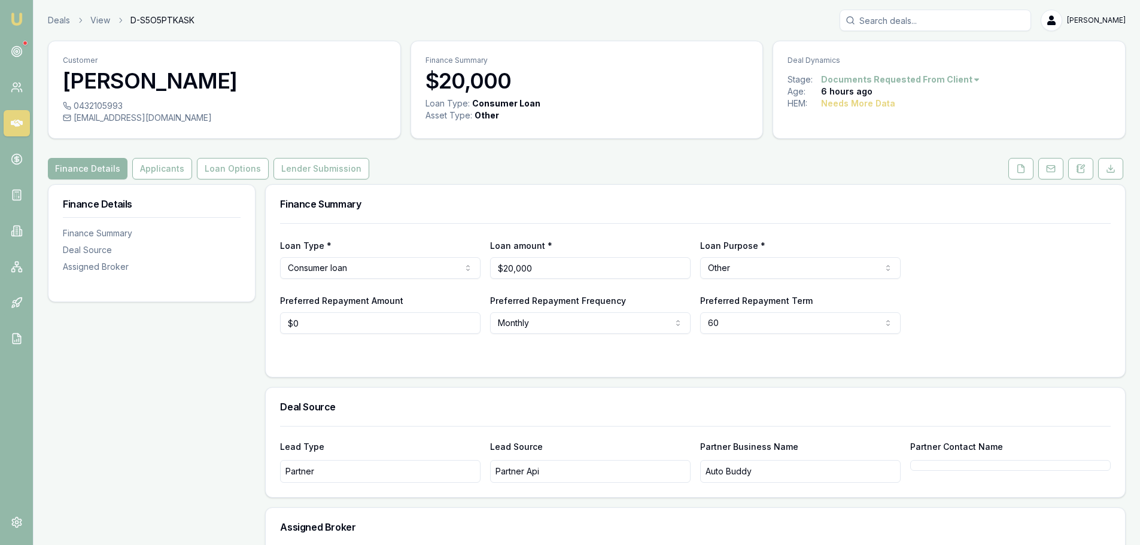
click at [166, 168] on button "Applicants" at bounding box center [162, 169] width 60 height 22
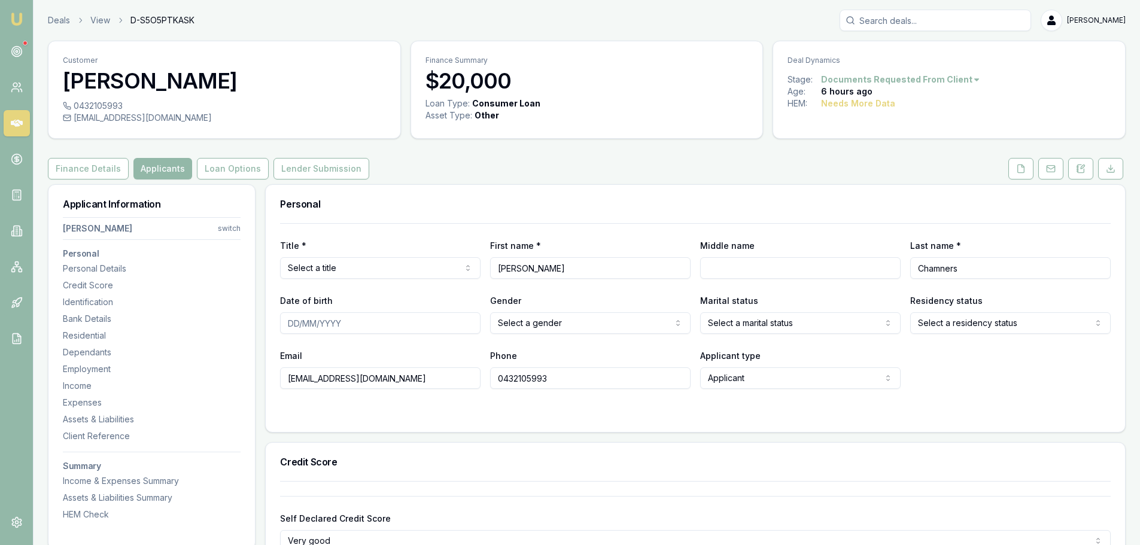
click at [1018, 175] on button at bounding box center [1020, 169] width 25 height 22
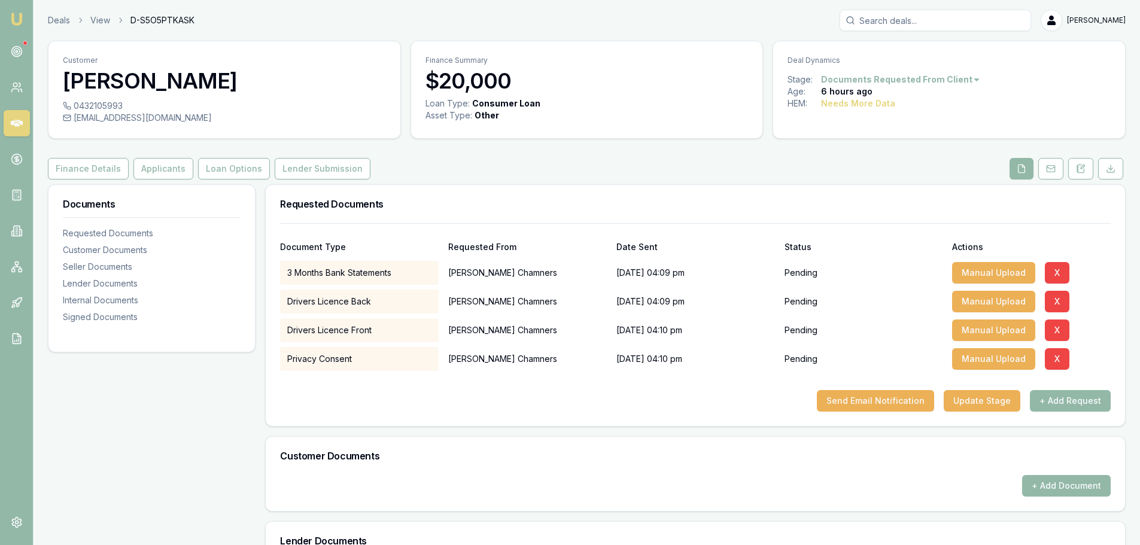
click at [1056, 399] on button "+ Add Request" at bounding box center [1070, 401] width 81 height 22
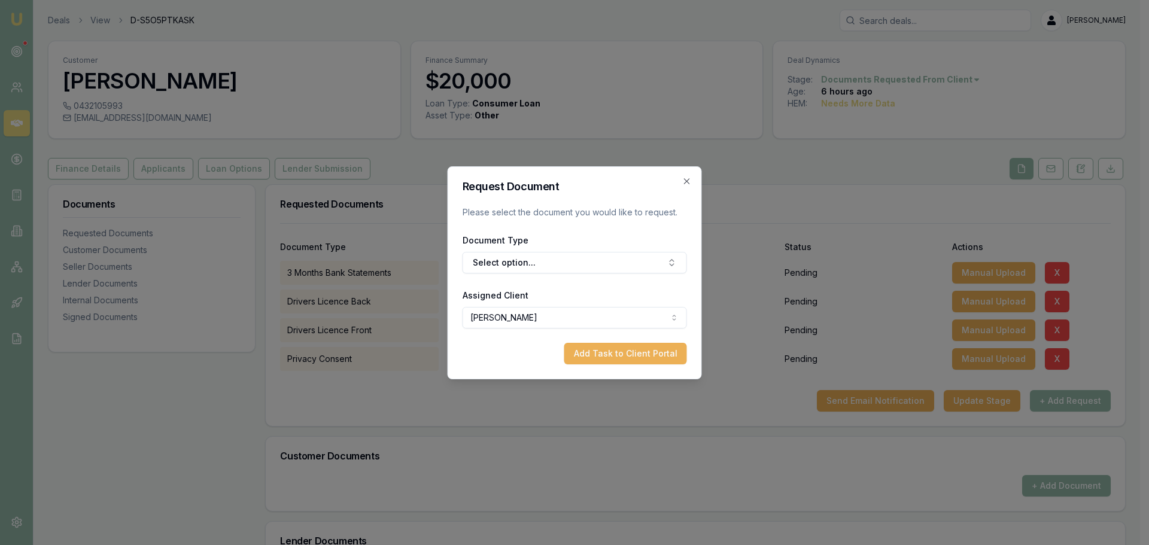
click at [531, 257] on button "Select option..." at bounding box center [575, 263] width 224 height 22
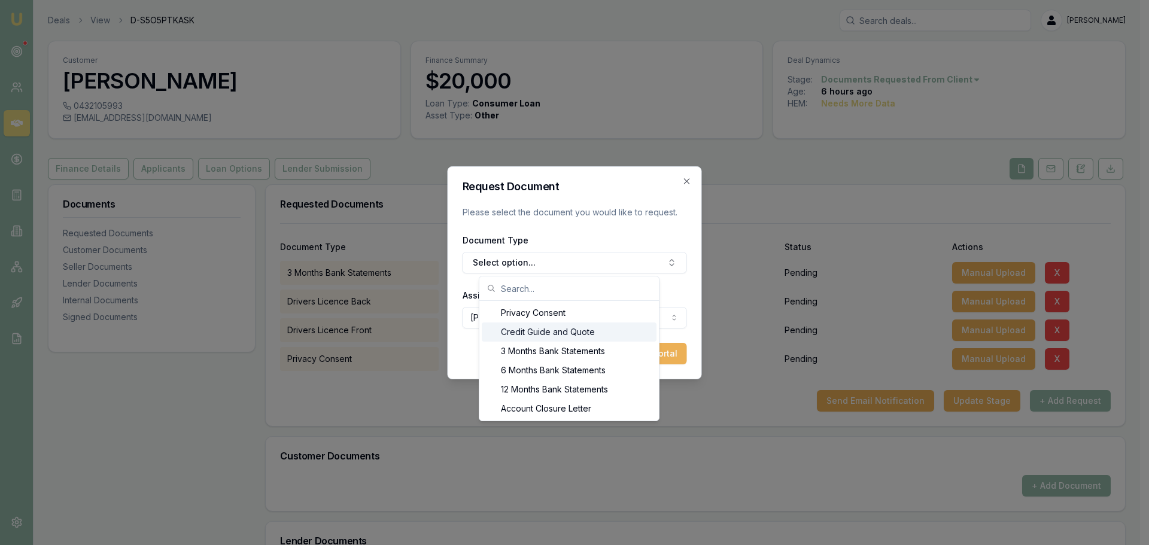
click at [535, 334] on div "Credit Guide and Quote" at bounding box center [569, 332] width 175 height 19
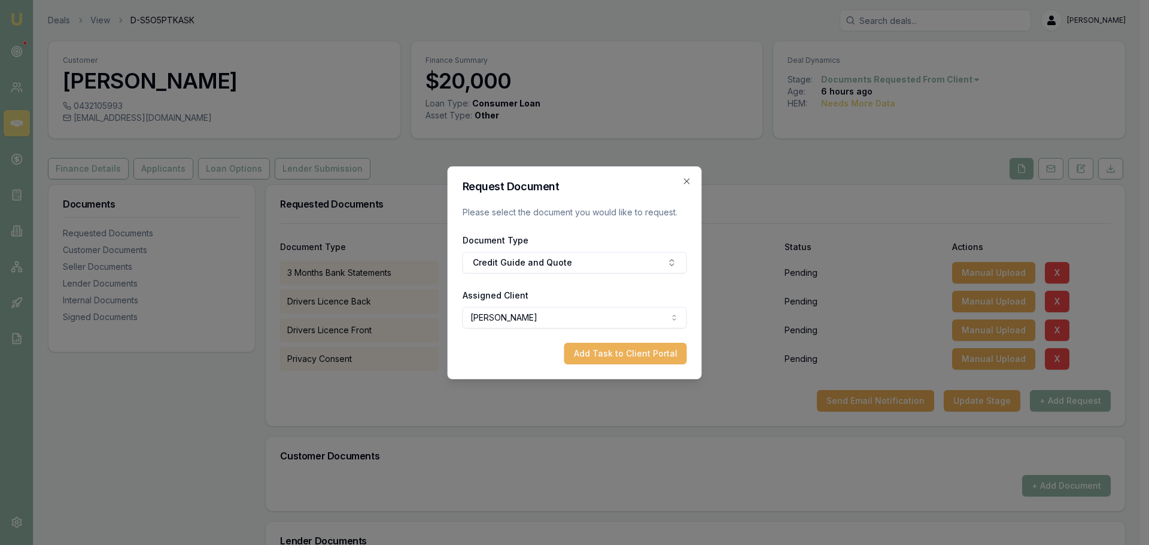
click at [602, 356] on button "Add Task to Client Portal" at bounding box center [625, 354] width 123 height 22
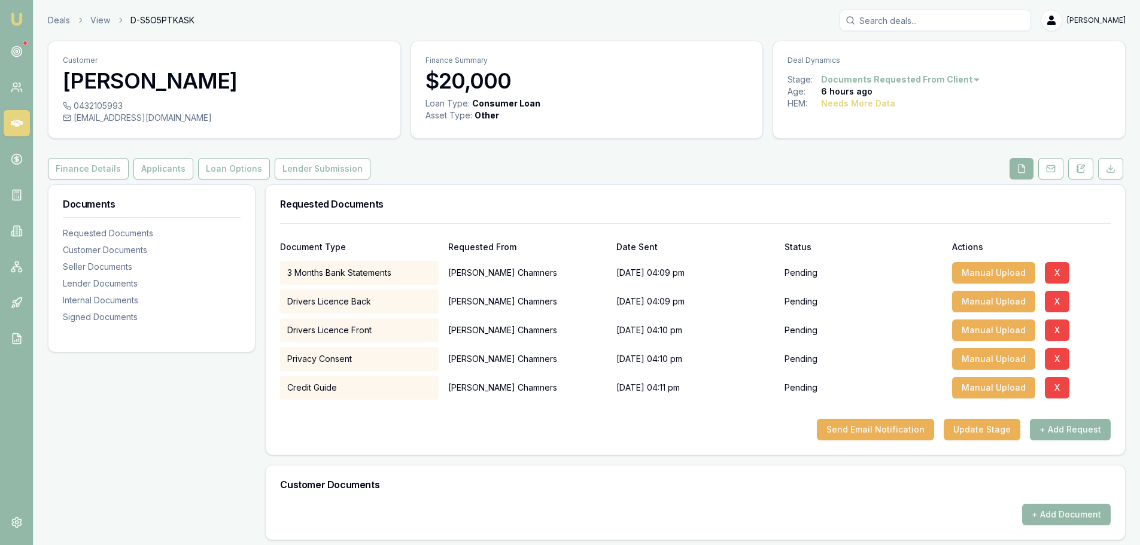
click at [867, 433] on button "Send Email Notification" at bounding box center [875, 430] width 117 height 22
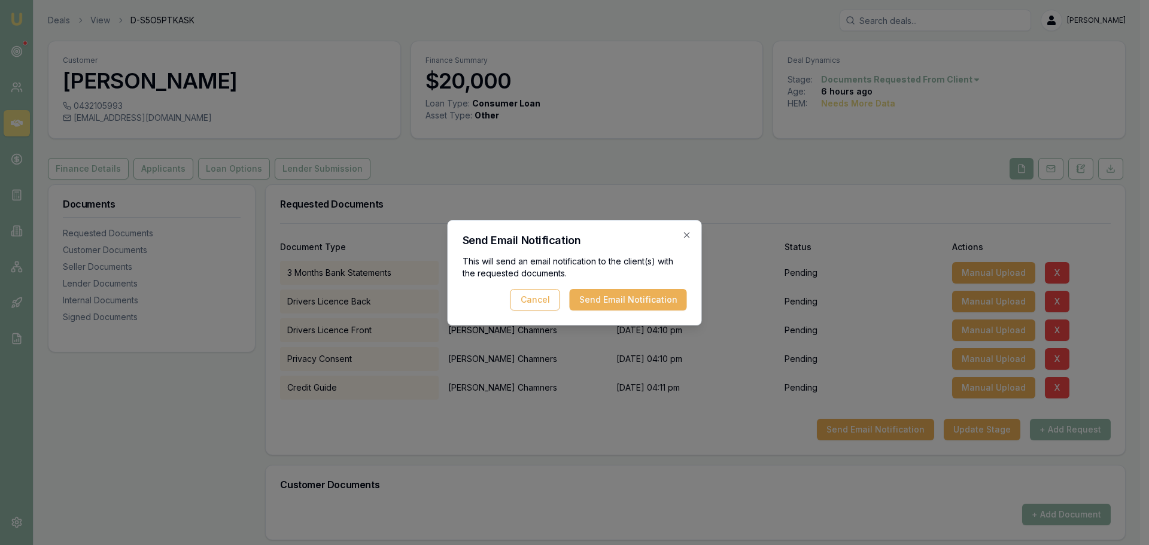
click at [628, 299] on button "Send Email Notification" at bounding box center [628, 300] width 117 height 22
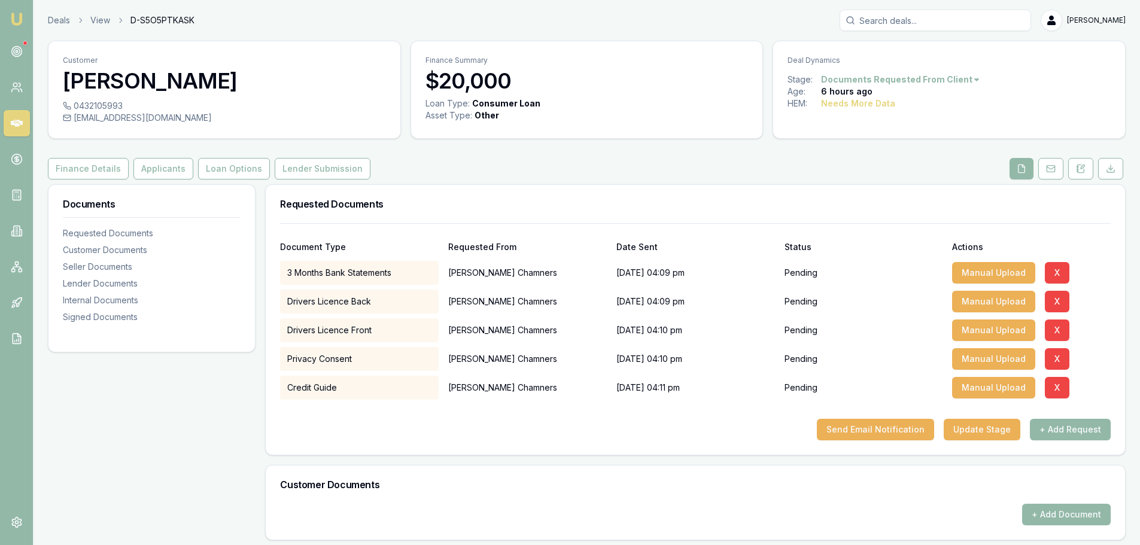
click at [57, 23] on link "Deals" at bounding box center [59, 20] width 22 height 12
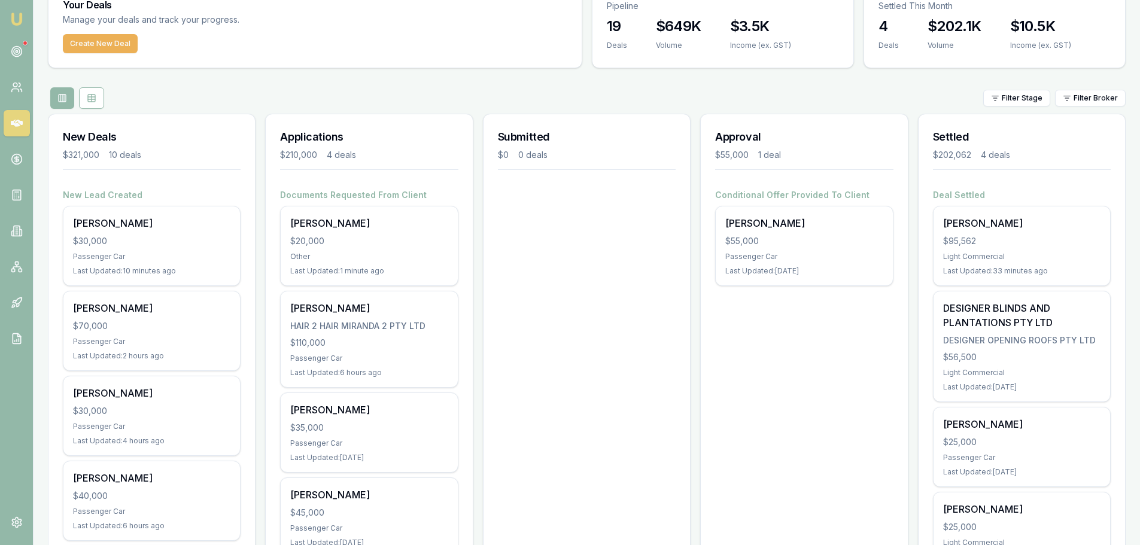
scroll to position [120, 0]
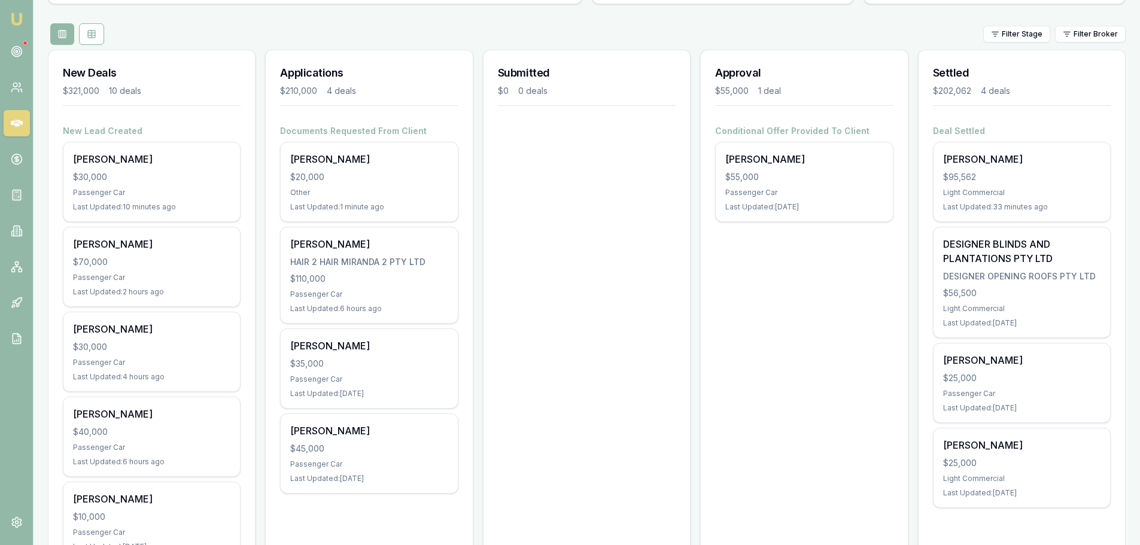
click at [153, 175] on div "$30,000" at bounding box center [151, 177] width 157 height 12
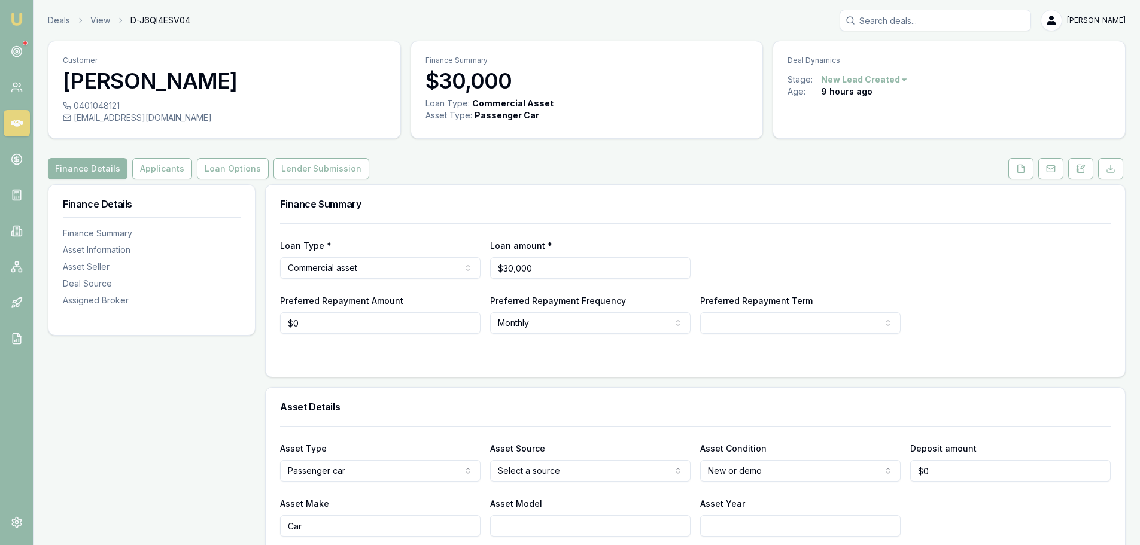
click at [59, 17] on link "Deals" at bounding box center [59, 20] width 22 height 12
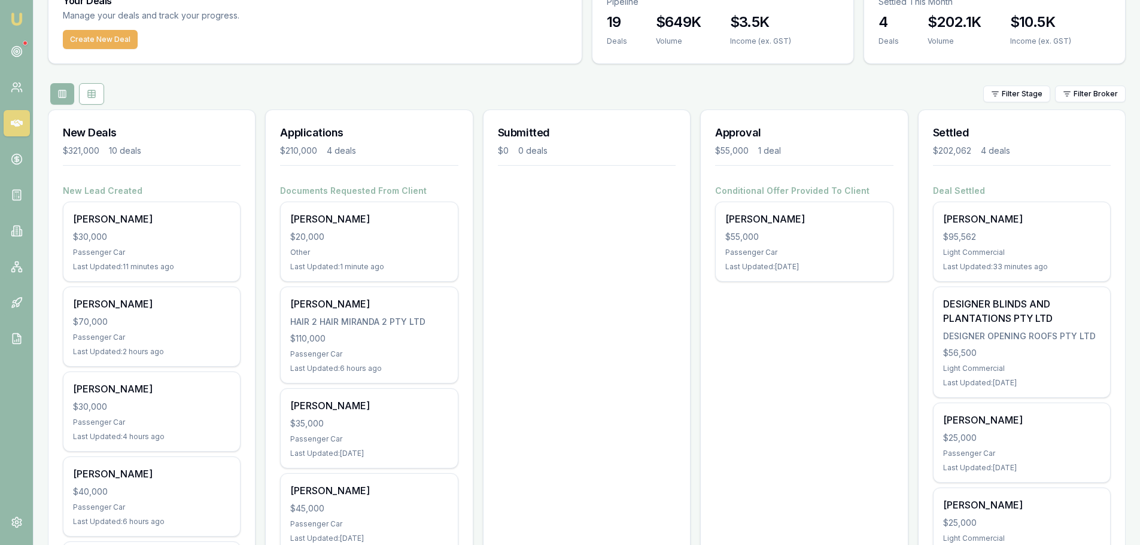
scroll to position [120, 0]
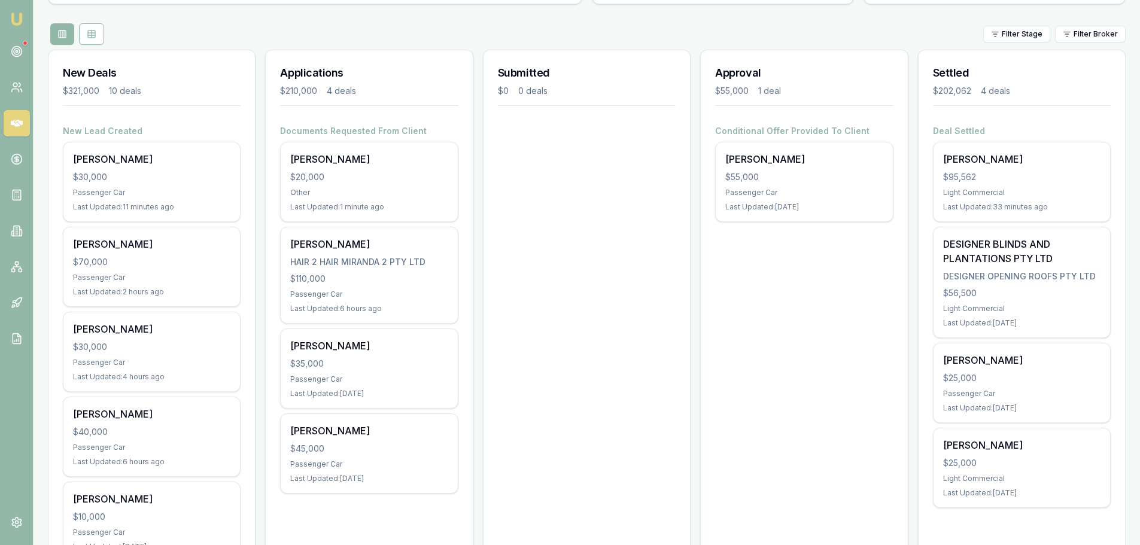
click at [141, 268] on div "$70,000" at bounding box center [151, 262] width 157 height 12
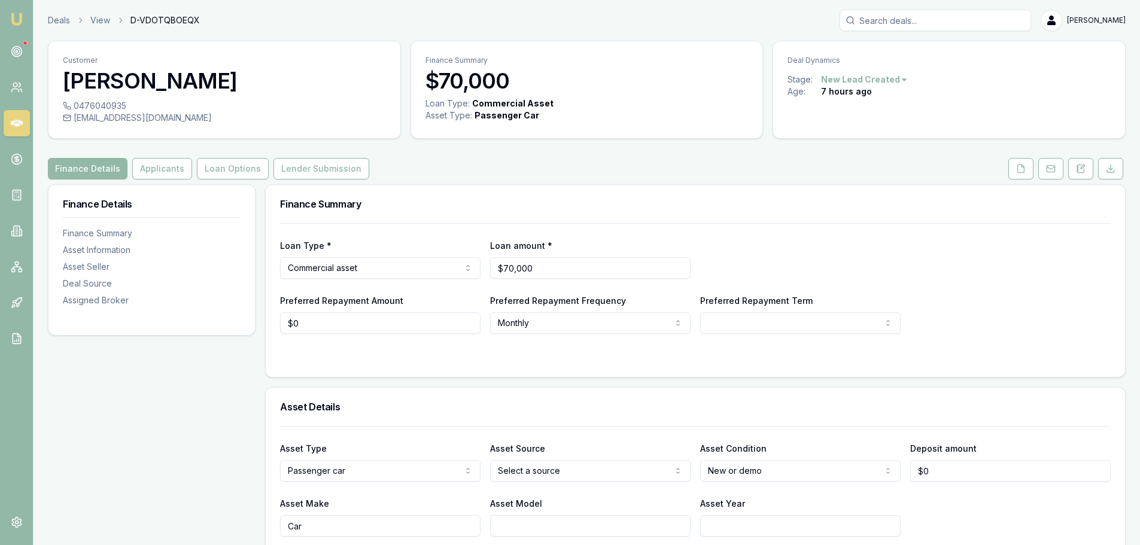
click at [1080, 172] on icon at bounding box center [1081, 169] width 7 height 8
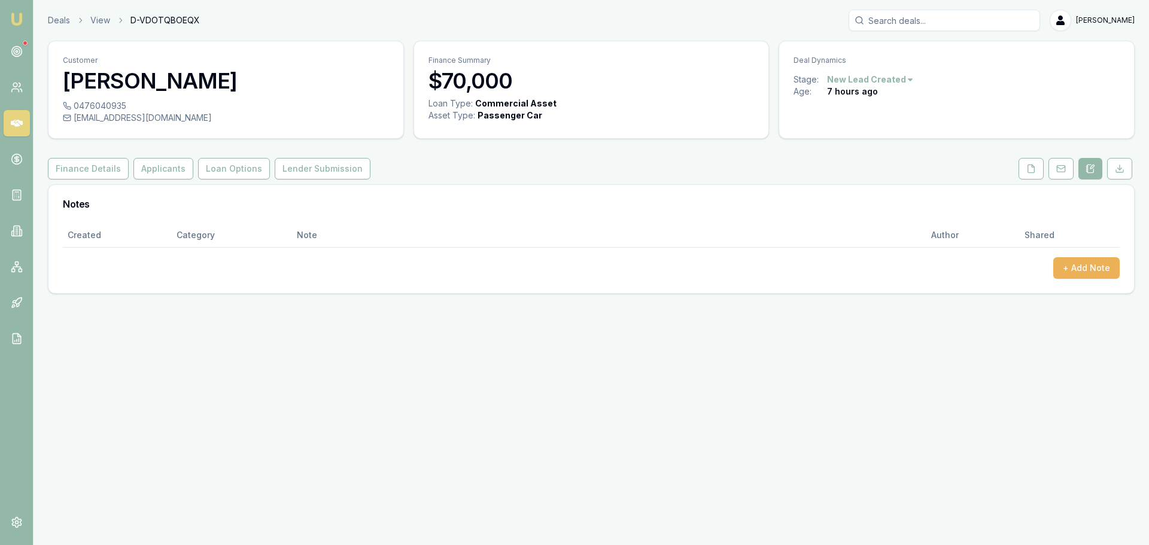
click at [1082, 267] on button "+ Add Note" at bounding box center [1086, 268] width 66 height 22
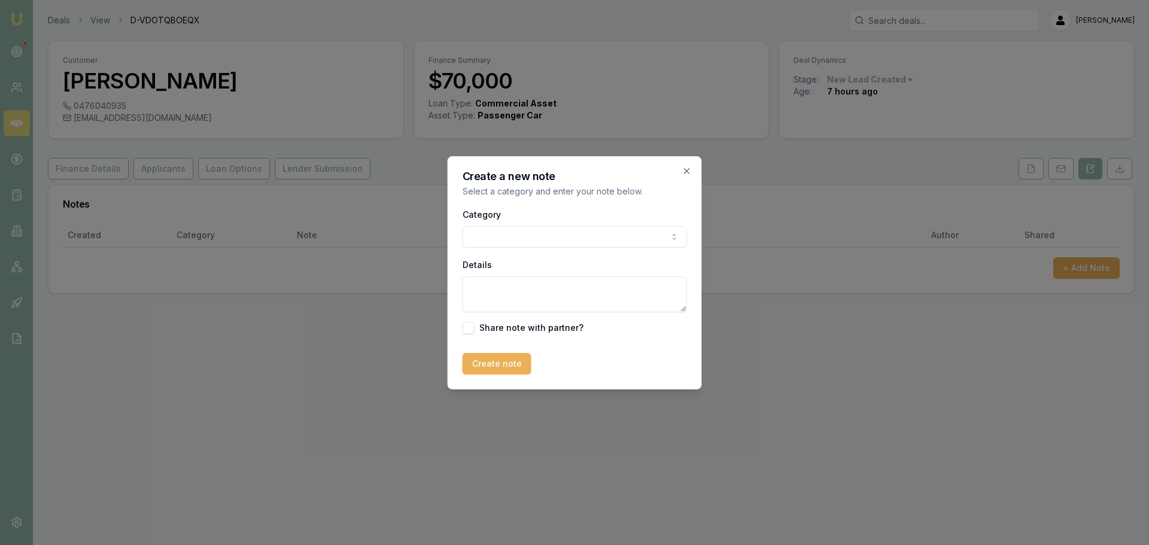
click at [502, 241] on body "Emu Broker Deals View D-VDOTQBOEQX Evette Abdo Toggle Menu Customer Daniel Mcfa…" at bounding box center [574, 272] width 1149 height 545
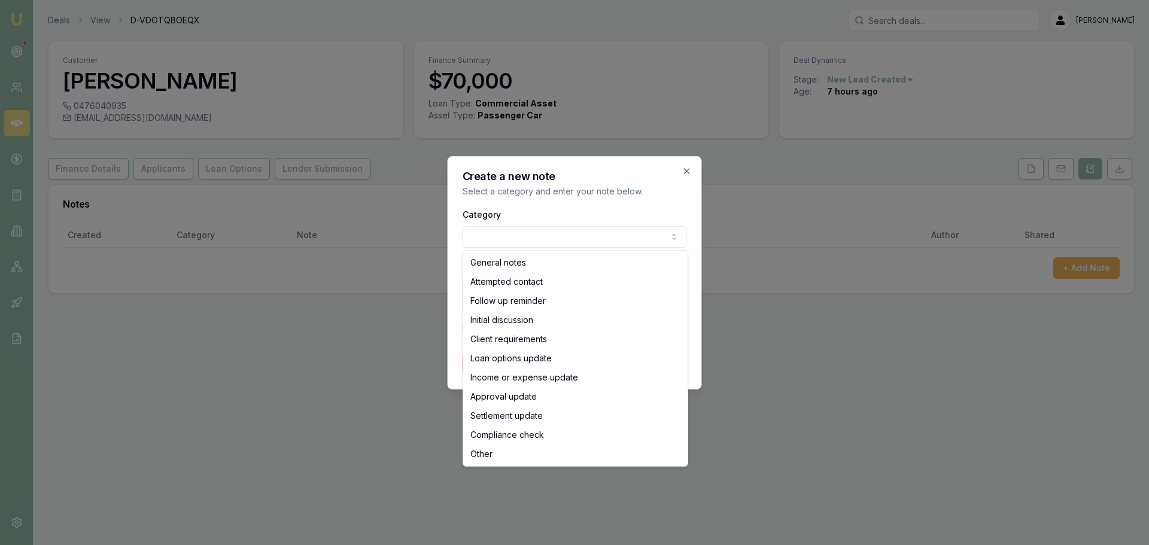
select select "ATTEMPTED_CONTACT"
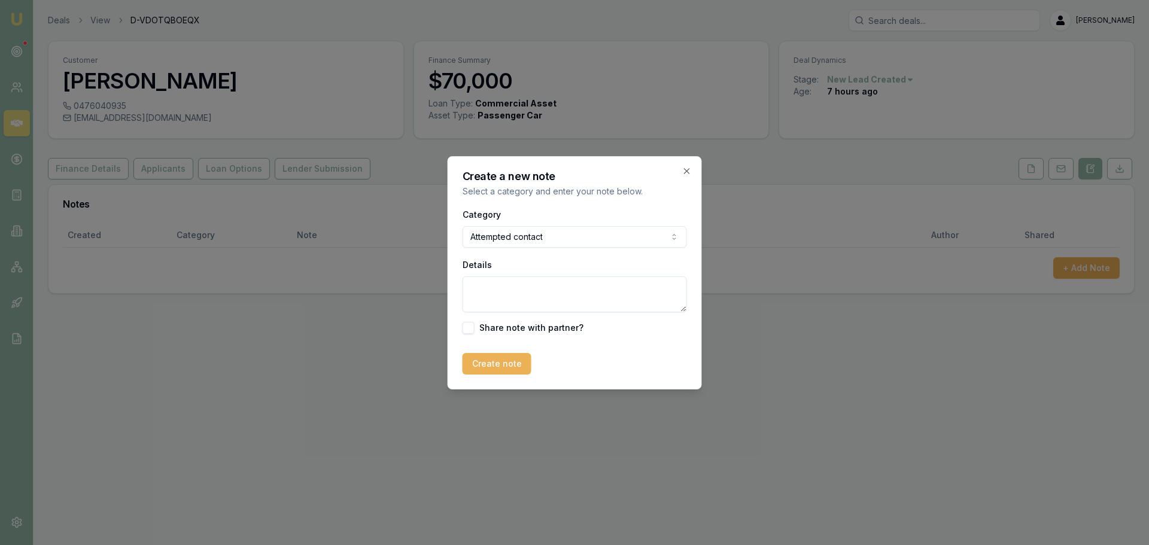
click at [503, 291] on textarea "Details" at bounding box center [575, 295] width 224 height 36
type textarea "no answer sent a text message"
click at [510, 367] on button "Create note" at bounding box center [497, 364] width 69 height 22
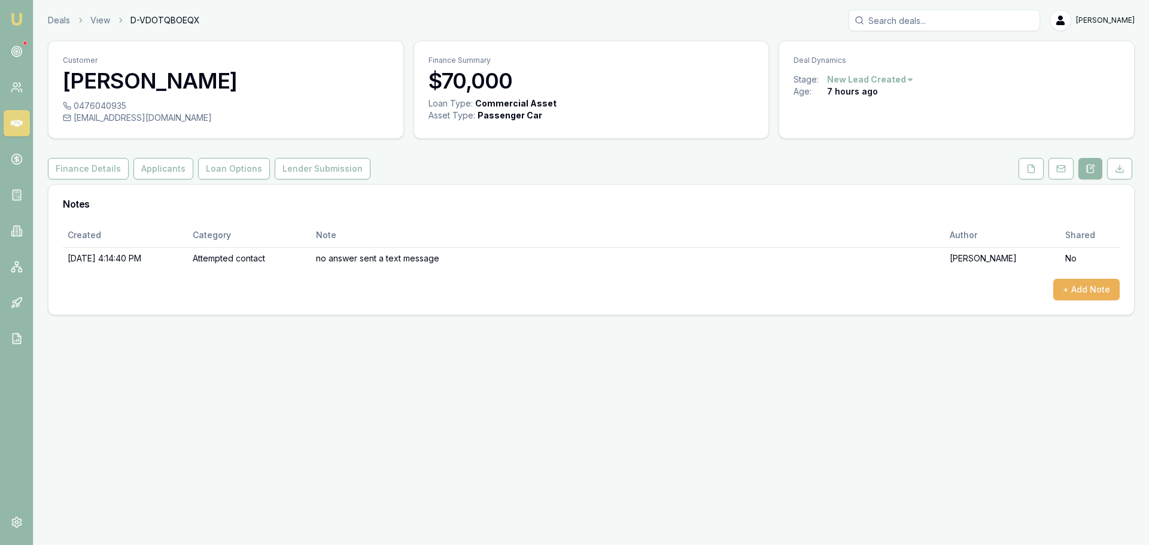
click at [60, 19] on link "Deals" at bounding box center [59, 20] width 22 height 12
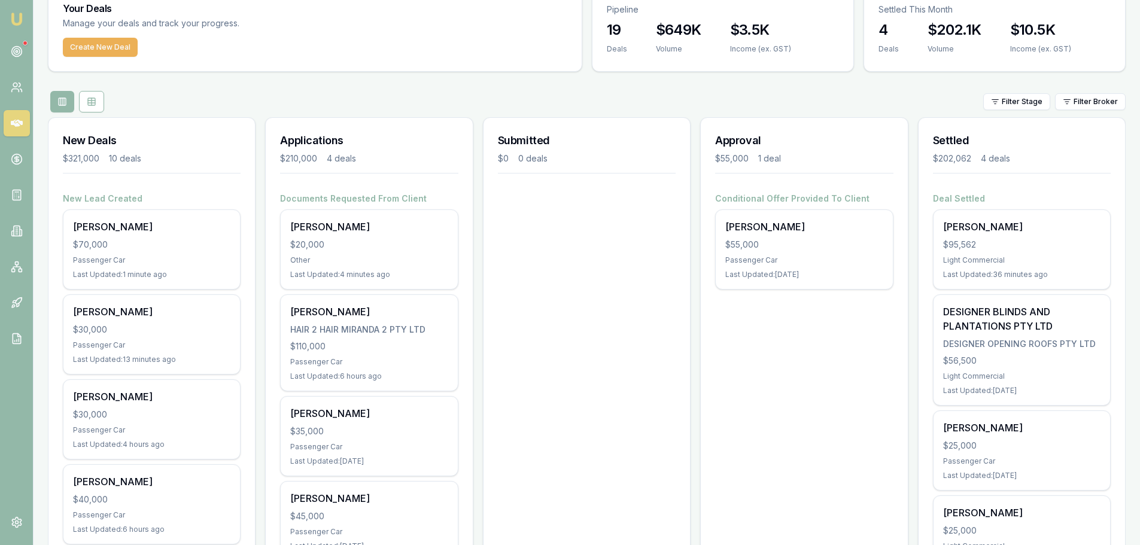
scroll to position [180, 0]
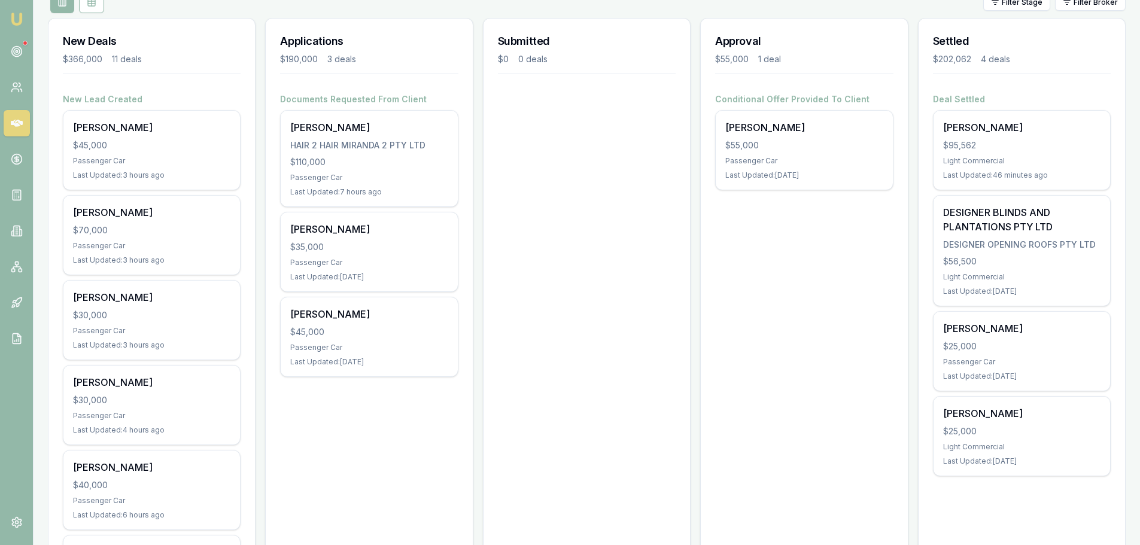
click at [702, 342] on div "Approval $55,000 1 deal Conditional Offer Provided To Client [PERSON_NAME] $55,…" at bounding box center [804, 541] width 208 height 1047
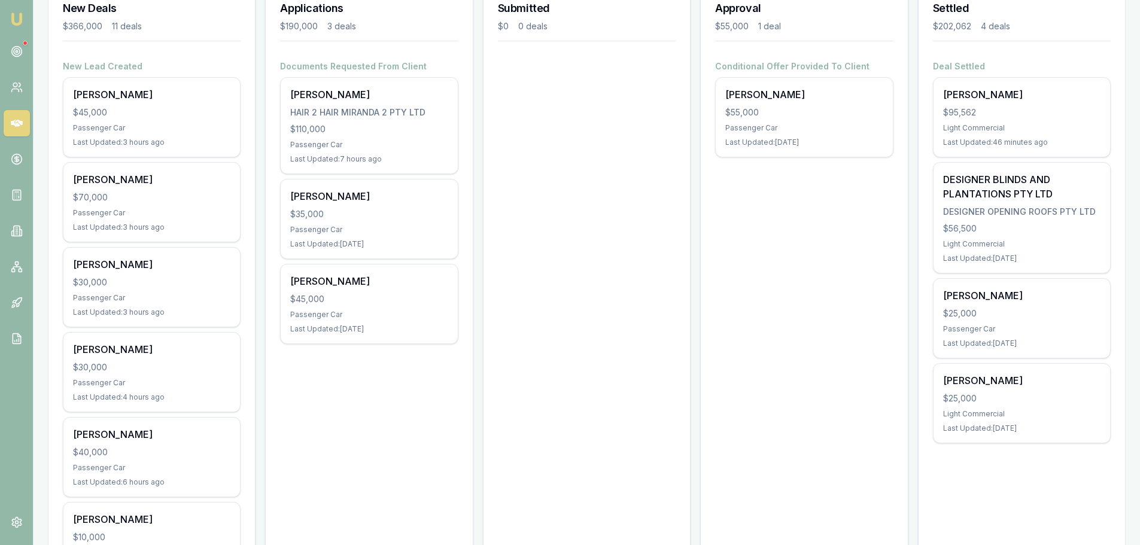
scroll to position [120, 0]
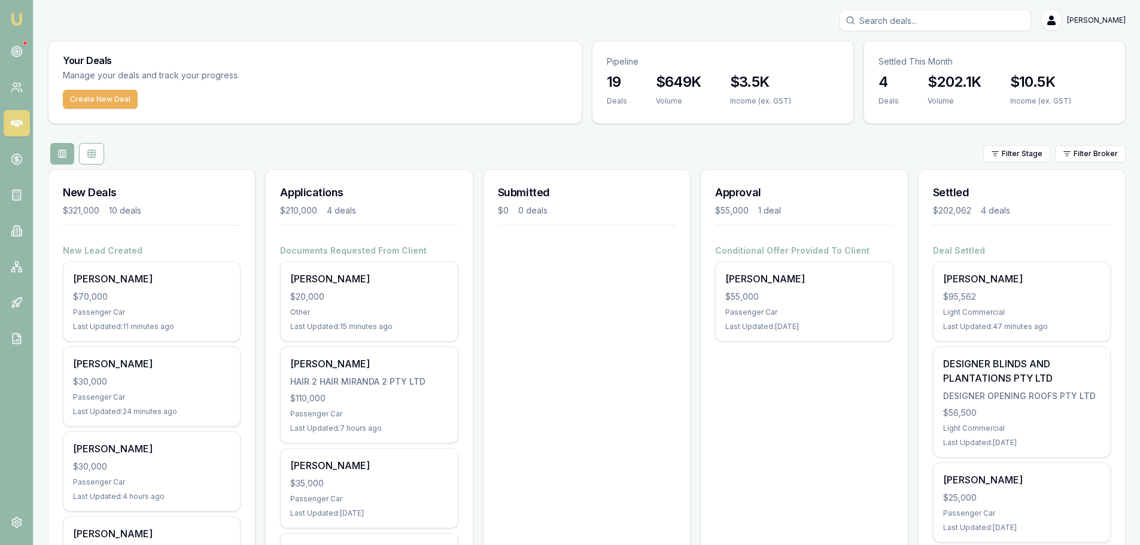
click at [372, 304] on div "[PERSON_NAME] $20,000 Other Last Updated: 15 minutes ago" at bounding box center [369, 301] width 177 height 79
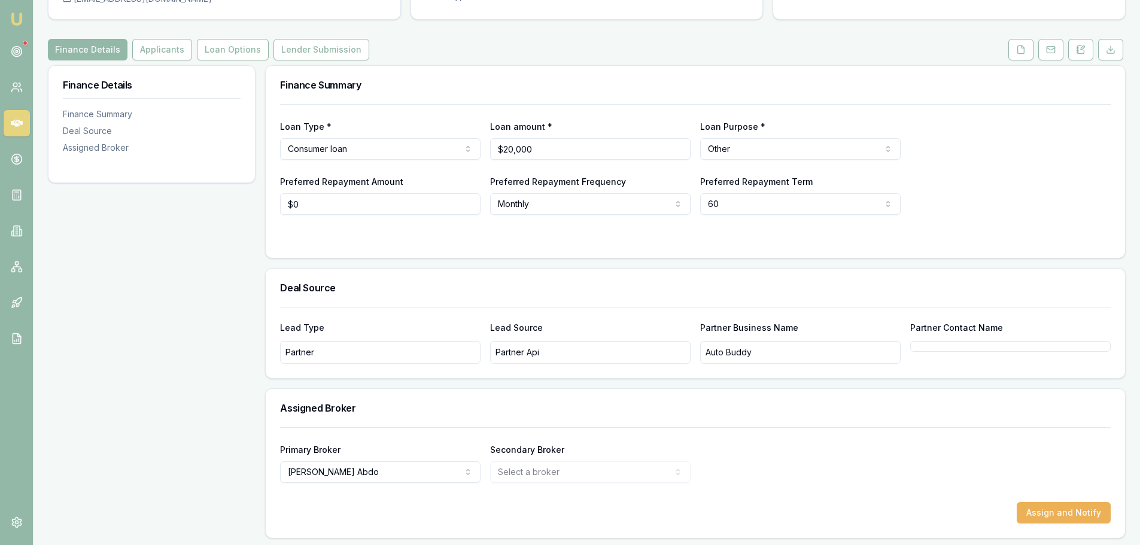
scroll to position [122, 0]
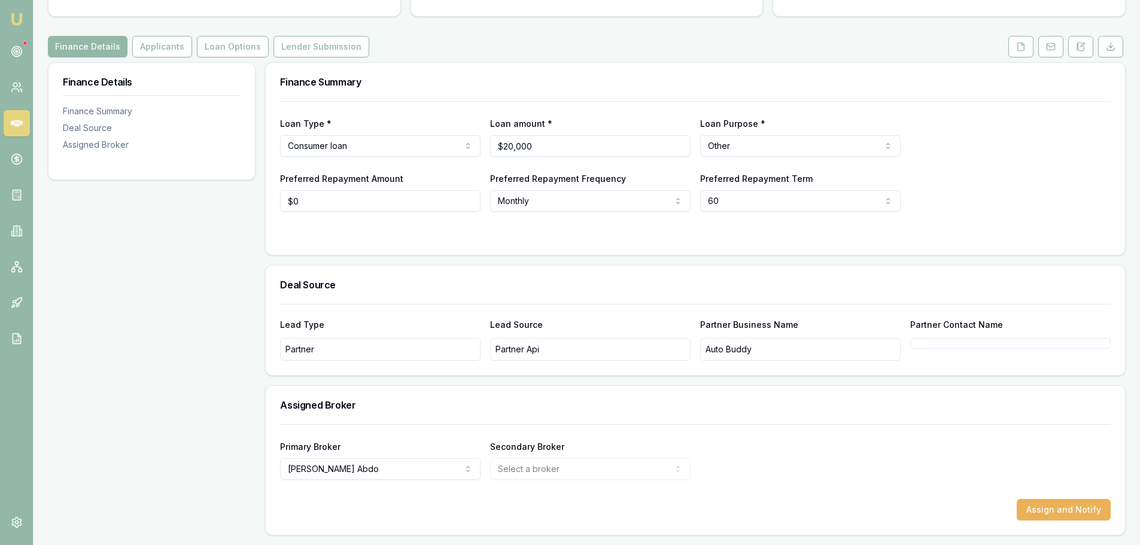
type input "0"
click at [306, 199] on input "0" at bounding box center [380, 201] width 200 height 22
click at [541, 200] on html "Emu Broker Deals View D-S5O5PTKASK [PERSON_NAME] Toggle Menu Customer [PERSON_N…" at bounding box center [570, 150] width 1140 height 545
type input "$200"
select select "WEEKLY"
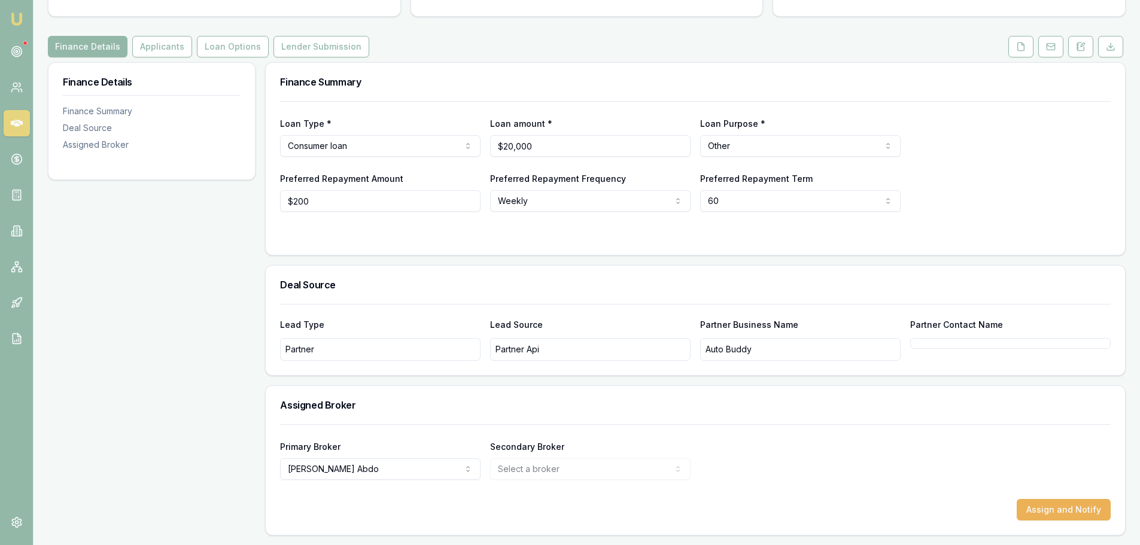
click at [198, 229] on div "Finance Details Finance Summary Deal Source Assigned Broker" at bounding box center [152, 298] width 208 height 473
click at [1007, 184] on div "Preferred Repayment Amount $200 Preferred Repayment Frequency Weekly Weekly For…" at bounding box center [695, 191] width 831 height 41
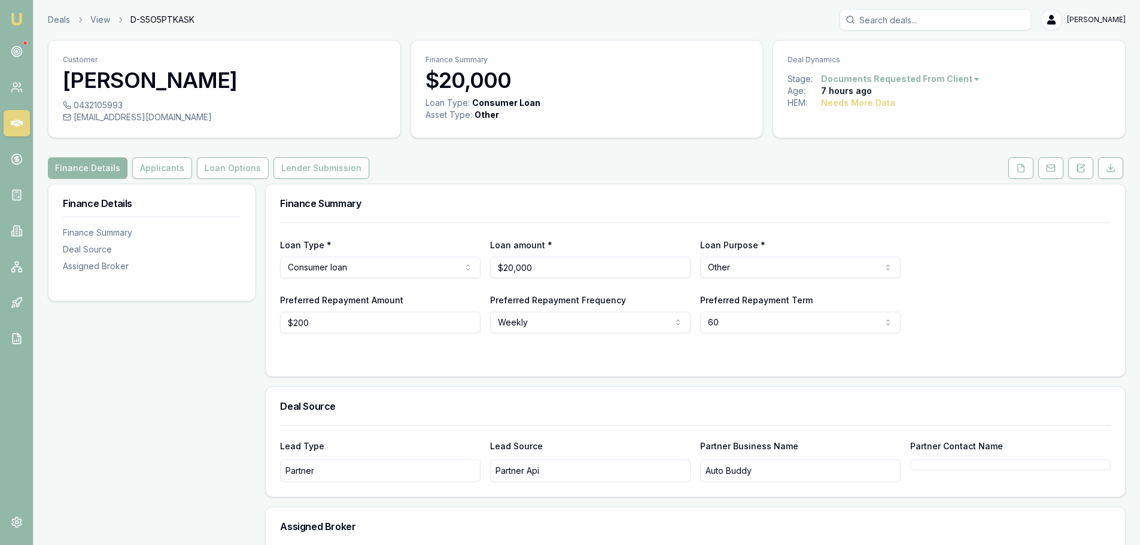
scroll to position [0, 0]
click at [57, 21] on link "Deals" at bounding box center [59, 20] width 22 height 12
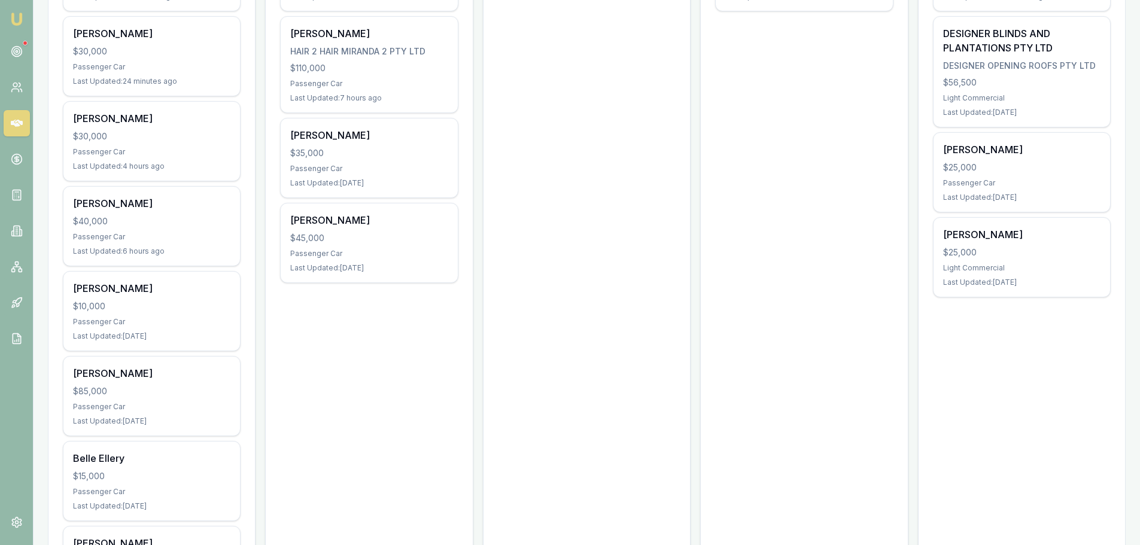
scroll to position [419, 0]
